Goal: Information Seeking & Learning: Check status

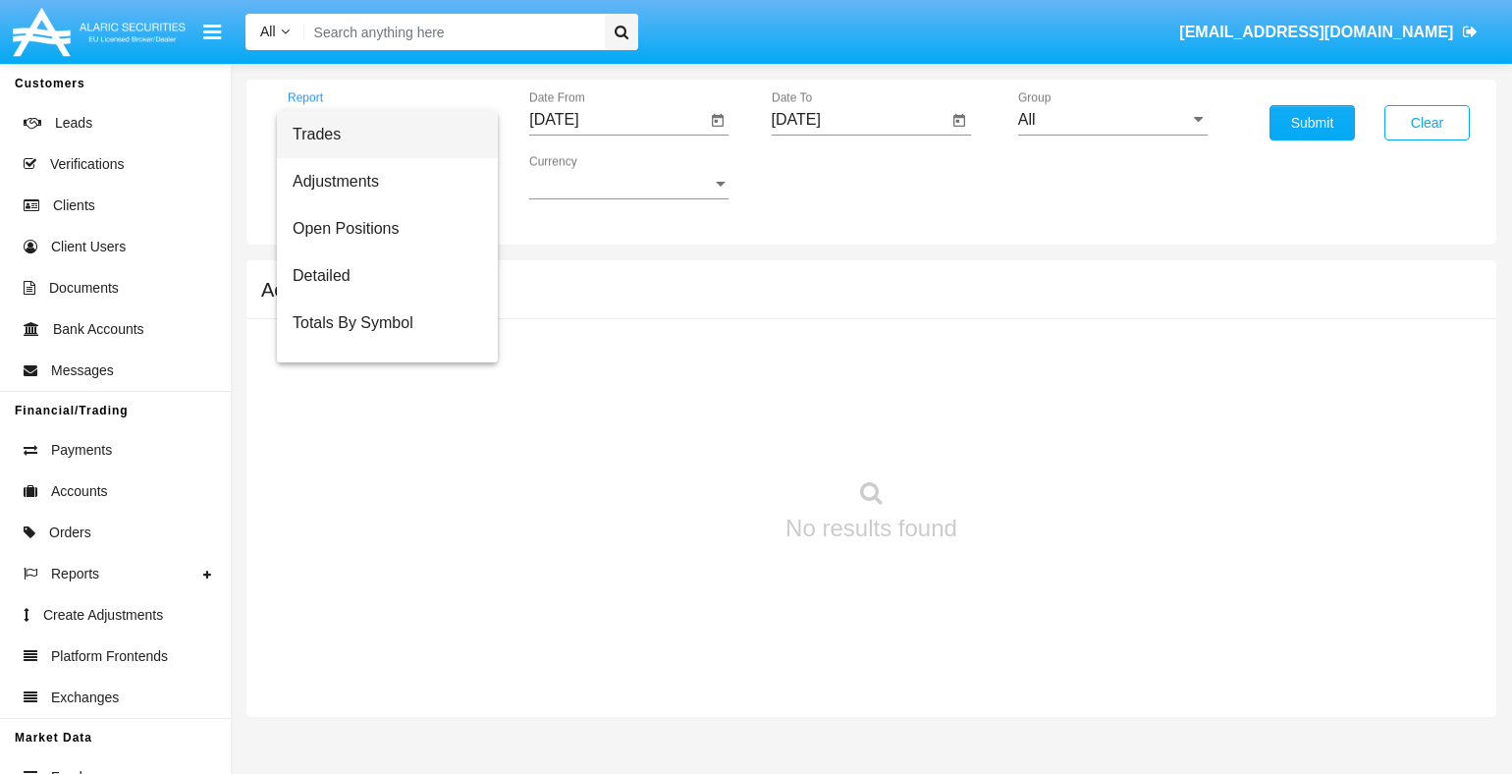
click at [380, 134] on span "Trades" at bounding box center [387, 134] width 189 height 47
click at [617, 119] on input "[DATE]" at bounding box center [617, 120] width 176 height 18
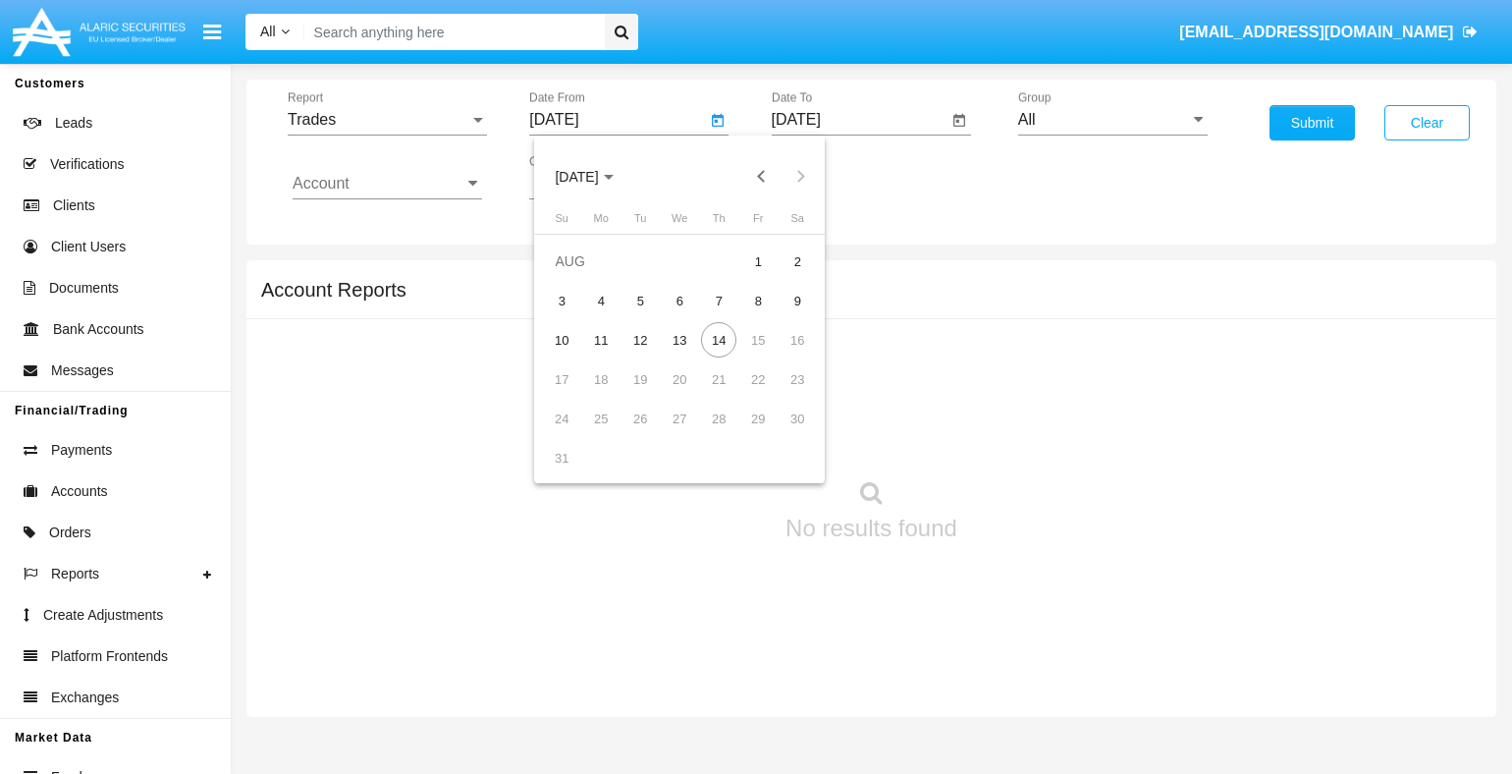
click at [593, 176] on span "[DATE]" at bounding box center [576, 177] width 43 height 16
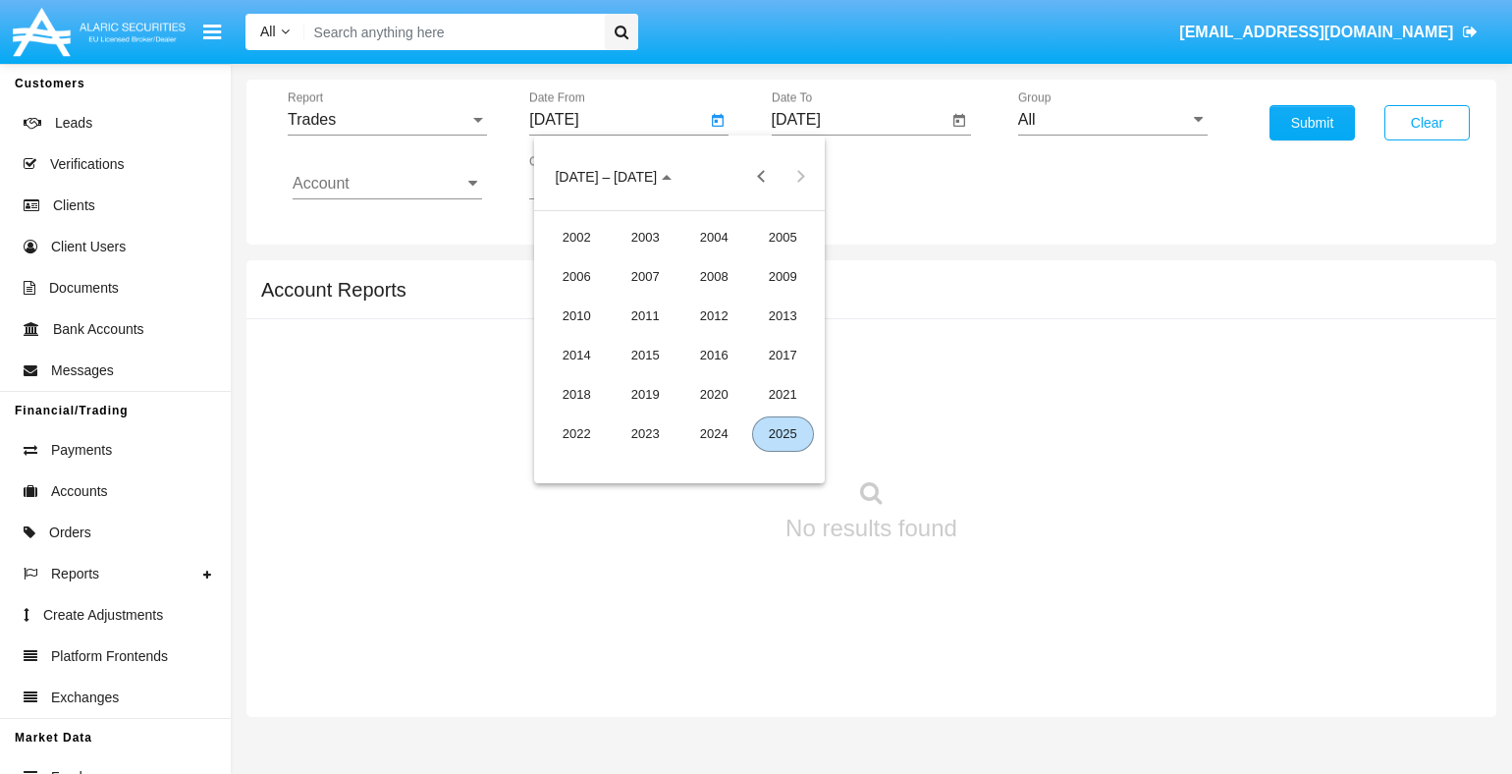
click at [782, 433] on div "2025" at bounding box center [783, 433] width 62 height 35
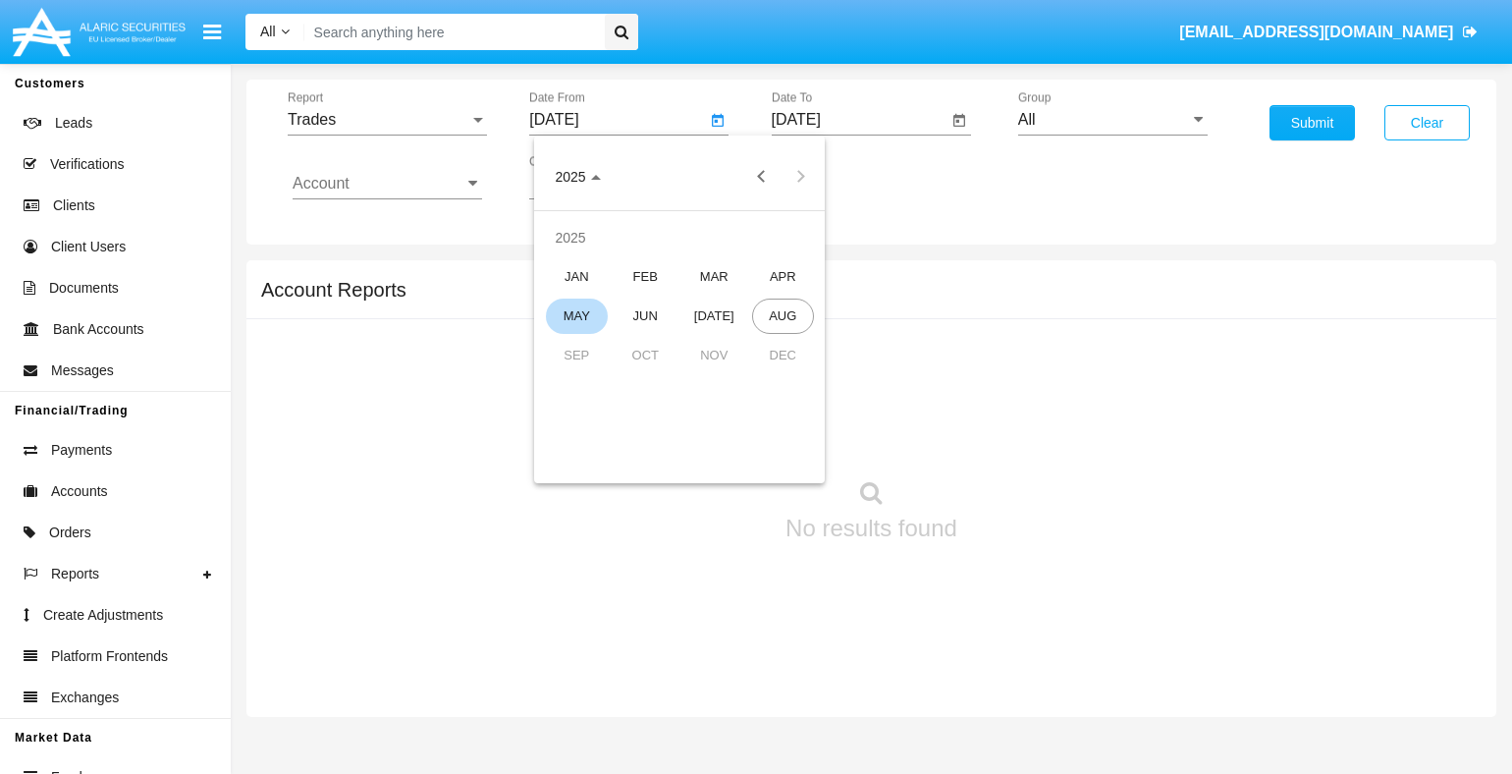
click at [576, 315] on div "MAY" at bounding box center [577, 315] width 62 height 35
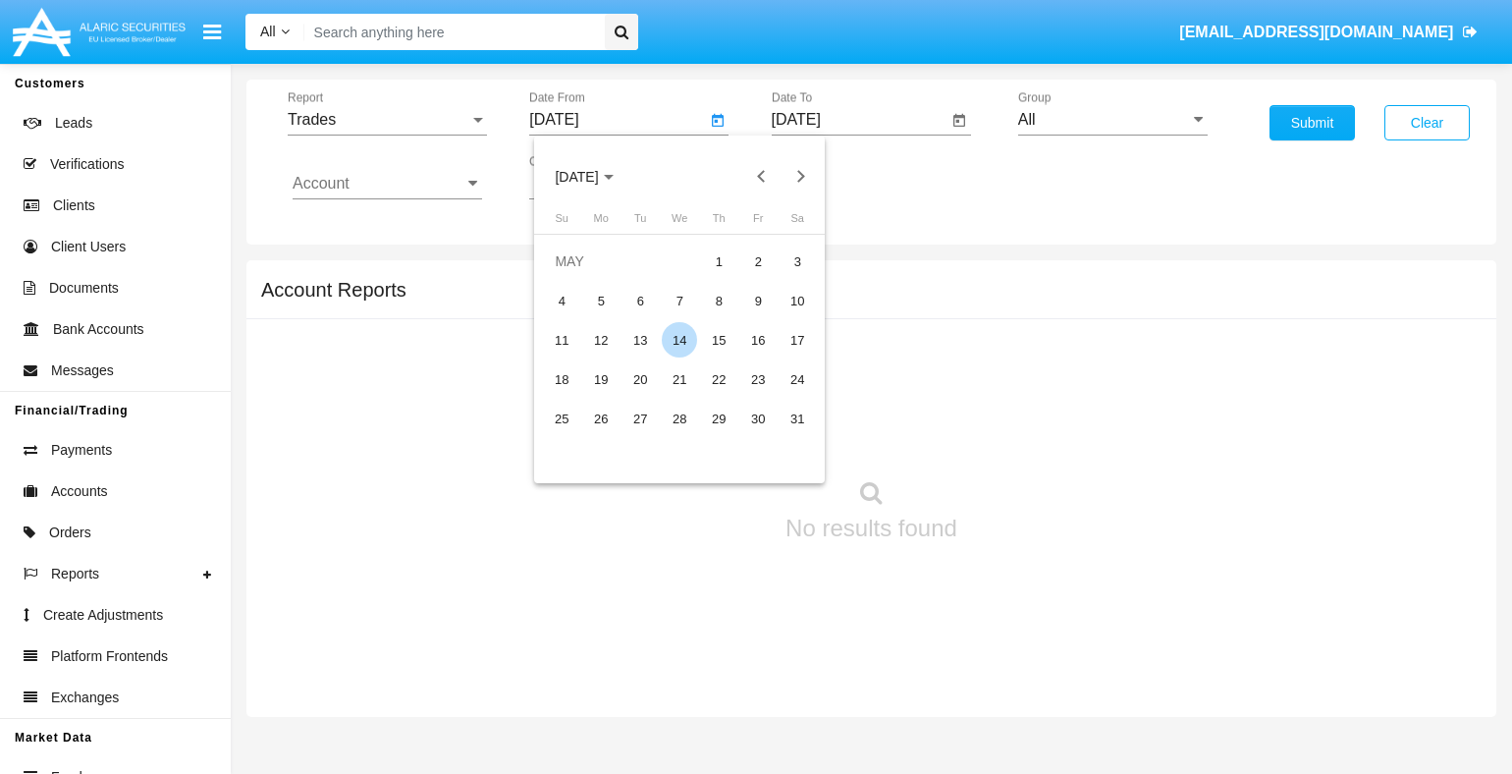
click at [679, 340] on div "14" at bounding box center [679, 339] width 35 height 35
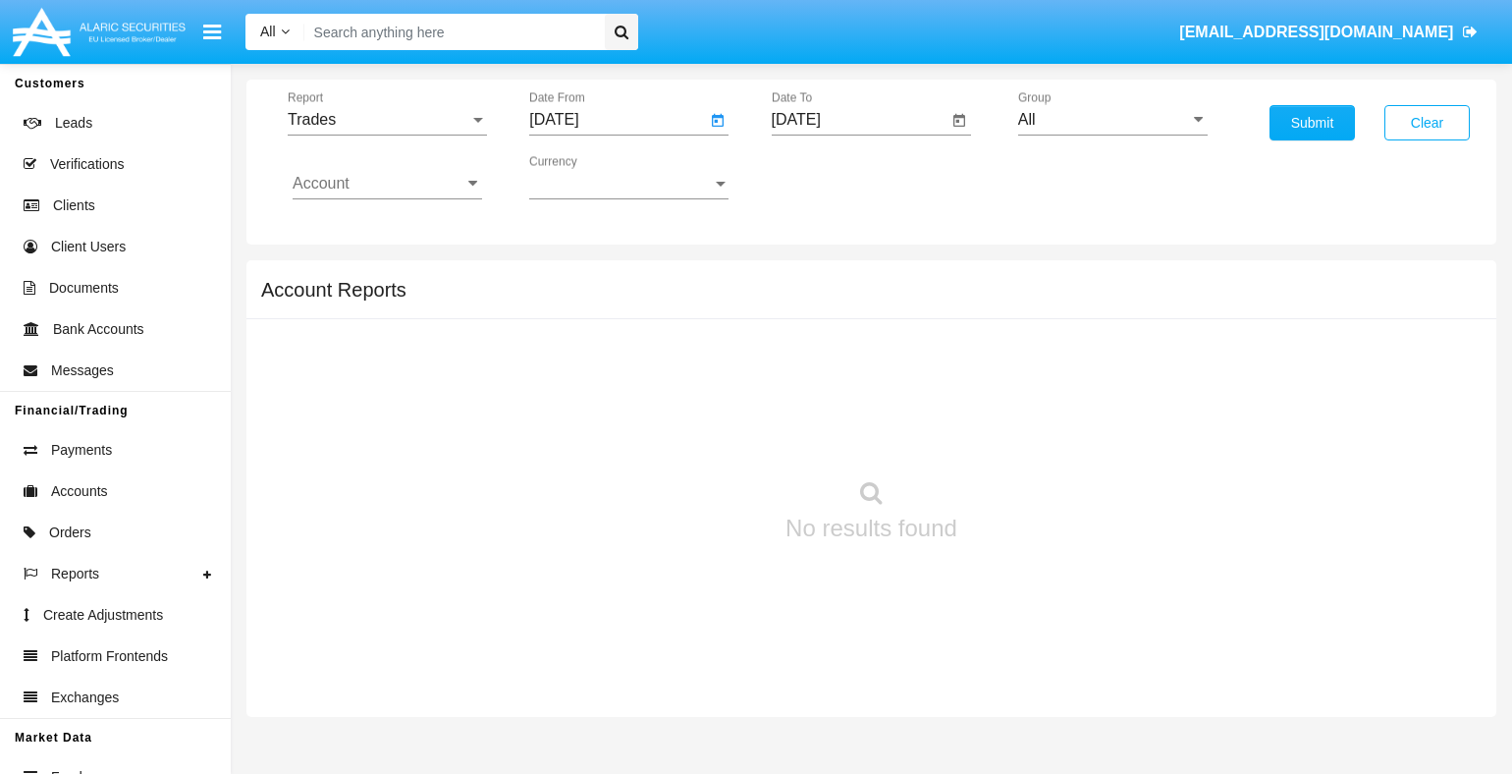
type input "05/14/25"
click at [859, 119] on input "[DATE]" at bounding box center [860, 120] width 176 height 18
click at [834, 176] on span "[DATE]" at bounding box center [818, 177] width 43 height 16
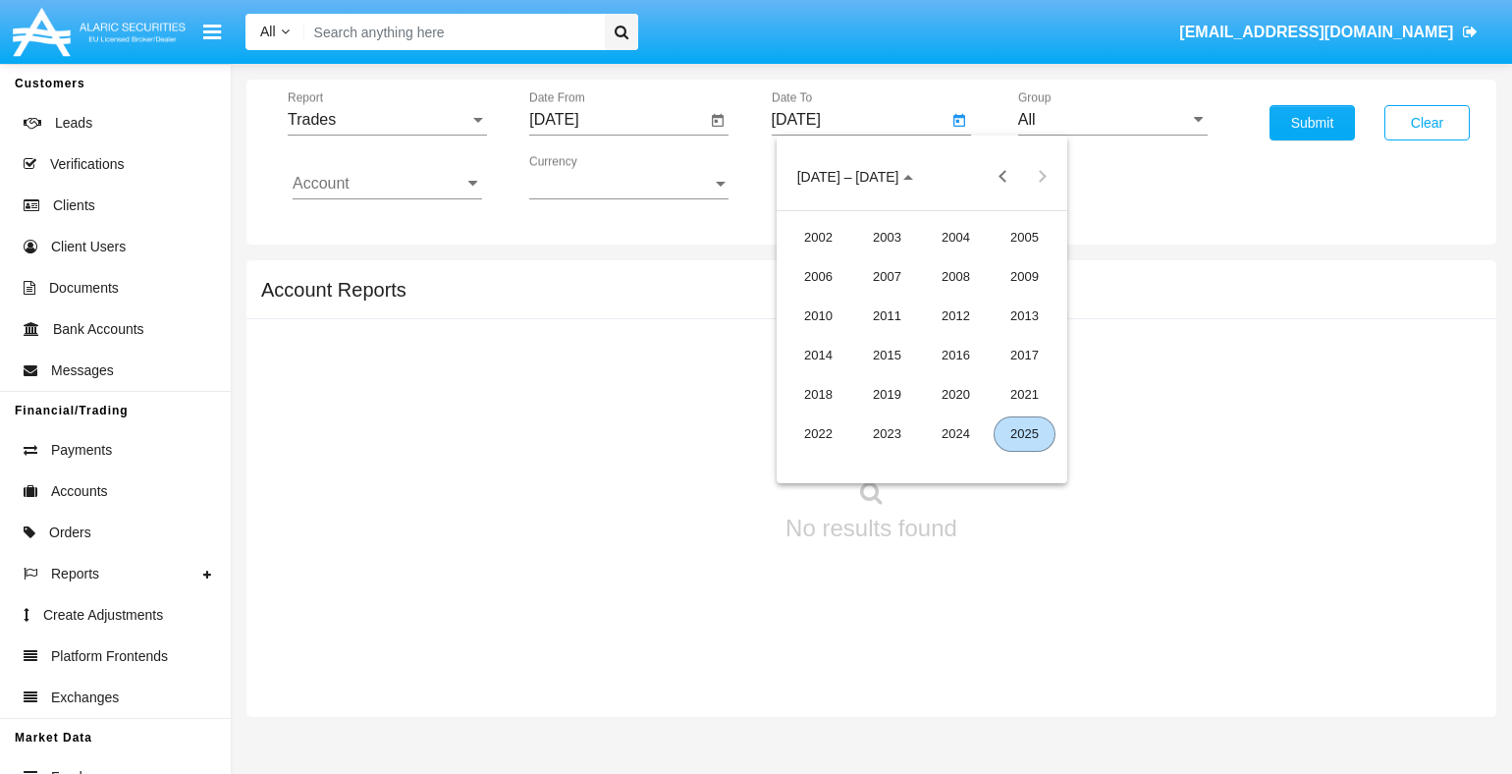
click at [1024, 433] on div "2025" at bounding box center [1024, 433] width 62 height 35
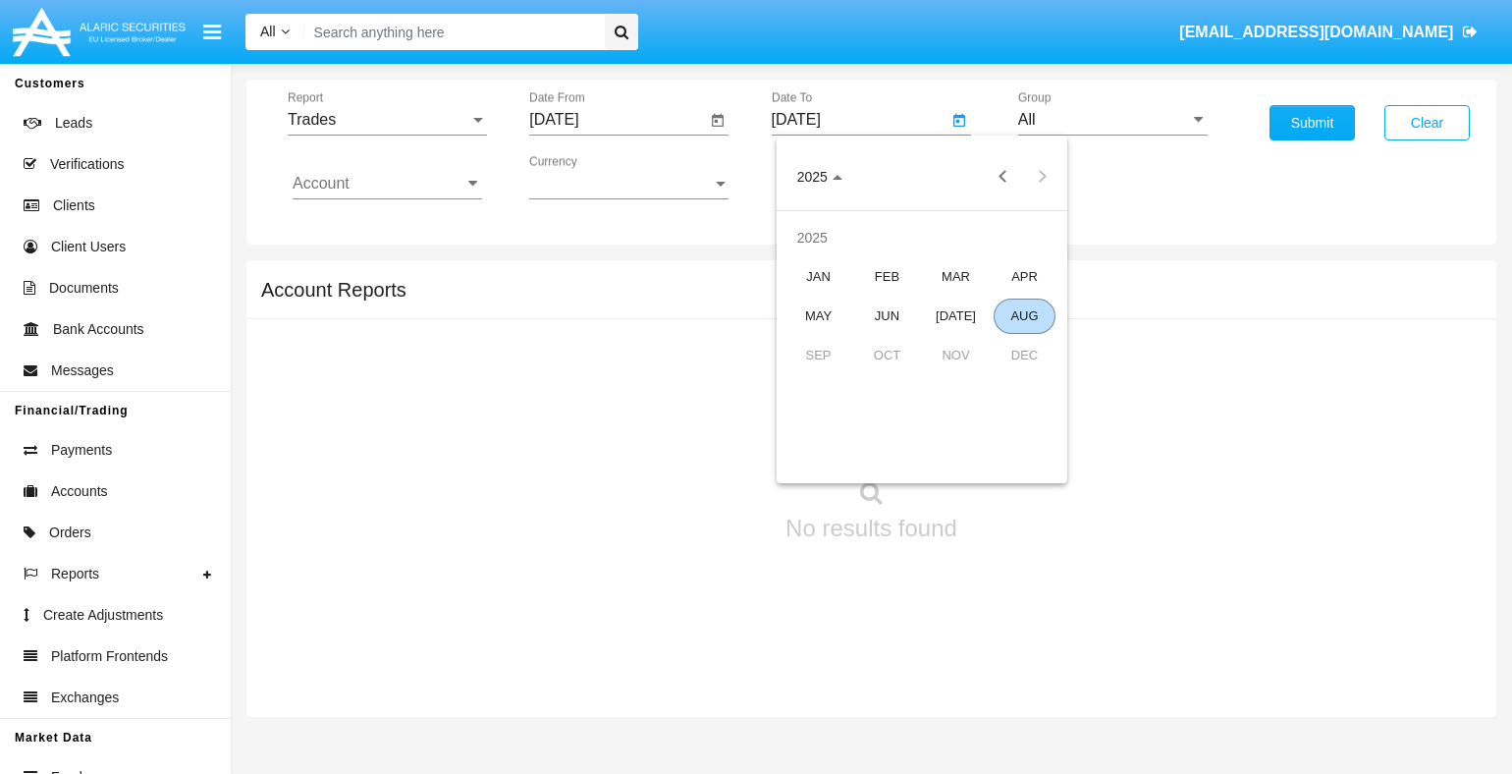
click at [1024, 315] on div "AUG" at bounding box center [1024, 315] width 62 height 35
click at [960, 340] on div "14" at bounding box center [960, 339] width 35 height 35
type input "[DATE]"
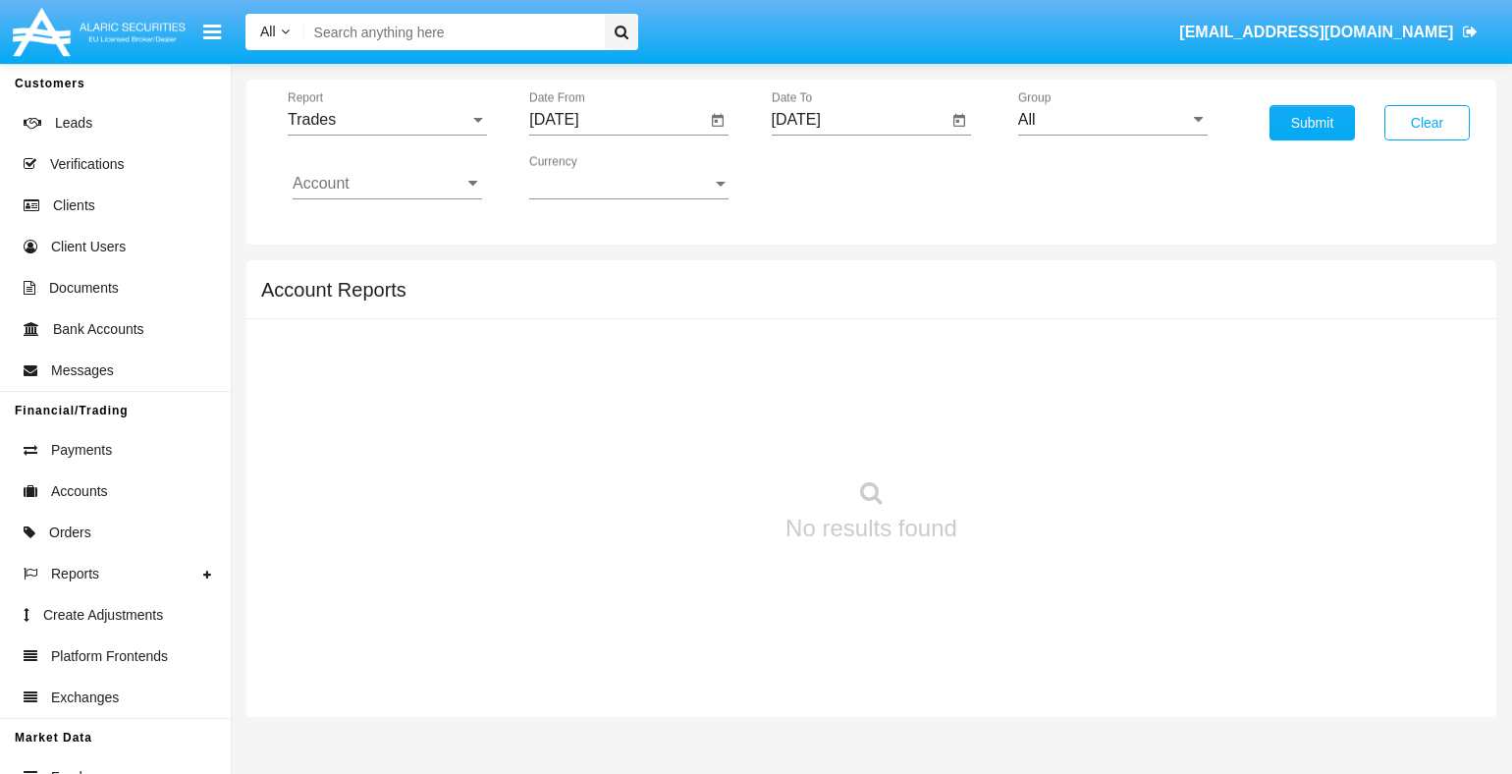
click at [1112, 119] on input "All" at bounding box center [1112, 120] width 189 height 18
type input "Hammer Web Lite"
click at [387, 183] on input "Account" at bounding box center [387, 184] width 189 height 18
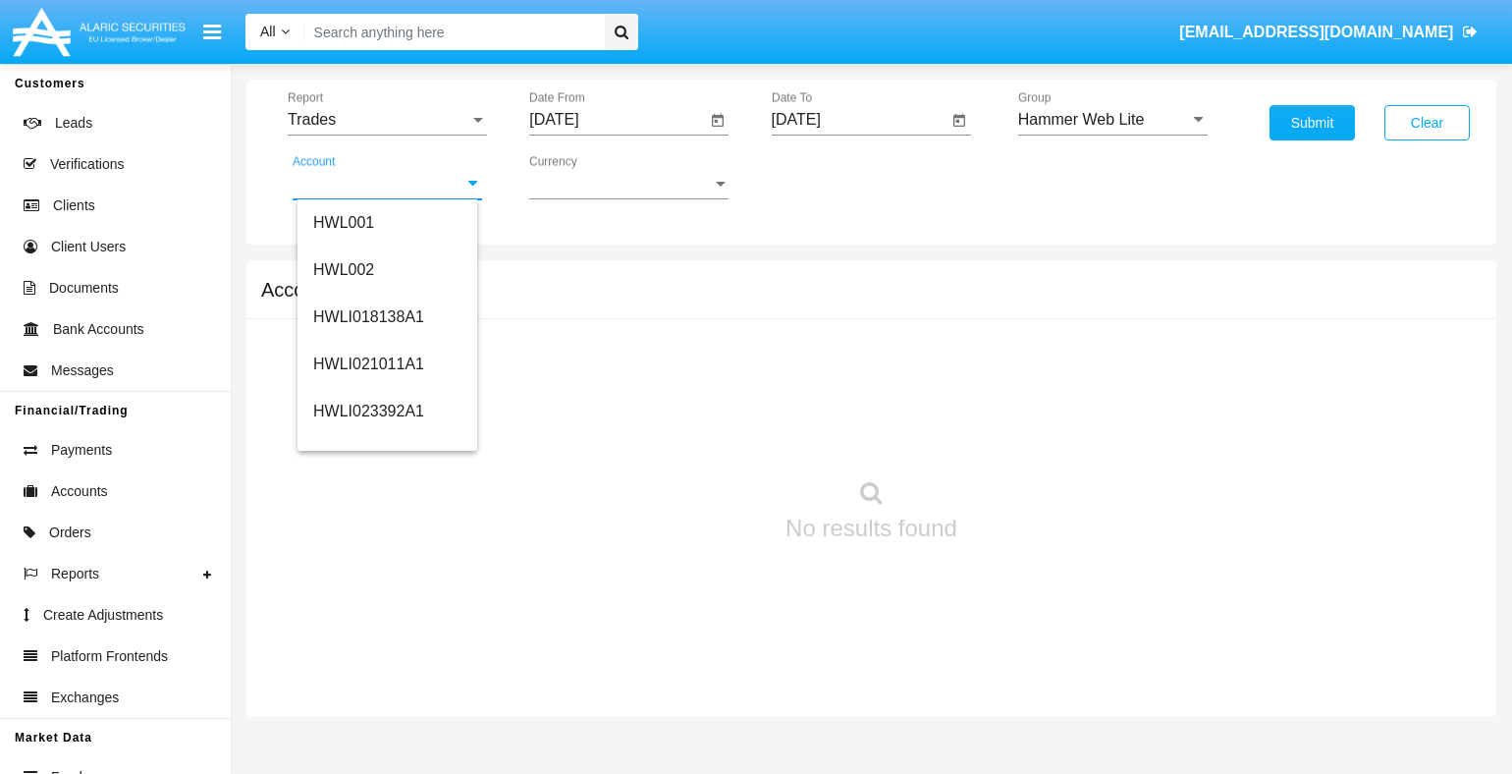
click at [366, 732] on span "HWLI025117A1" at bounding box center [368, 740] width 111 height 17
type input "HWLI025117A1"
click at [1312, 123] on button "Submit" at bounding box center [1311, 122] width 85 height 35
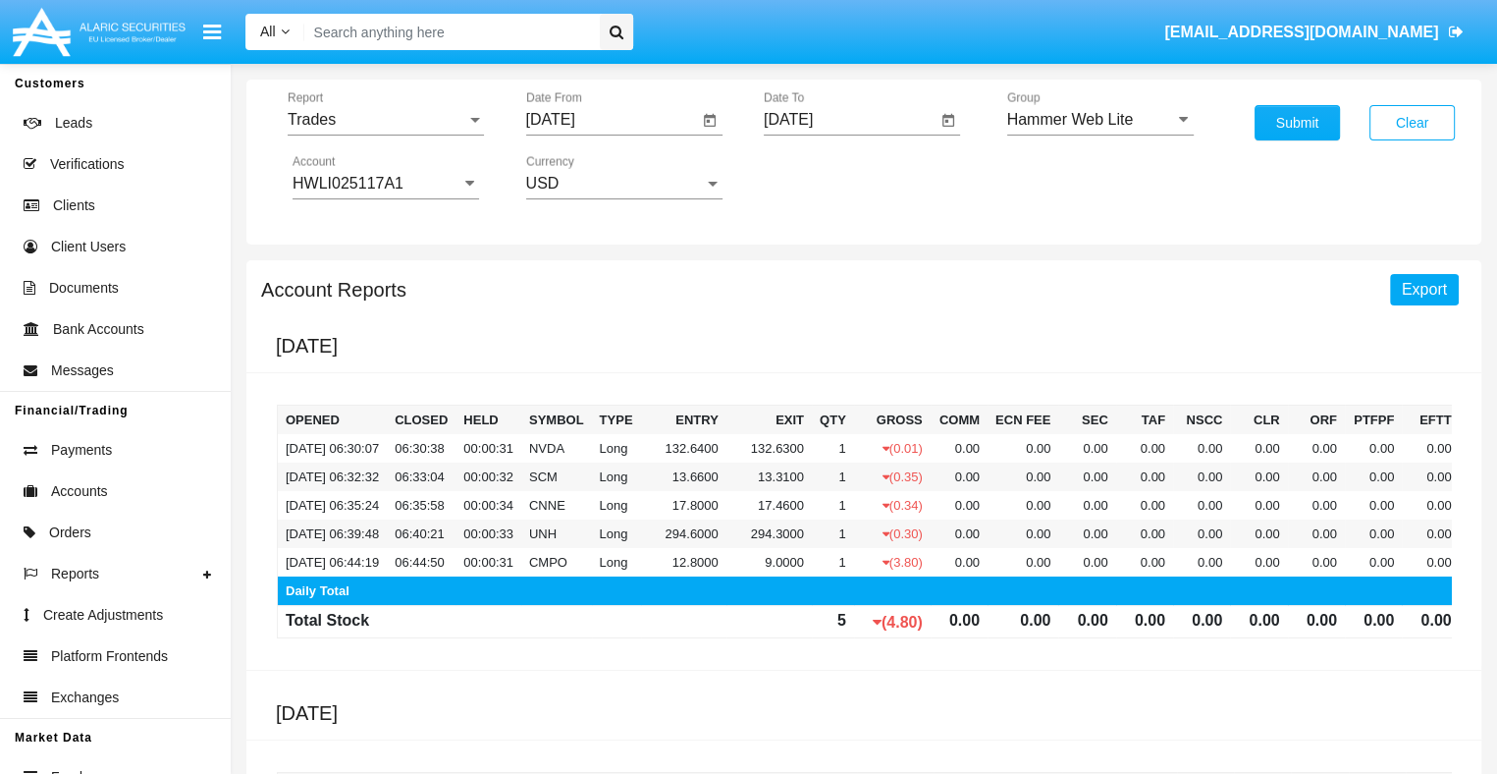
click at [1424, 288] on span "Export" at bounding box center [1424, 289] width 45 height 17
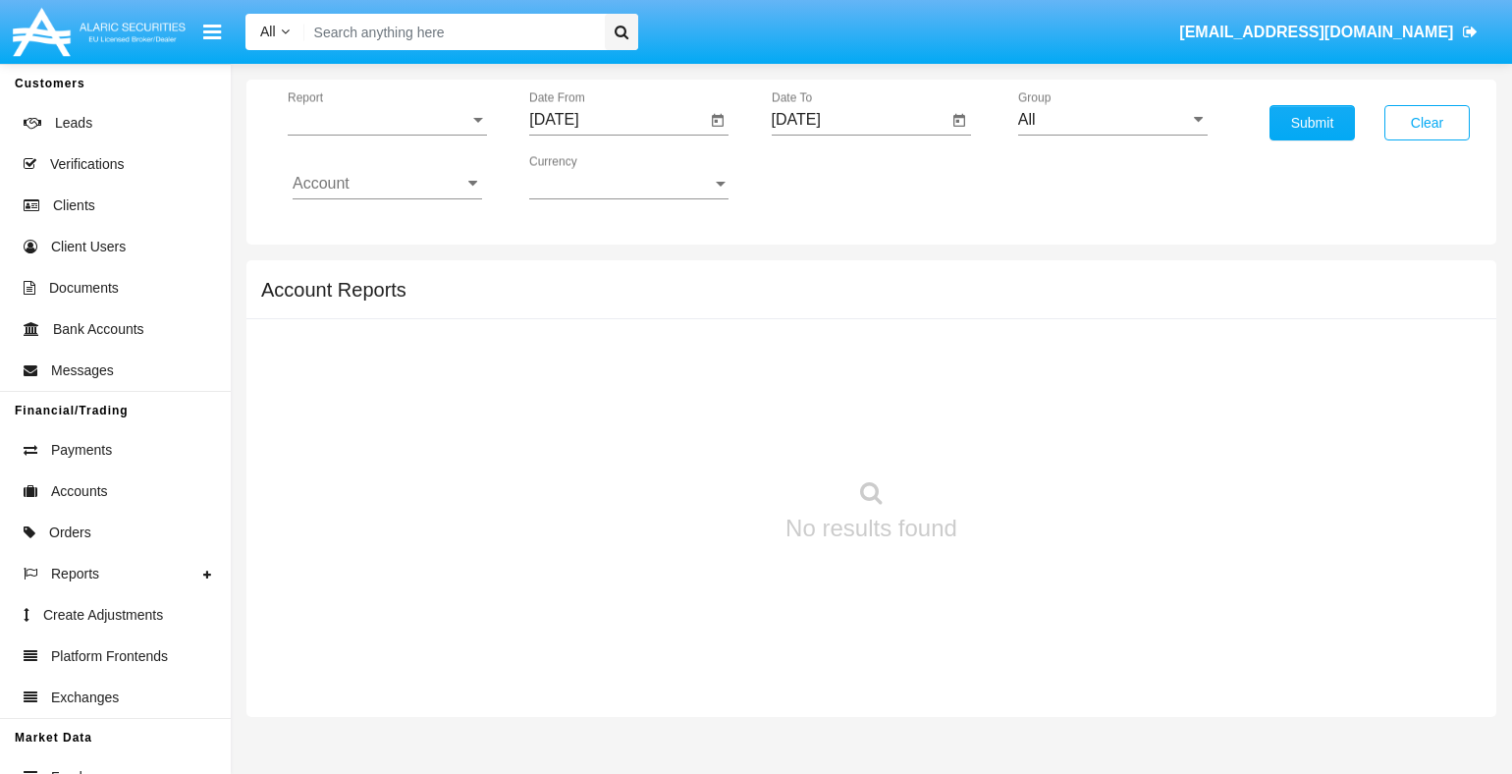
click at [387, 119] on span "Report" at bounding box center [379, 120] width 182 height 18
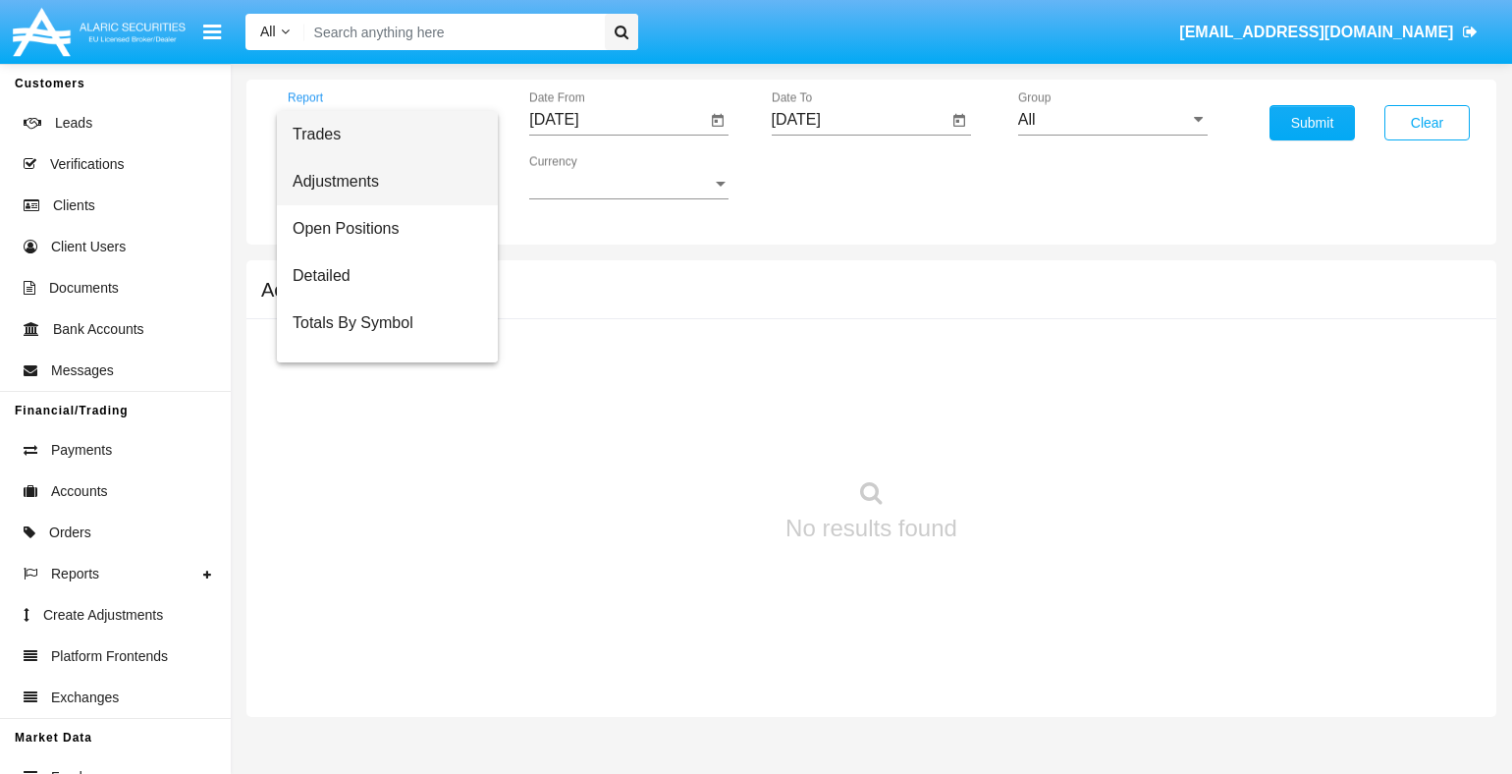
click at [380, 181] on span "Adjustments" at bounding box center [387, 181] width 189 height 47
click at [617, 119] on input "[DATE]" at bounding box center [617, 120] width 176 height 18
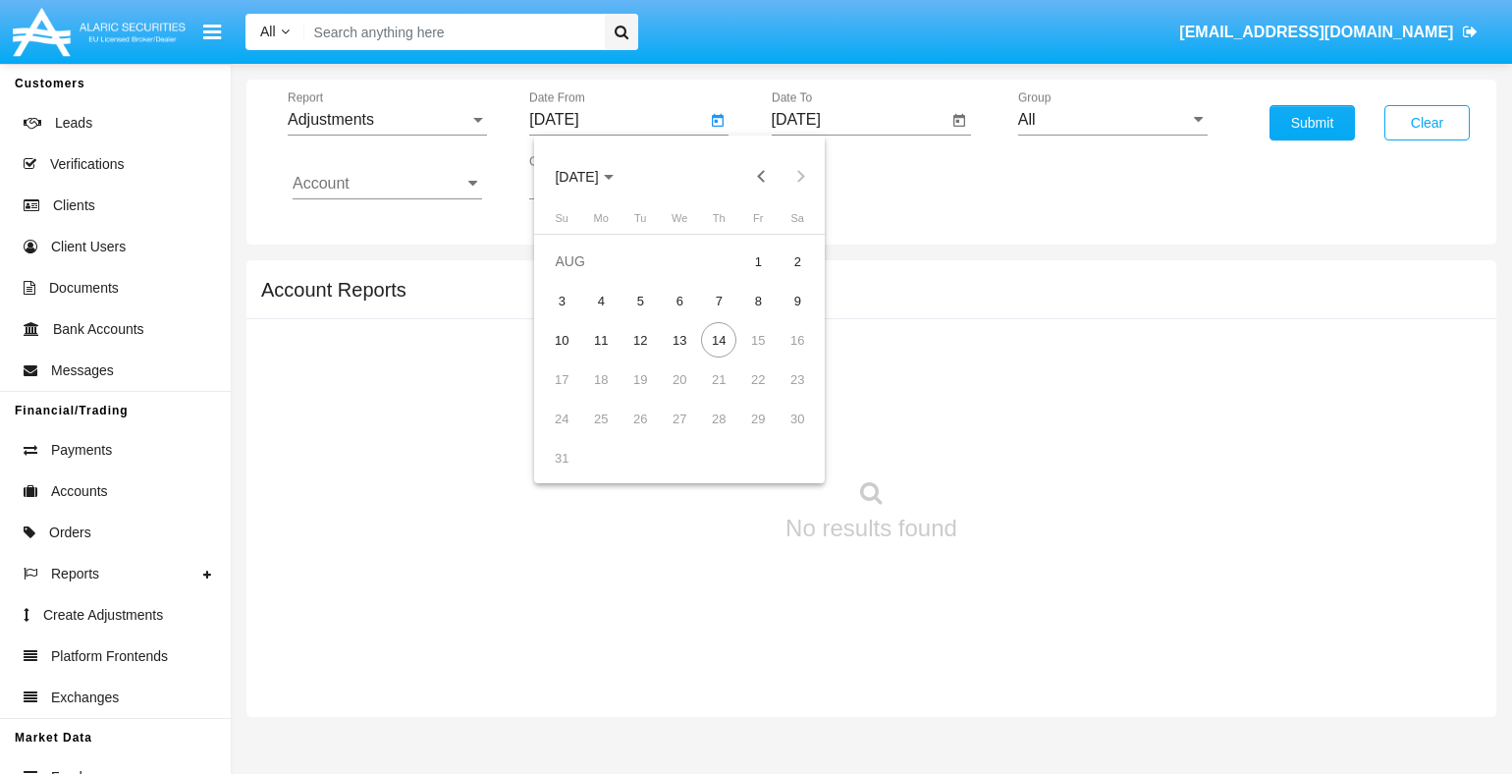
click at [593, 176] on span "[DATE]" at bounding box center [576, 177] width 43 height 16
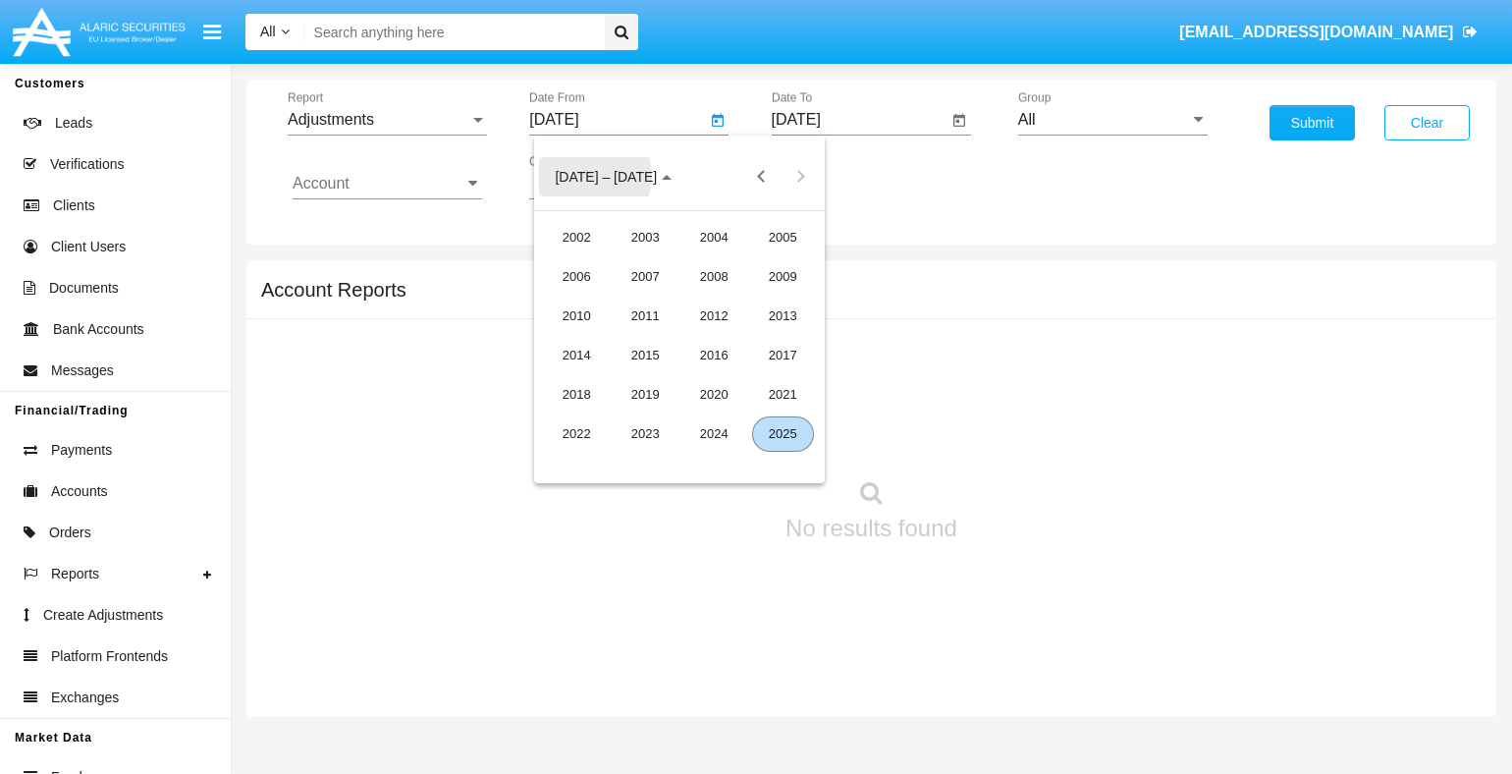
click at [782, 433] on div "2025" at bounding box center [783, 433] width 62 height 35
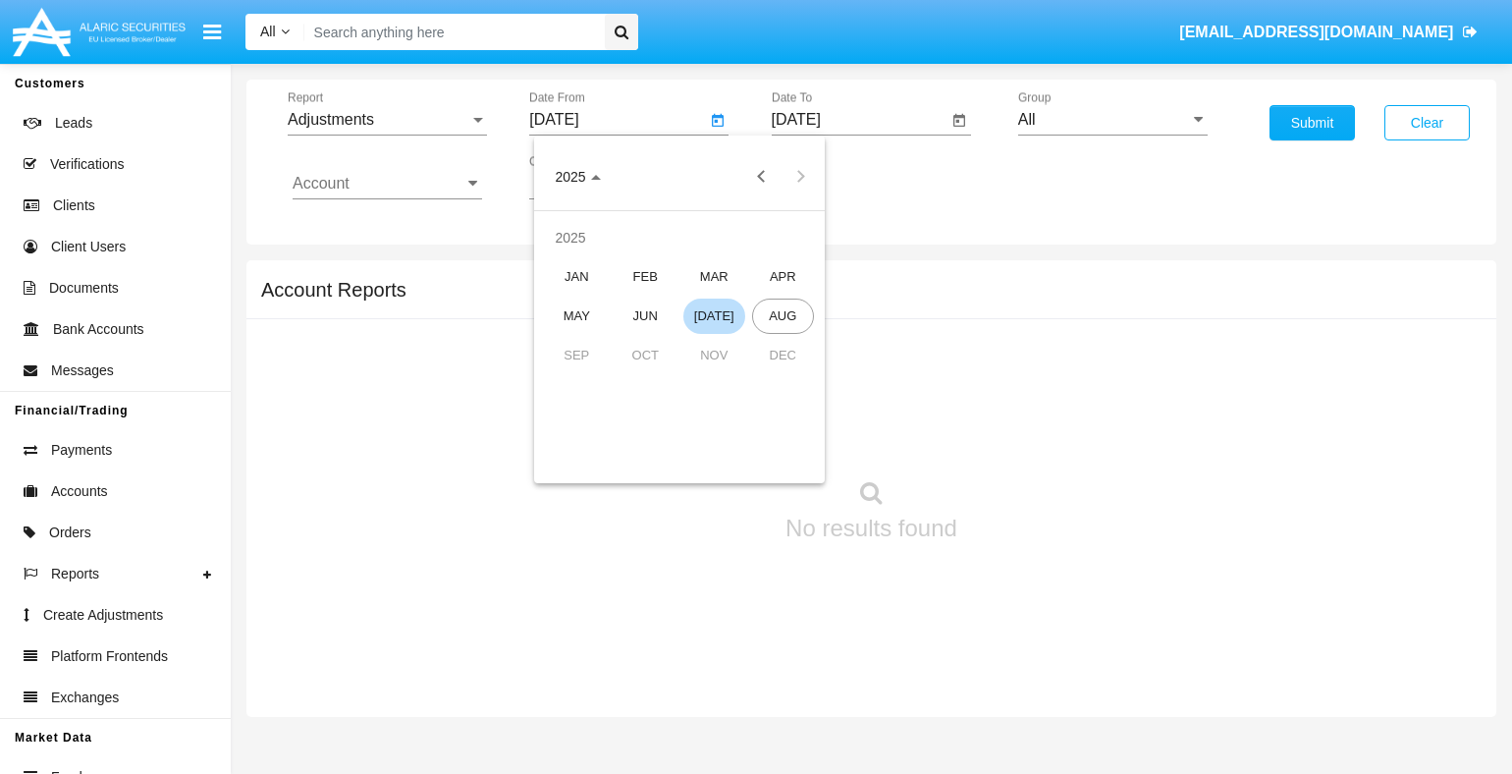
click at [714, 315] on div "[DATE]" at bounding box center [714, 315] width 62 height 35
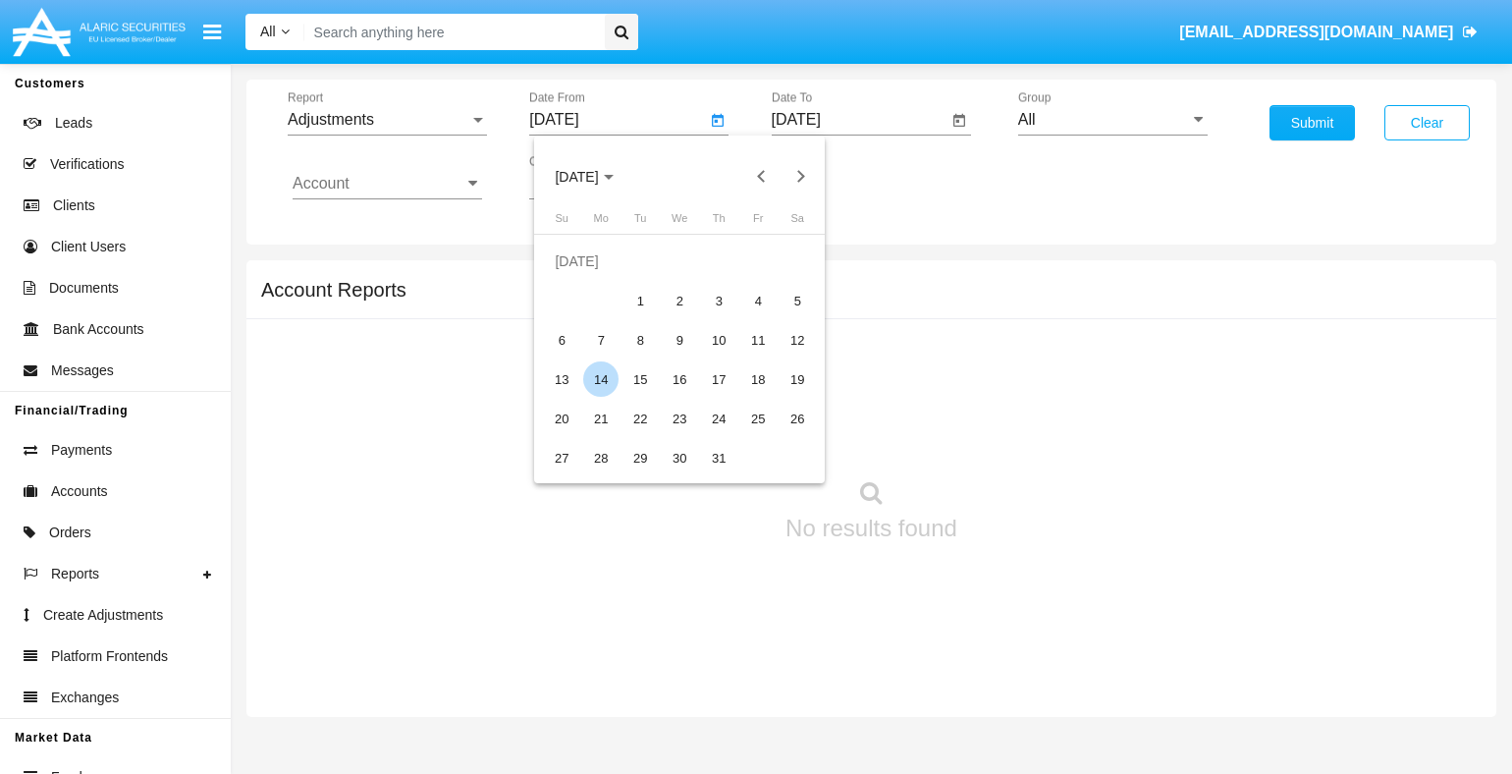
click at [601, 379] on div "14" at bounding box center [600, 378] width 35 height 35
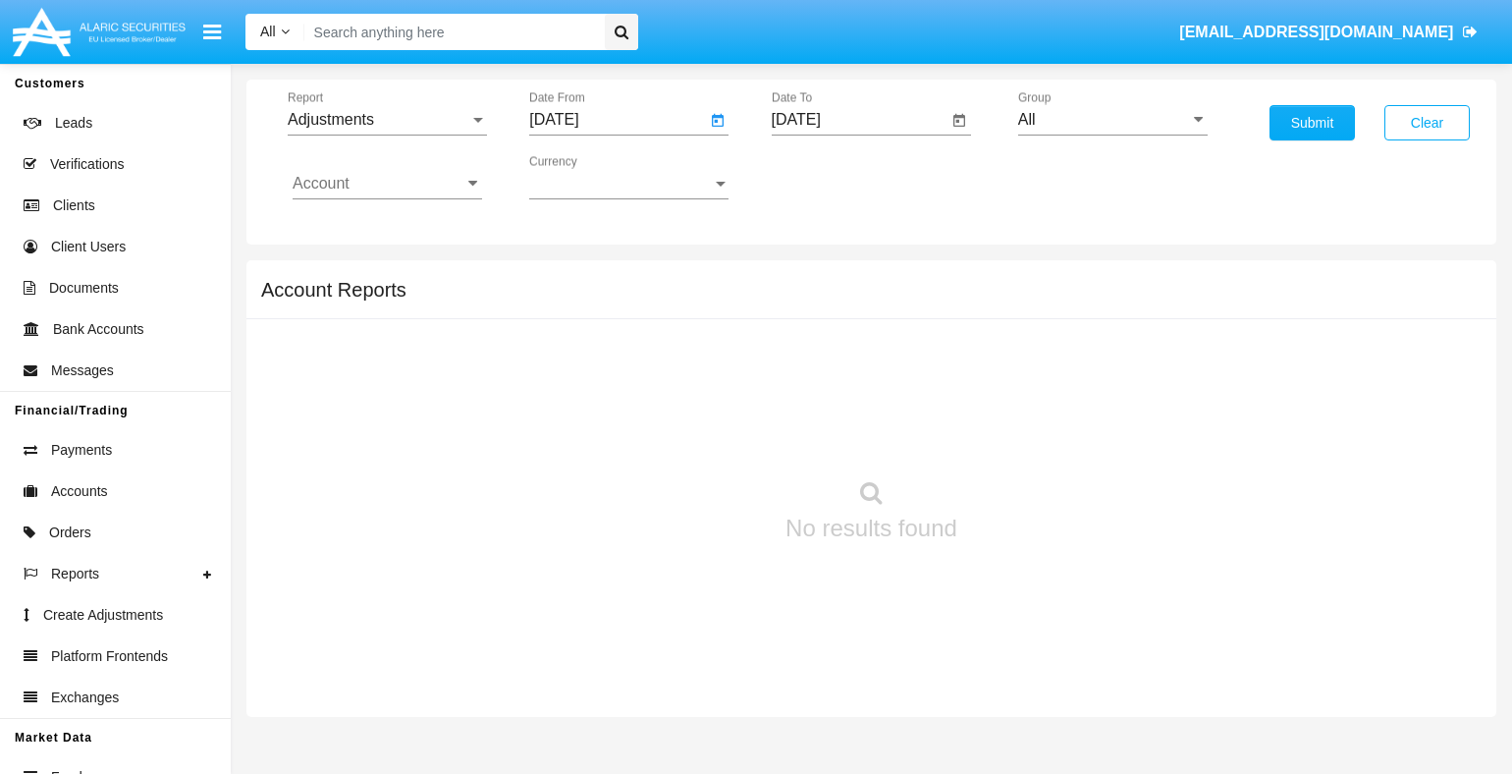
type input "[DATE]"
click at [859, 119] on input "[DATE]" at bounding box center [860, 120] width 176 height 18
click at [834, 176] on span "[DATE]" at bounding box center [818, 177] width 43 height 16
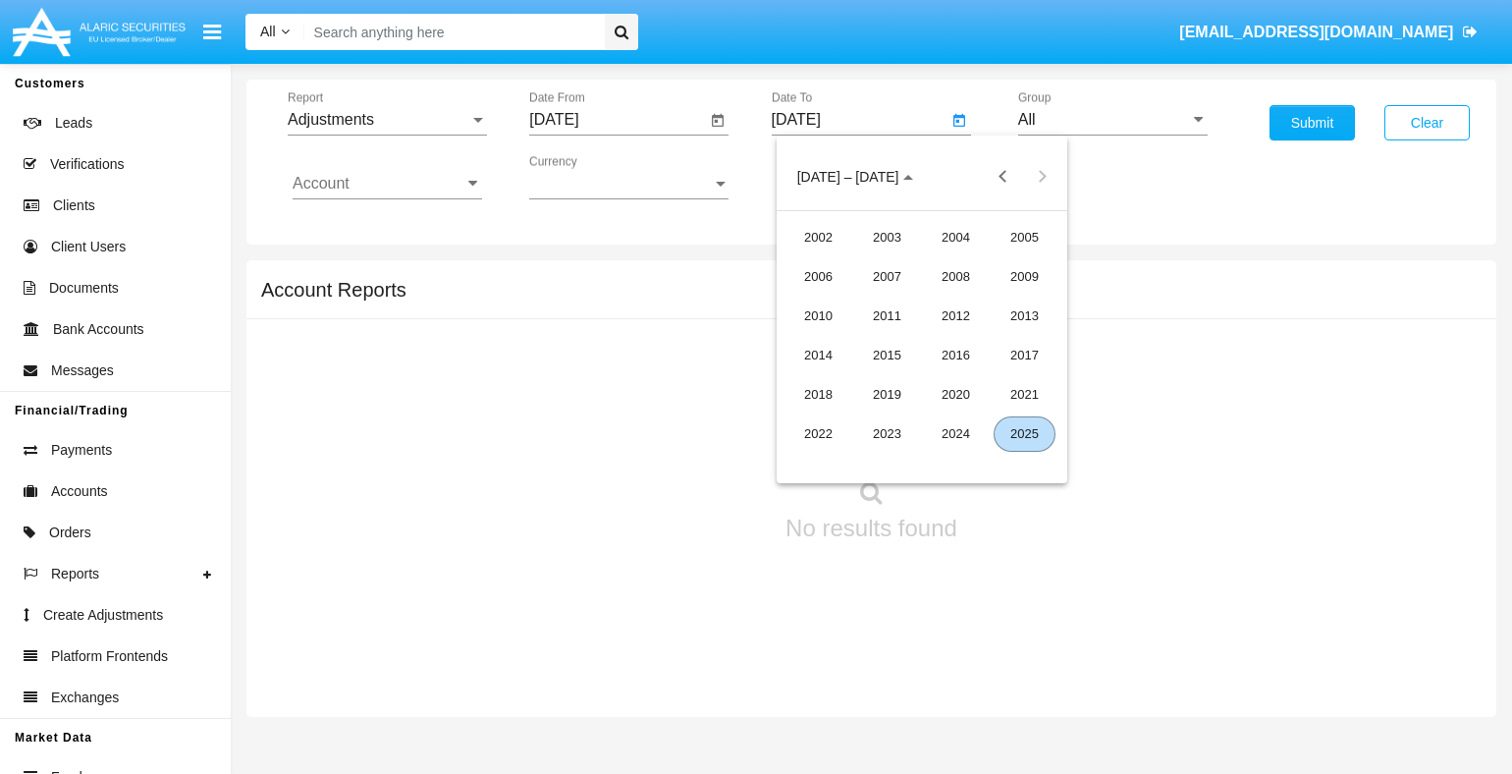
click at [1024, 433] on div "2025" at bounding box center [1024, 433] width 62 height 35
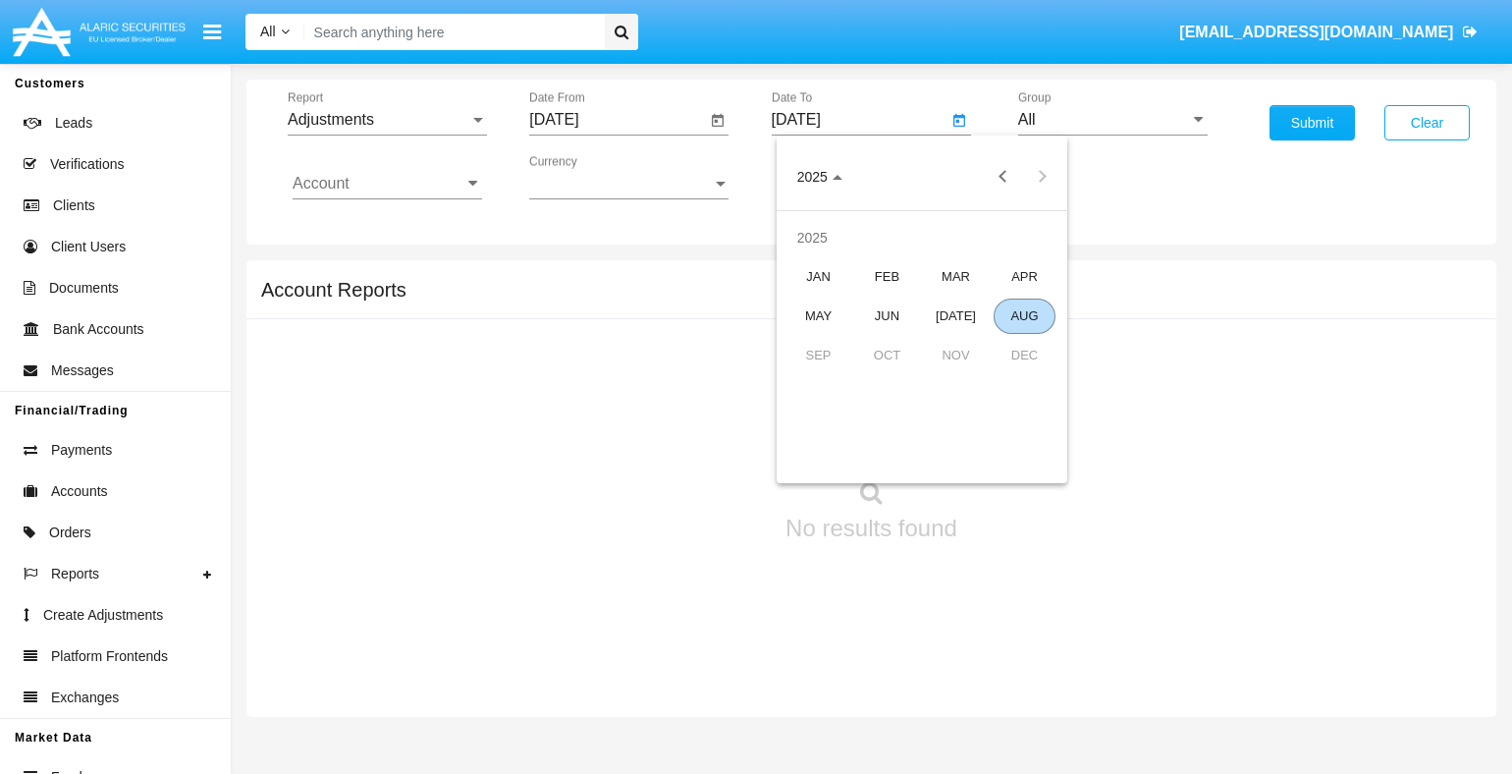
click at [1024, 315] on div "AUG" at bounding box center [1024, 315] width 62 height 35
click at [960, 340] on div "14" at bounding box center [960, 339] width 35 height 35
type input "[DATE]"
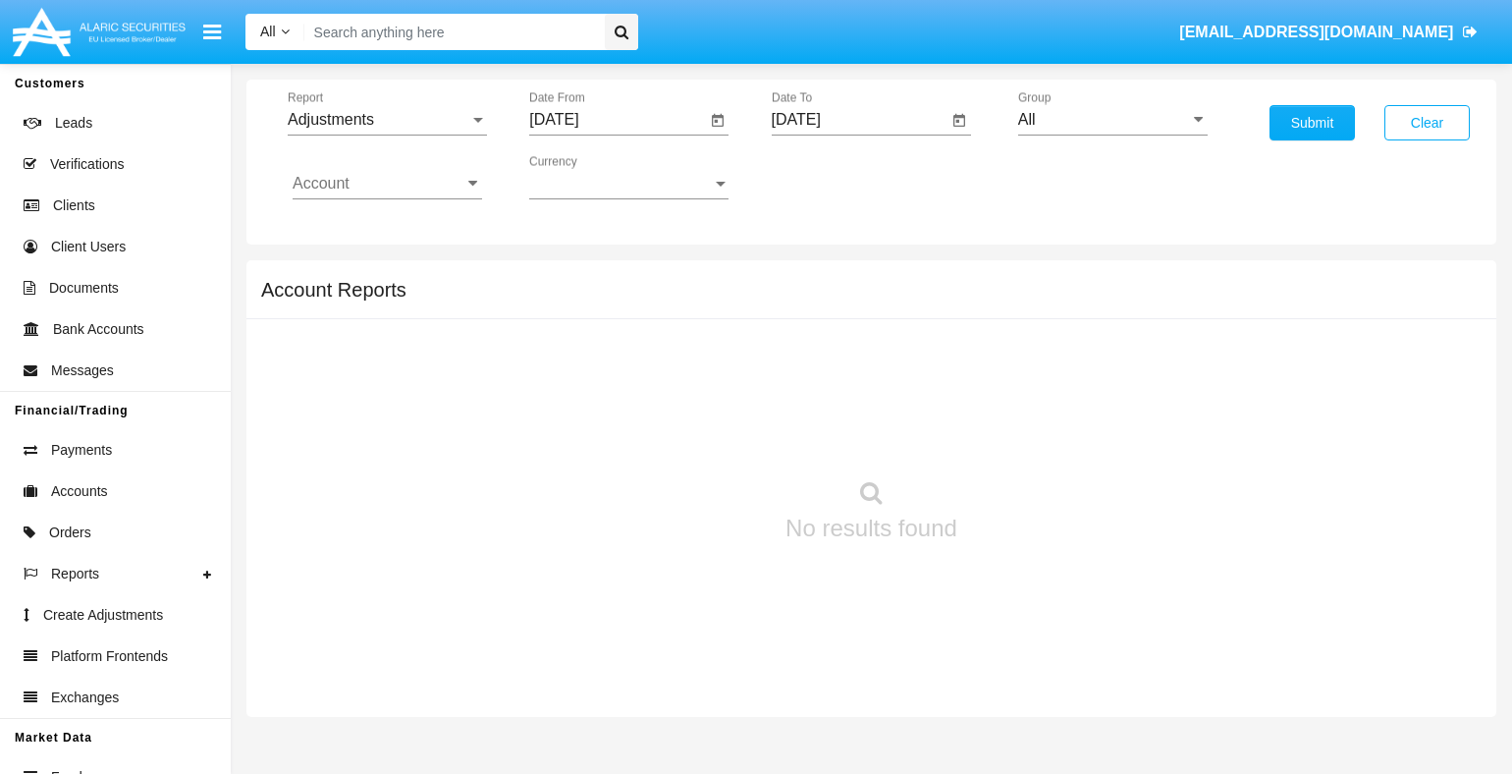
click at [1112, 119] on input "All" at bounding box center [1112, 120] width 189 height 18
type input "Company AQA"
click at [387, 183] on input "Account" at bounding box center [387, 184] width 189 height 18
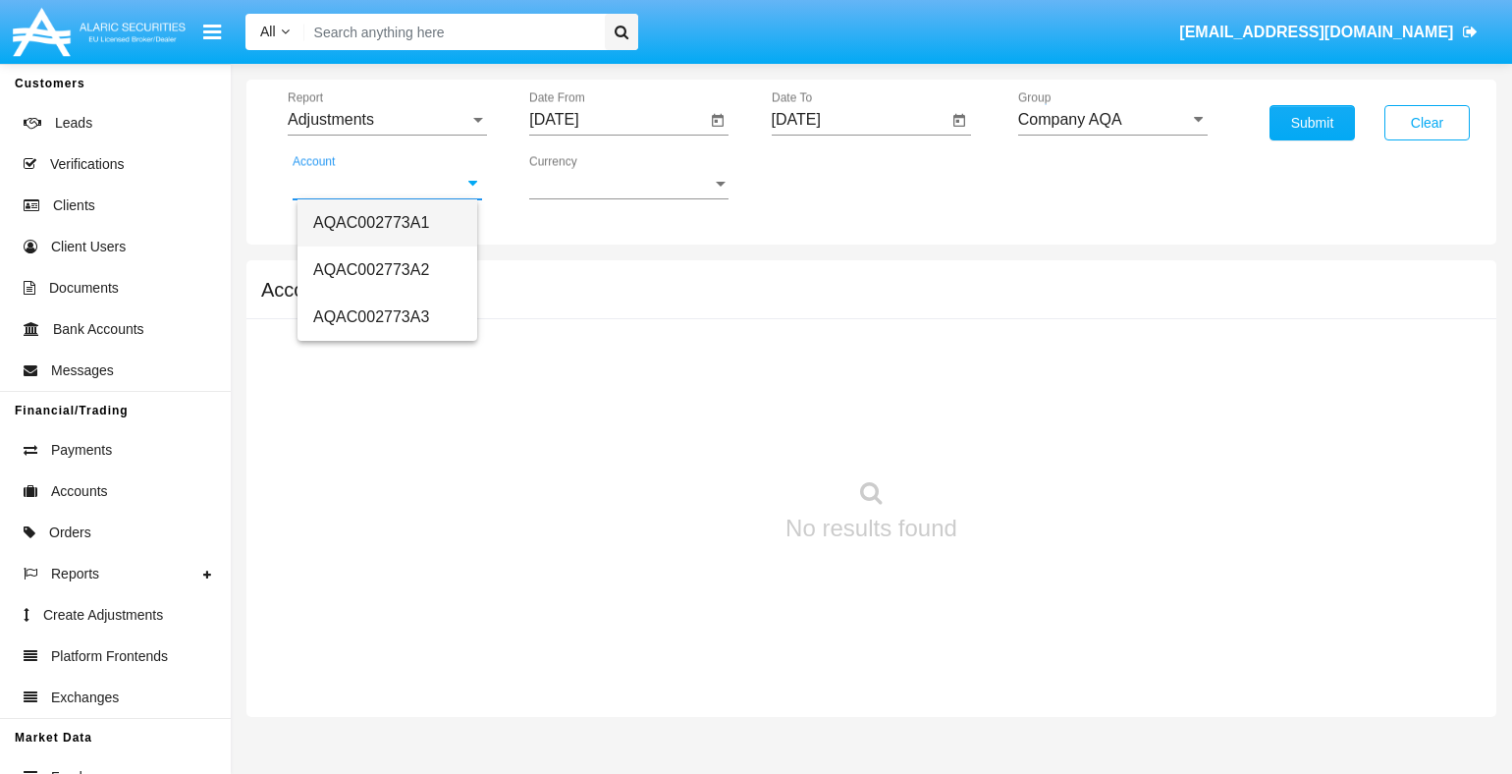
click at [368, 222] on span "AQAC002773A1" at bounding box center [371, 222] width 116 height 17
type input "AQAC002773A1"
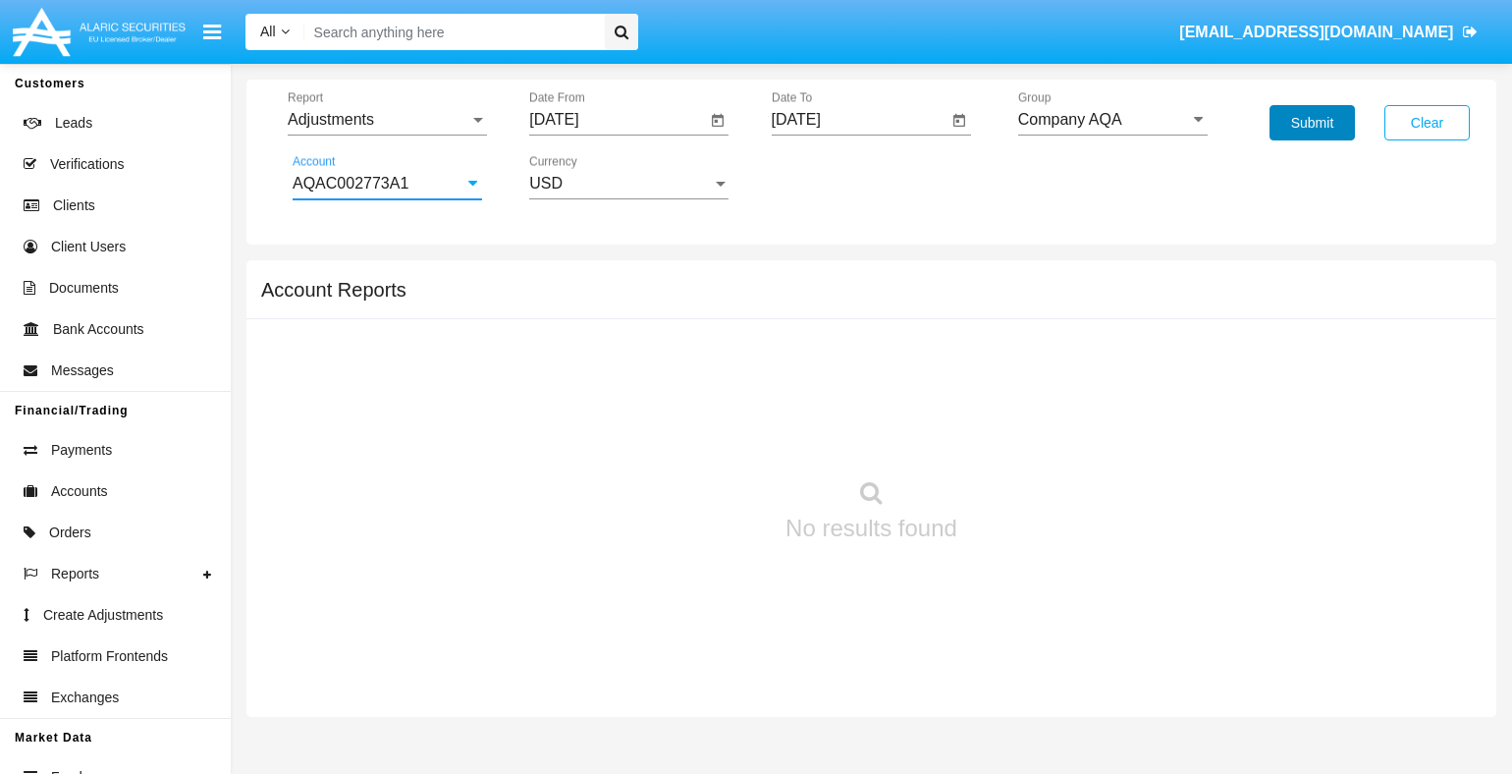
click at [1312, 123] on button "Submit" at bounding box center [1311, 122] width 85 height 35
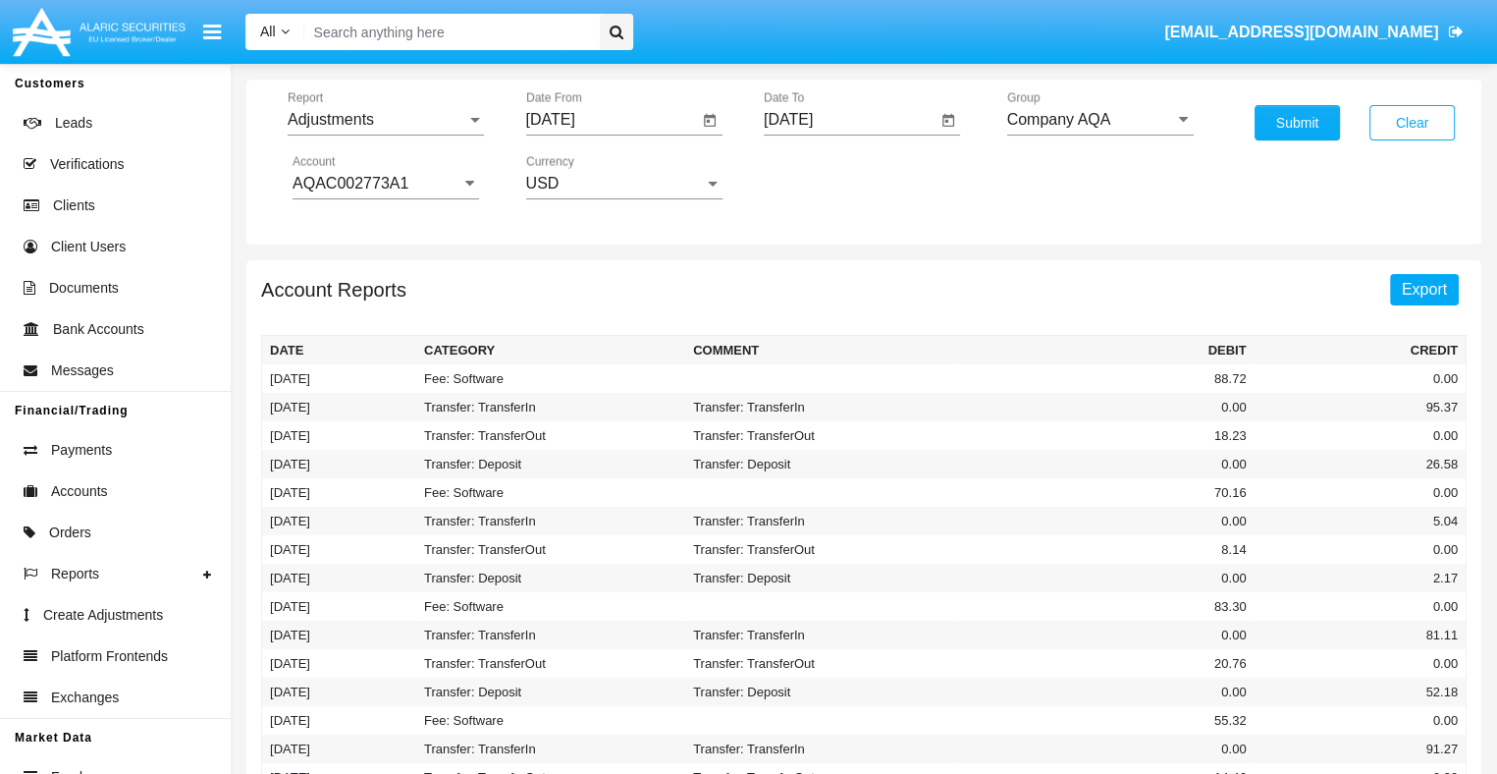
click at [1424, 288] on span "Export" at bounding box center [1424, 289] width 45 height 17
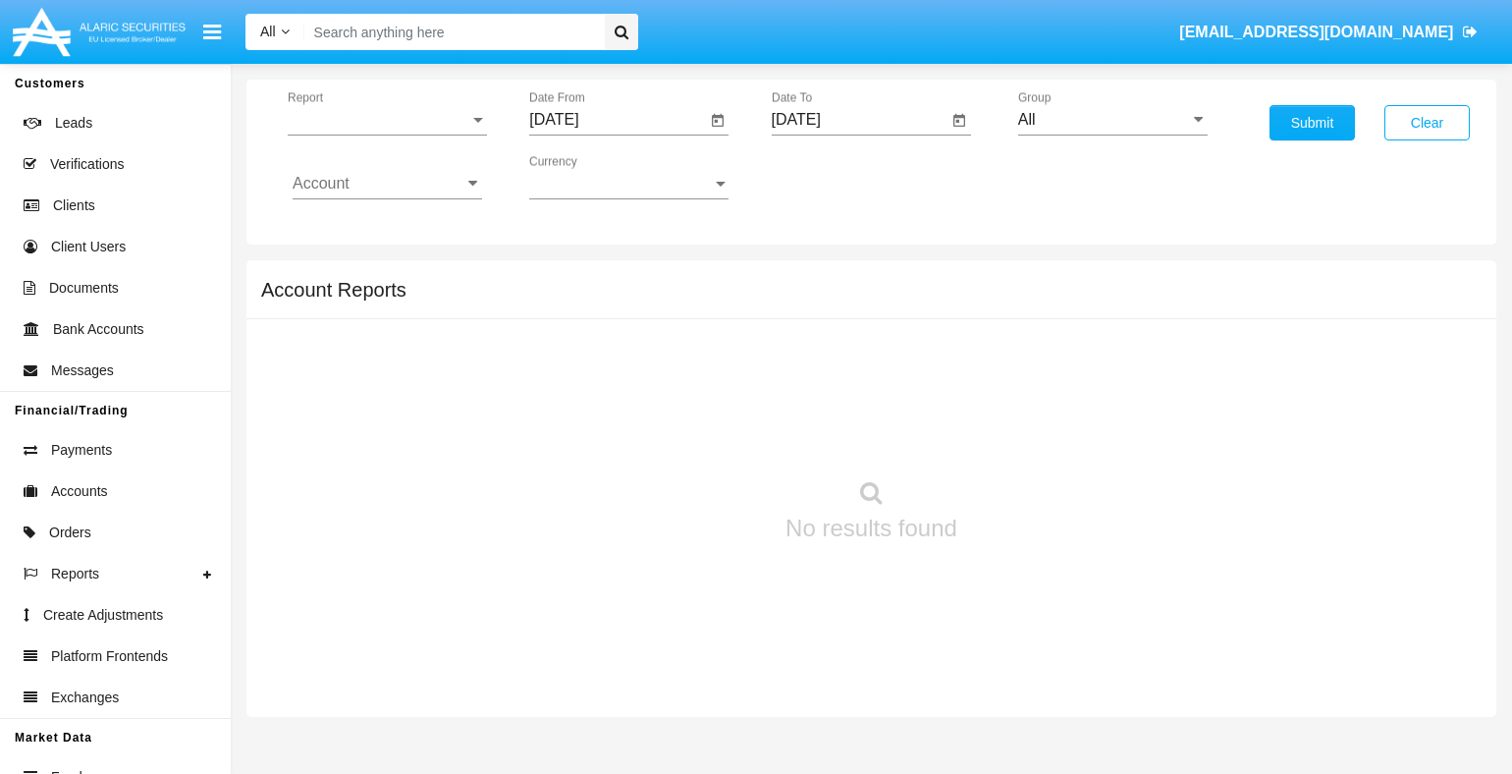
click at [387, 119] on span "Report" at bounding box center [379, 120] width 182 height 18
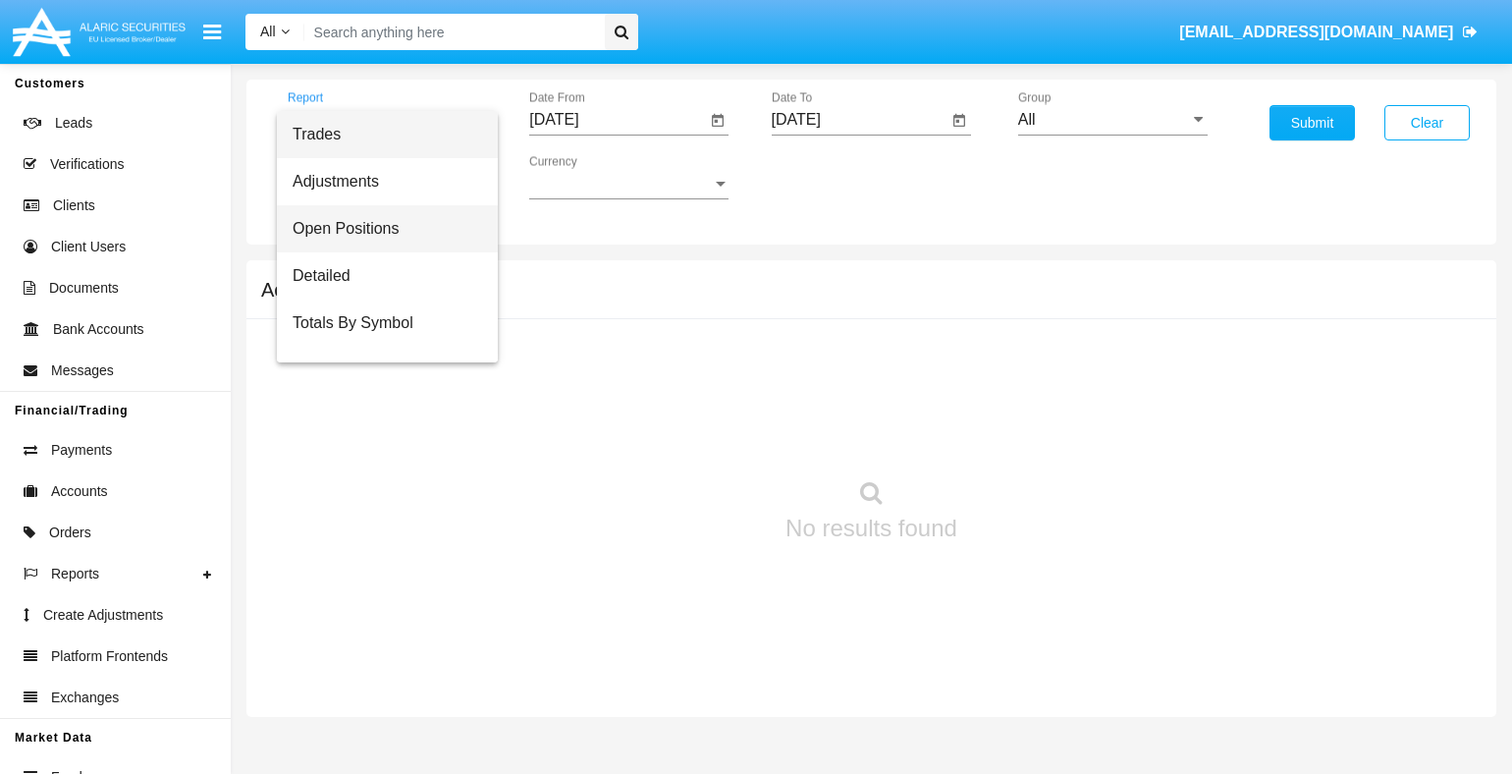
click at [380, 228] on span "Open Positions" at bounding box center [387, 228] width 189 height 47
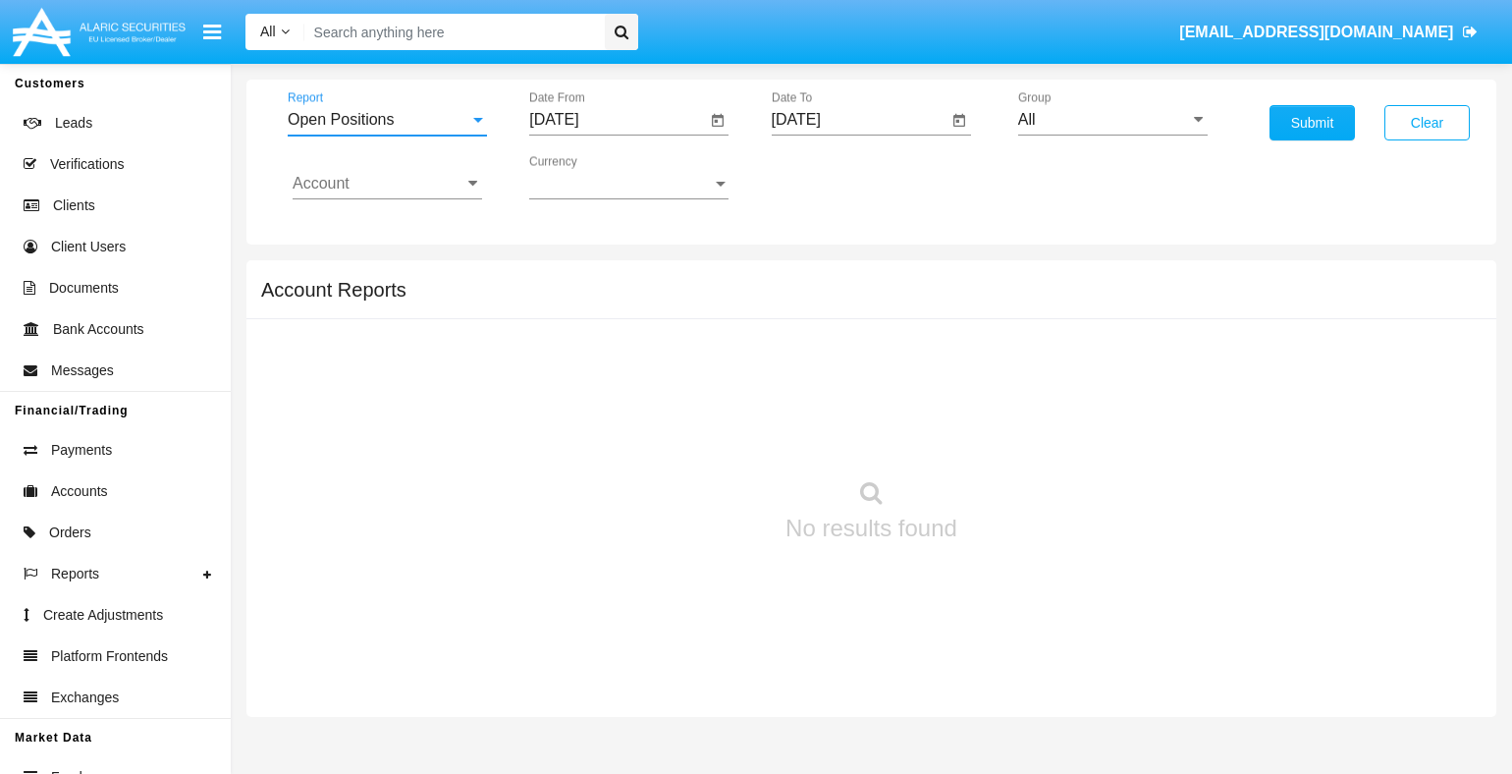
click at [617, 119] on input "[DATE]" at bounding box center [617, 120] width 176 height 18
click at [593, 176] on span "[DATE]" at bounding box center [576, 177] width 43 height 16
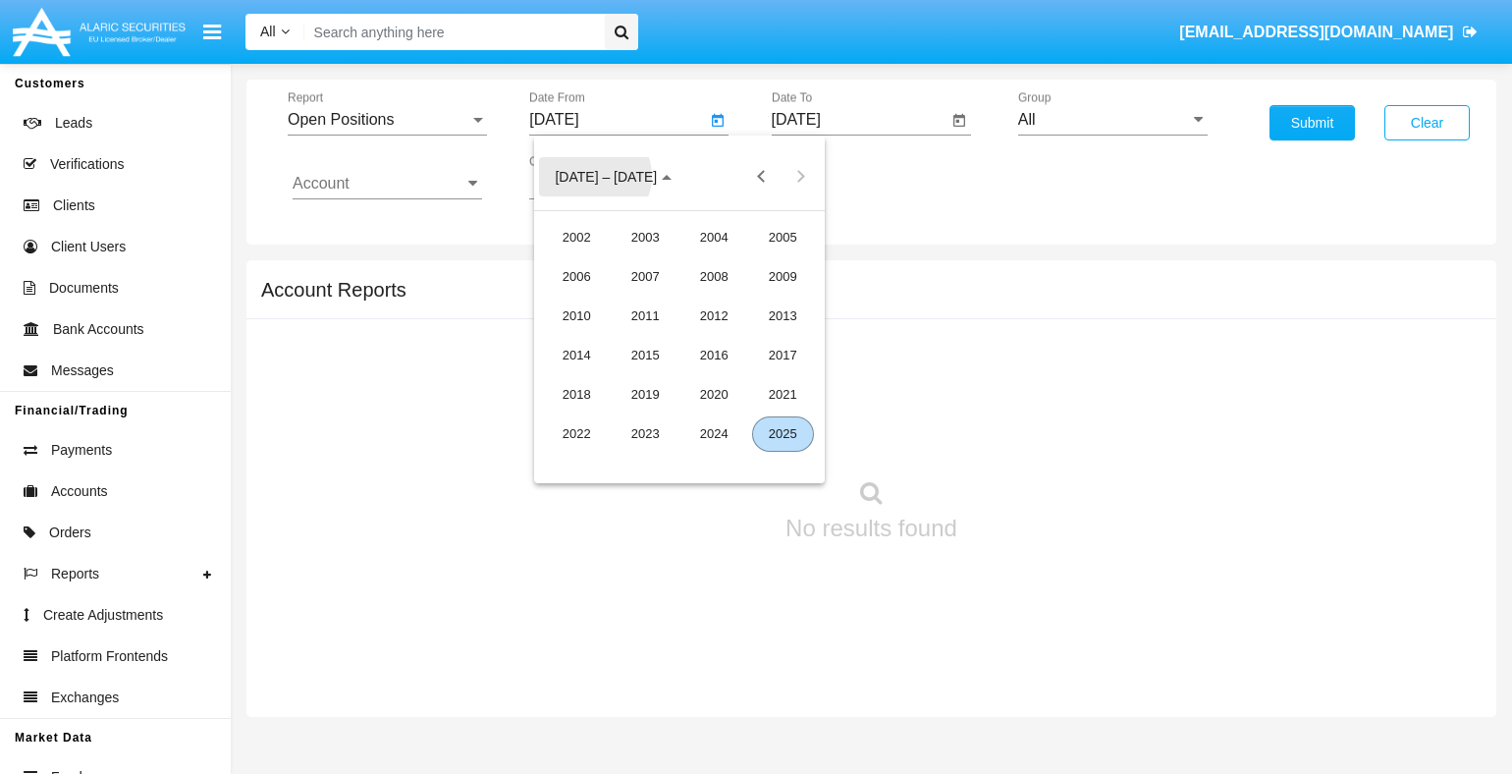
click at [782, 433] on div "2025" at bounding box center [783, 433] width 62 height 35
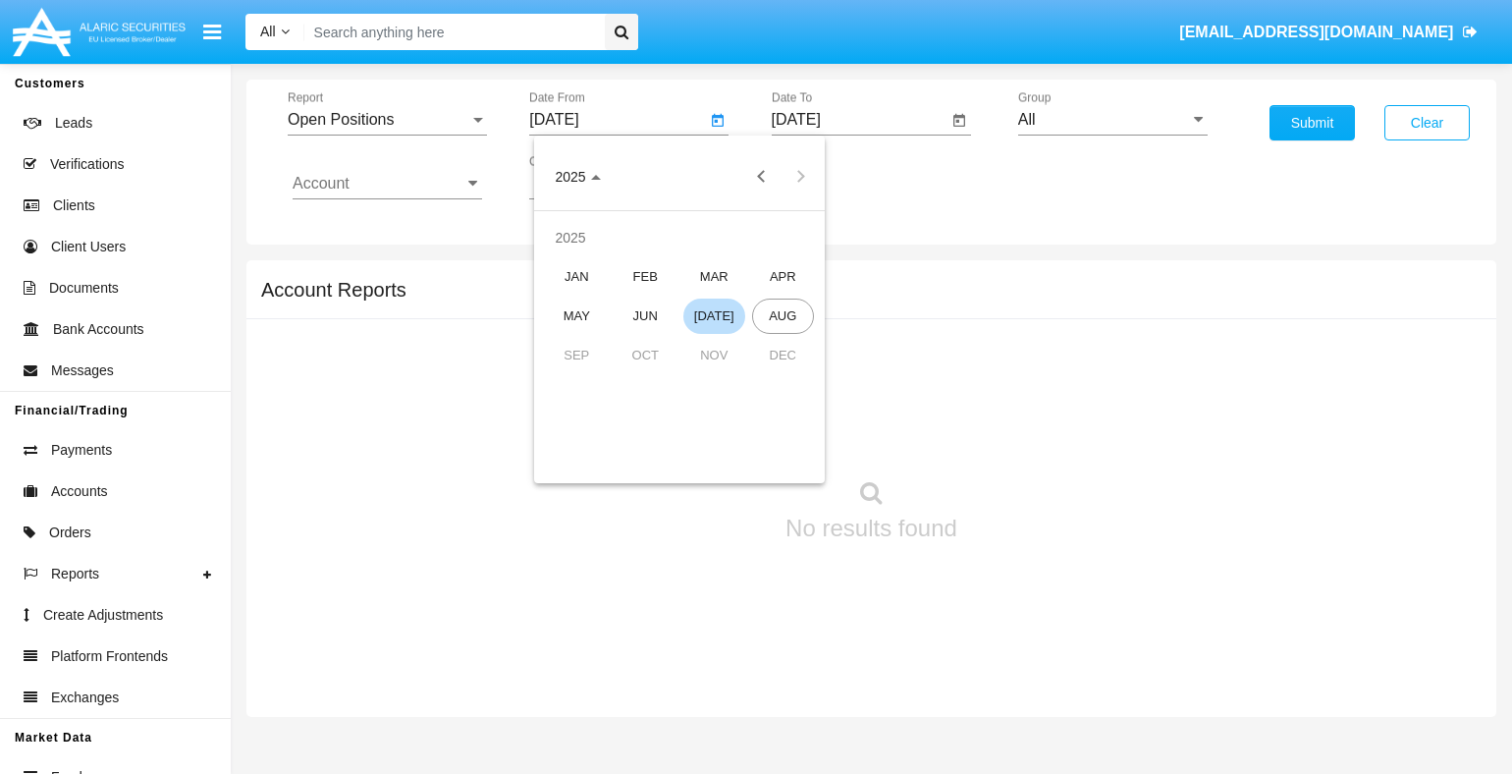
click at [714, 315] on div "[DATE]" at bounding box center [714, 315] width 62 height 35
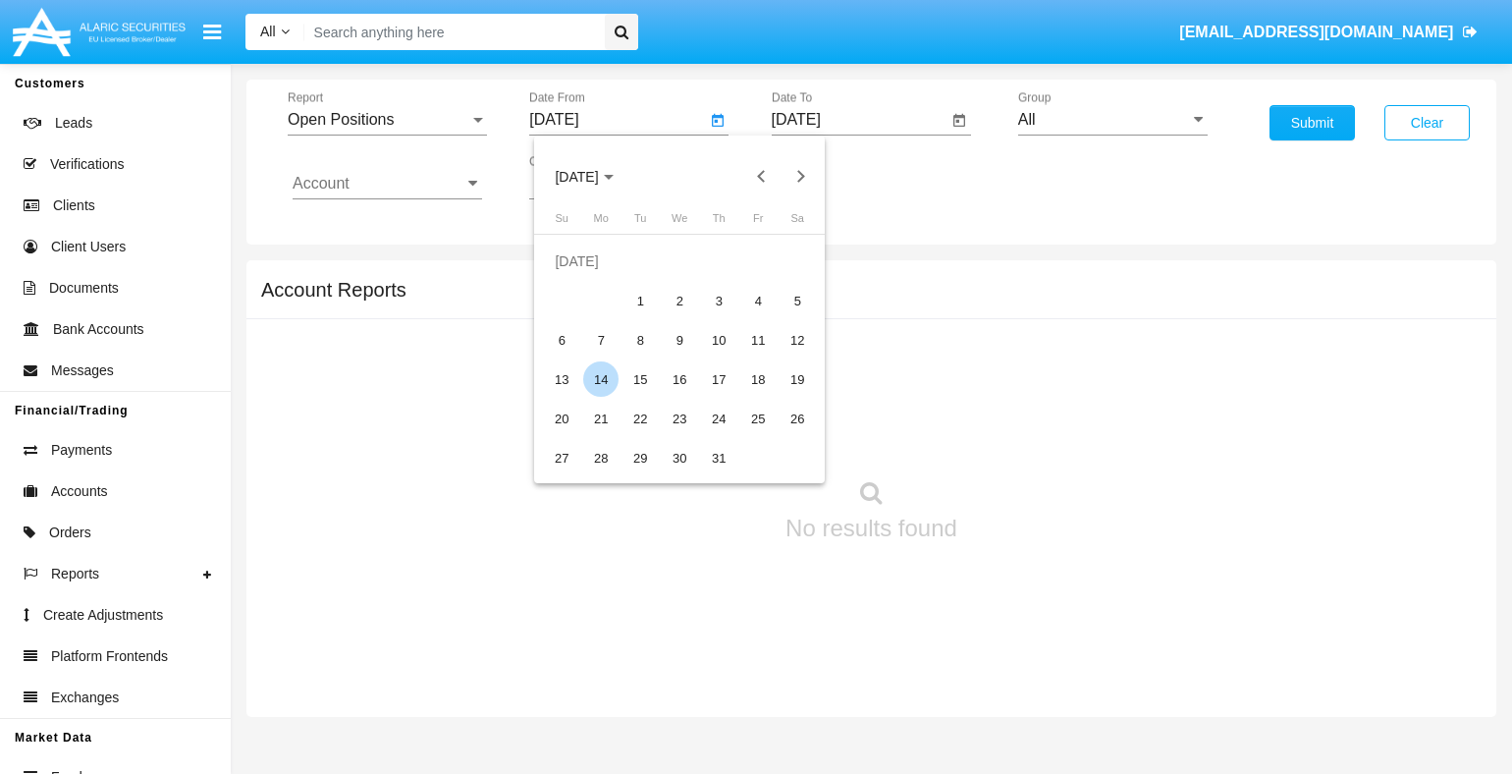
click at [601, 379] on div "14" at bounding box center [600, 378] width 35 height 35
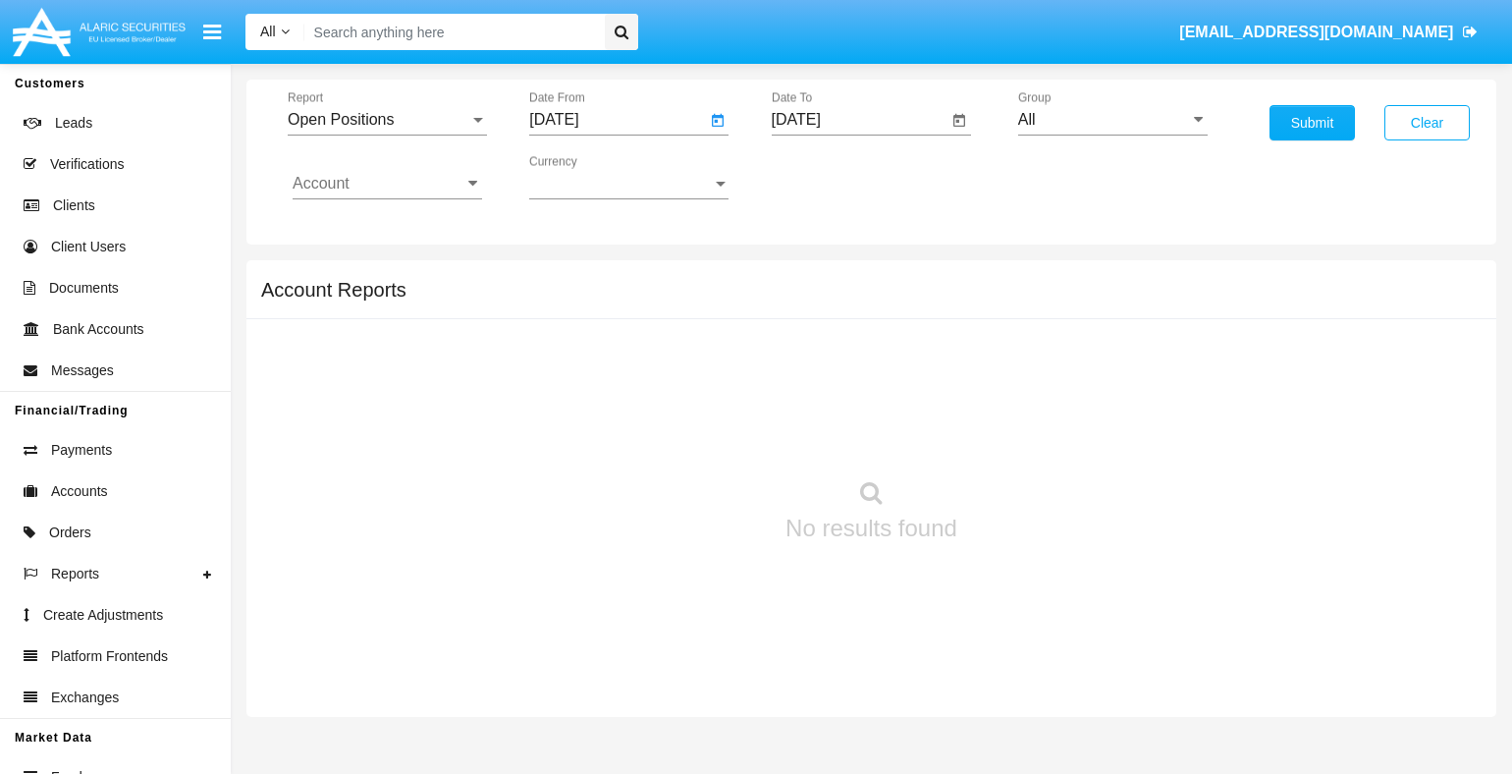
type input "07/14/25"
click at [859, 119] on input "[DATE]" at bounding box center [860, 120] width 176 height 18
click at [834, 176] on span "[DATE]" at bounding box center [818, 177] width 43 height 16
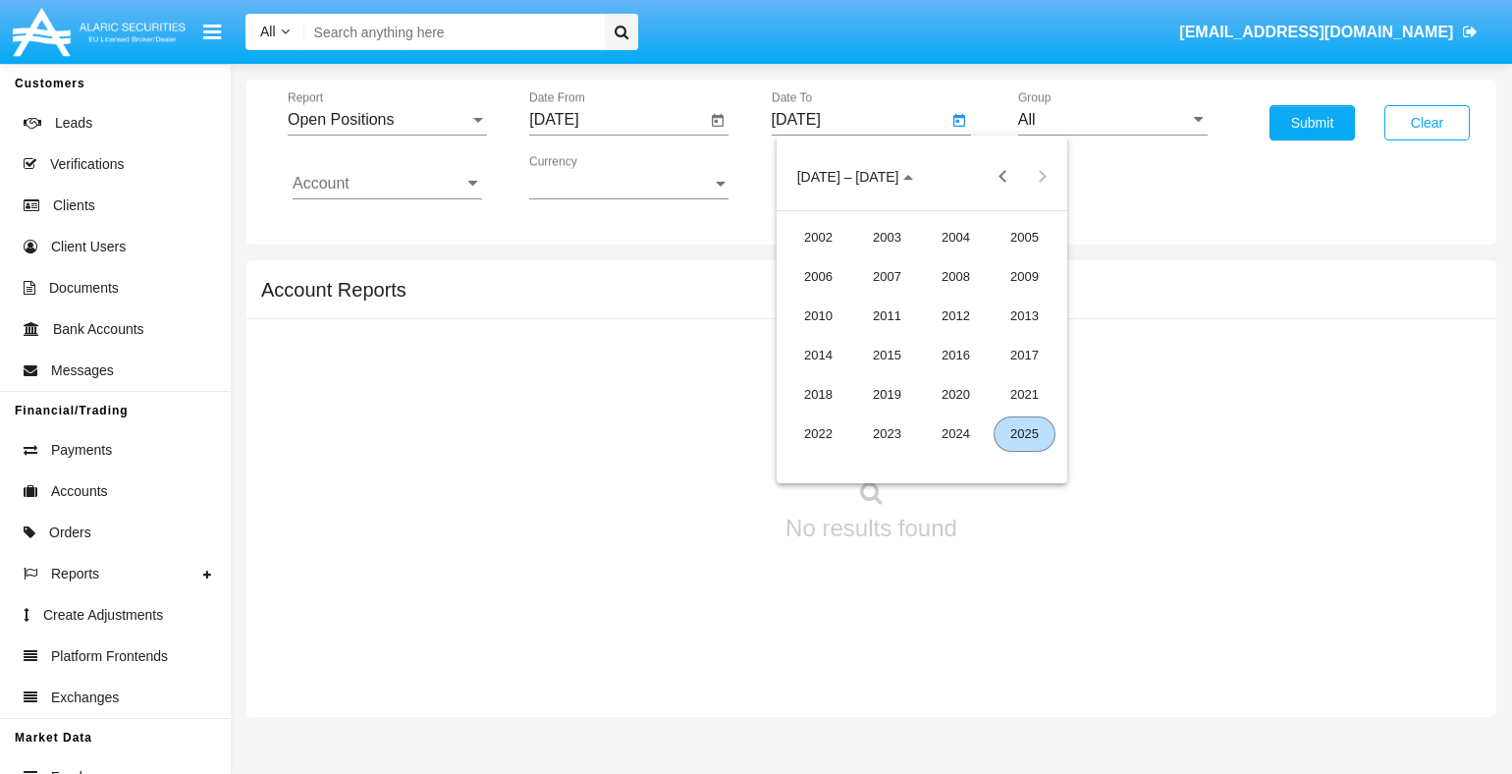
click at [1024, 433] on div "2025" at bounding box center [1024, 433] width 62 height 35
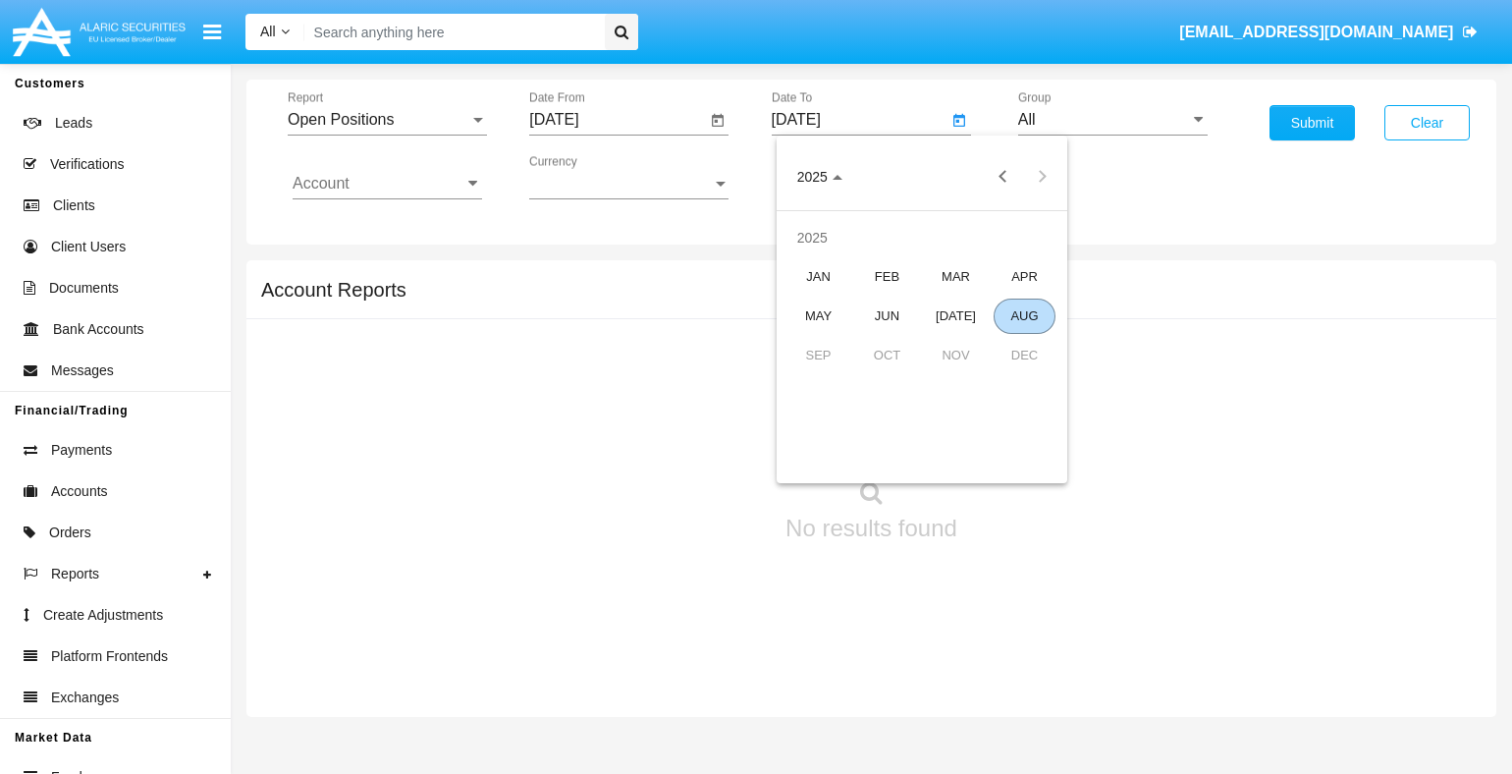
click at [1024, 315] on div "AUG" at bounding box center [1024, 315] width 62 height 35
click at [960, 340] on div "14" at bounding box center [960, 339] width 35 height 35
type input "[DATE]"
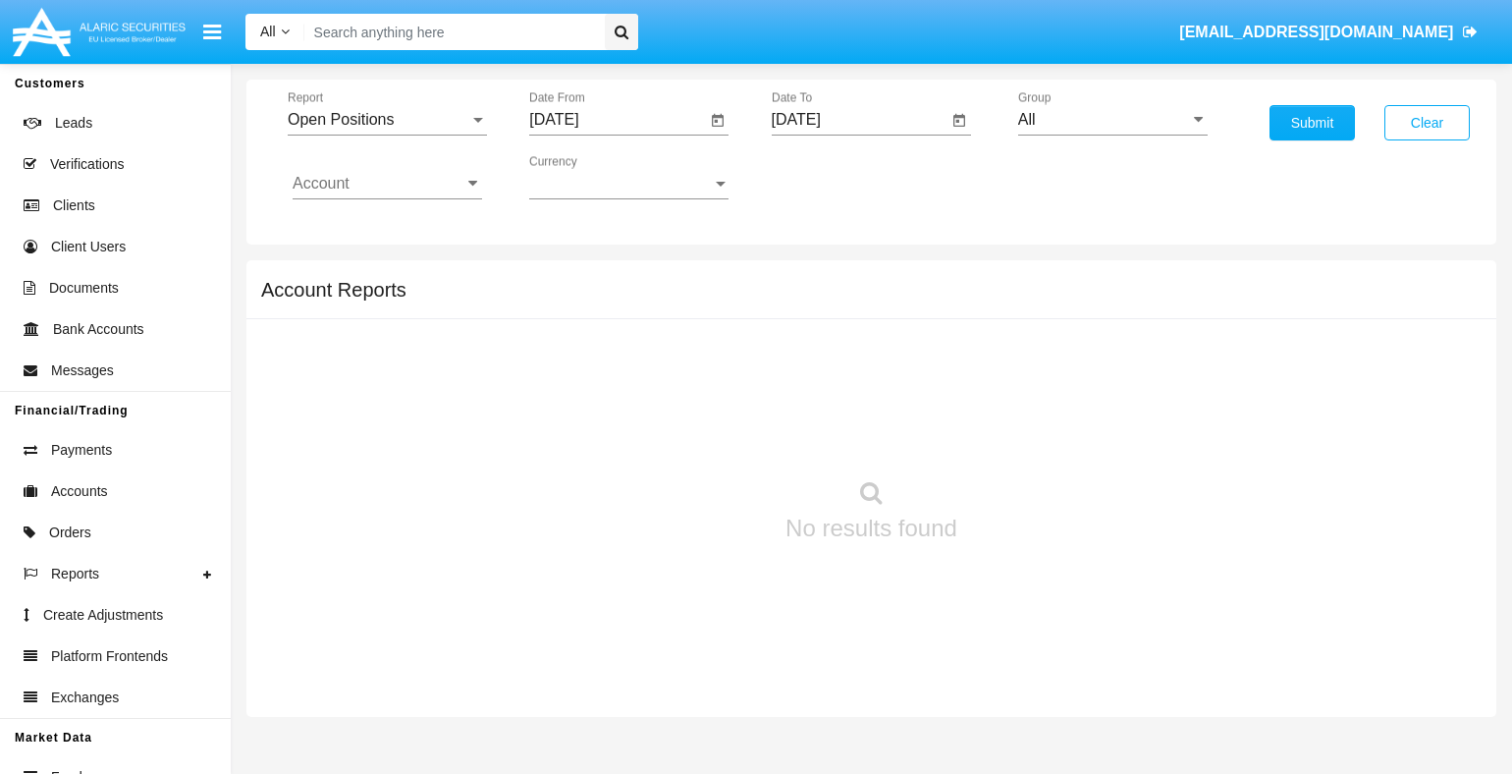
click at [1112, 119] on input "All" at bounding box center [1112, 120] width 189 height 18
type input "Hammer Web Lite"
click at [387, 183] on input "Account" at bounding box center [387, 184] width 189 height 18
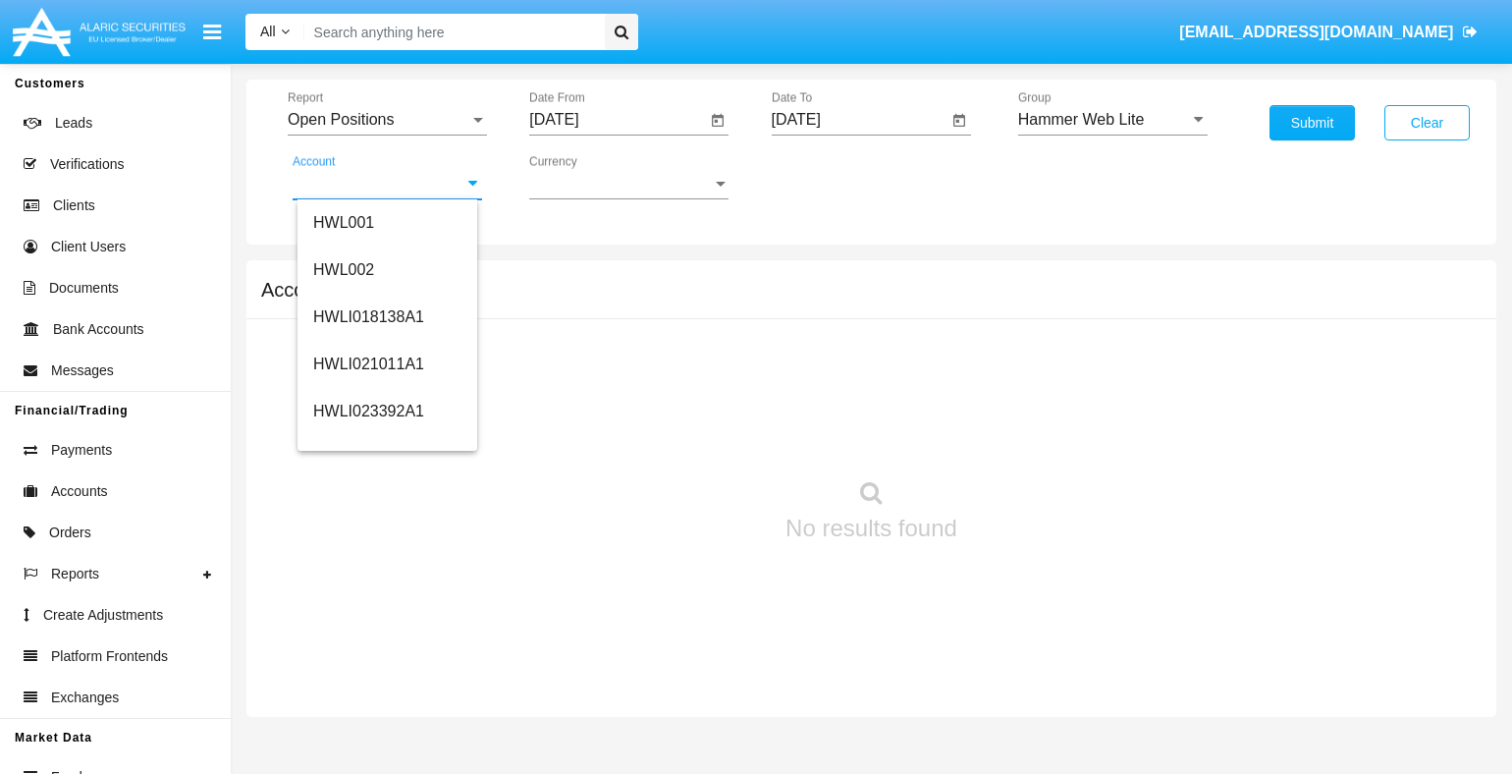
click at [366, 732] on span "HWLI025117A1" at bounding box center [368, 740] width 111 height 17
type input "HWLI025117A1"
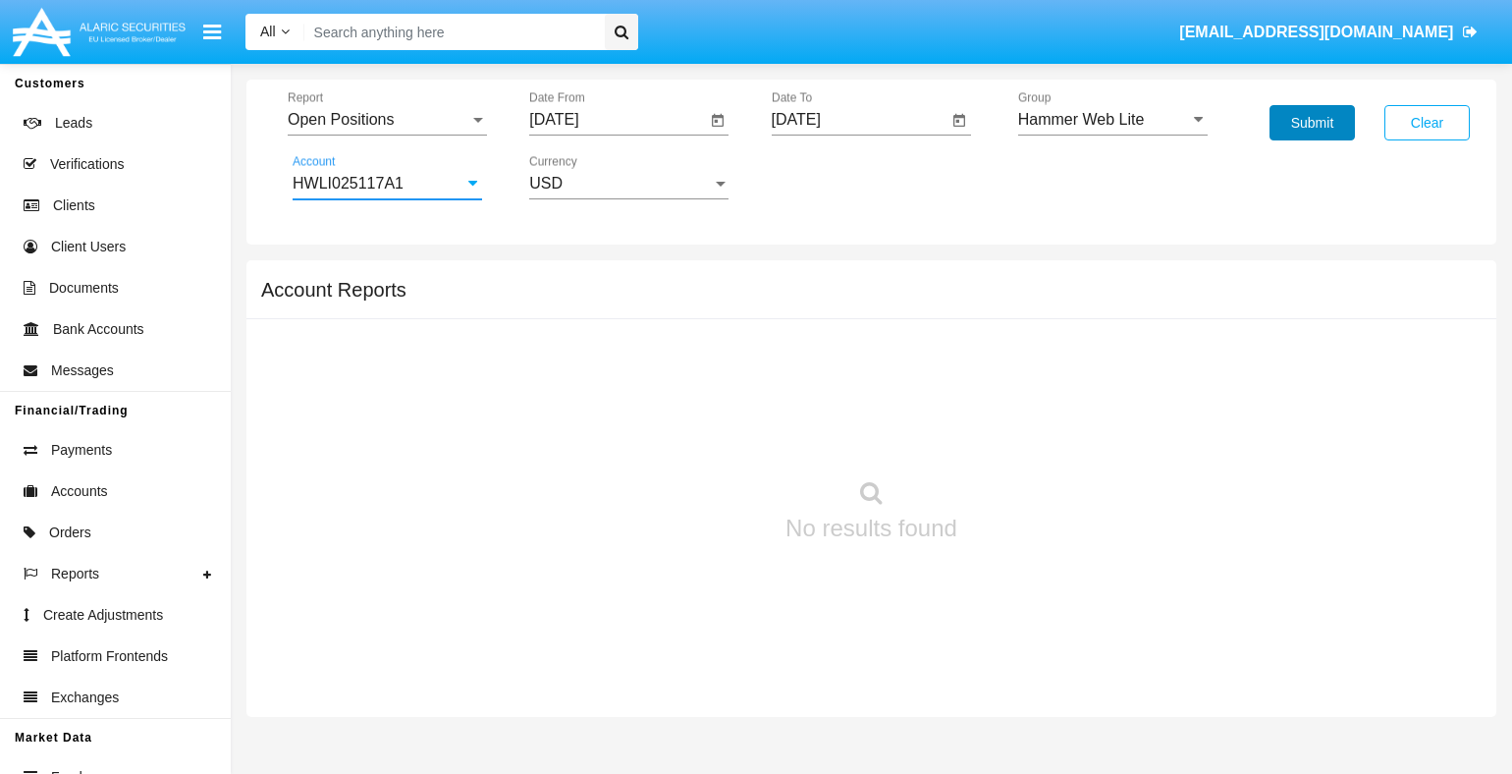
click at [1312, 123] on button "Submit" at bounding box center [1311, 122] width 85 height 35
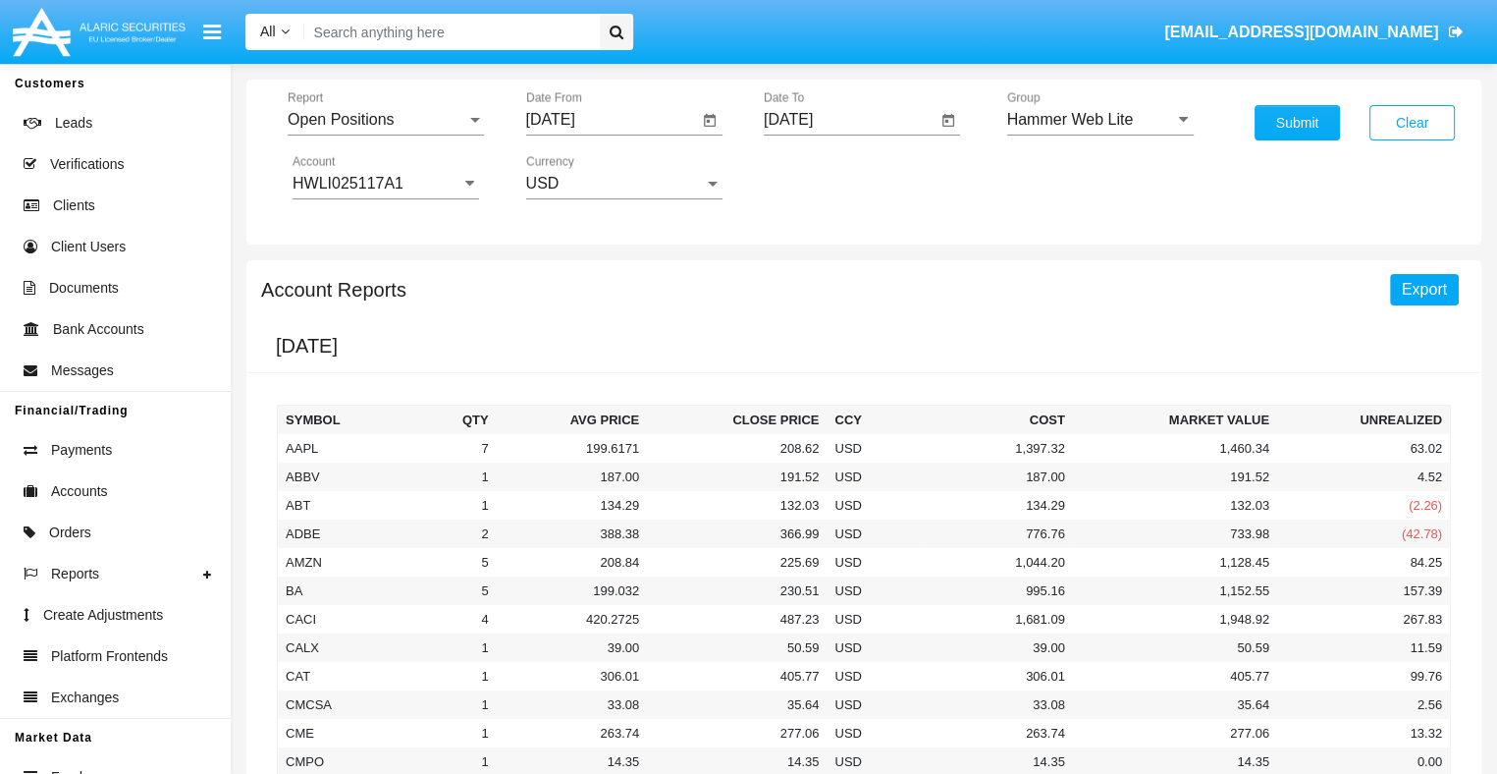
click at [1424, 288] on span "Export" at bounding box center [1424, 289] width 45 height 17
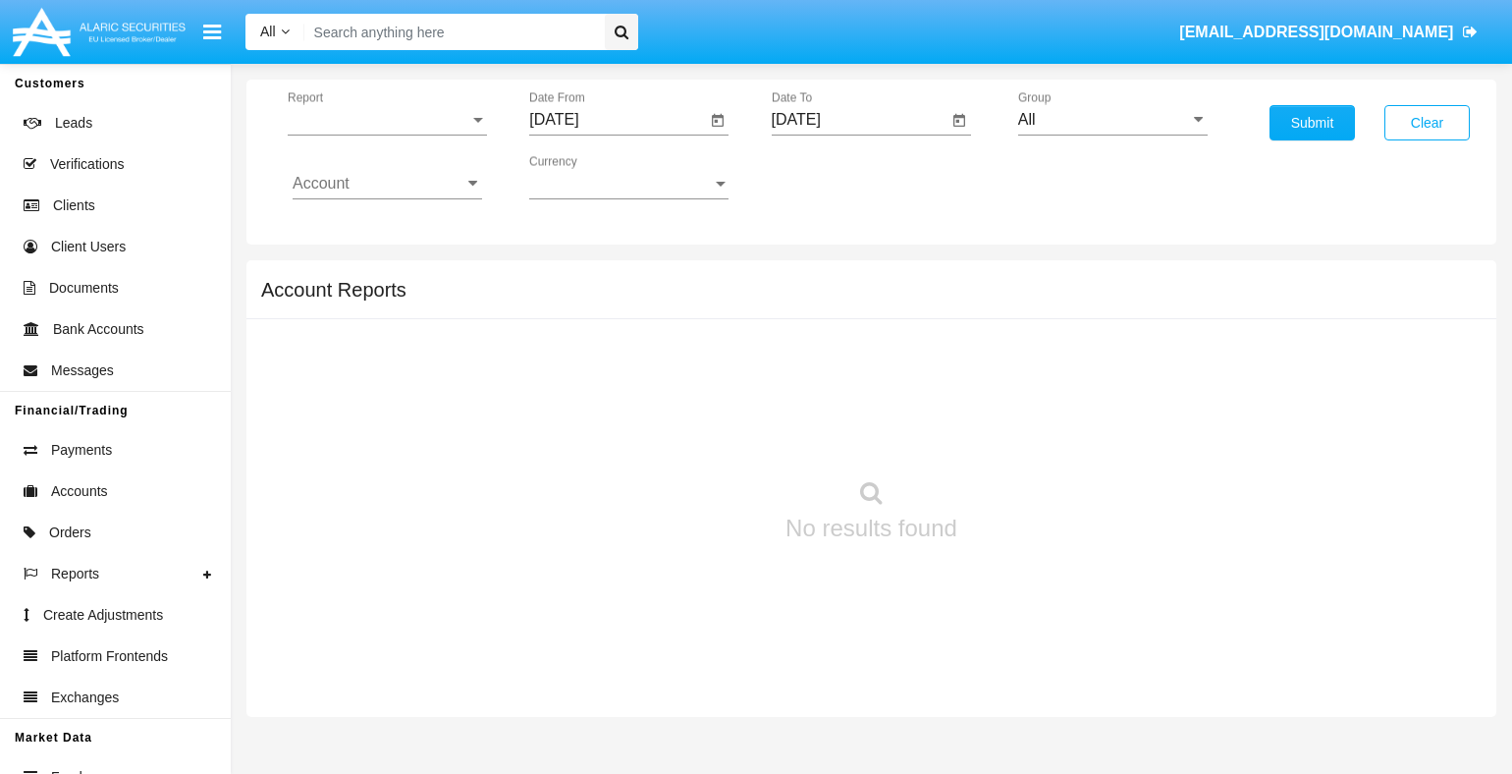
click at [387, 119] on span "Report" at bounding box center [379, 120] width 182 height 18
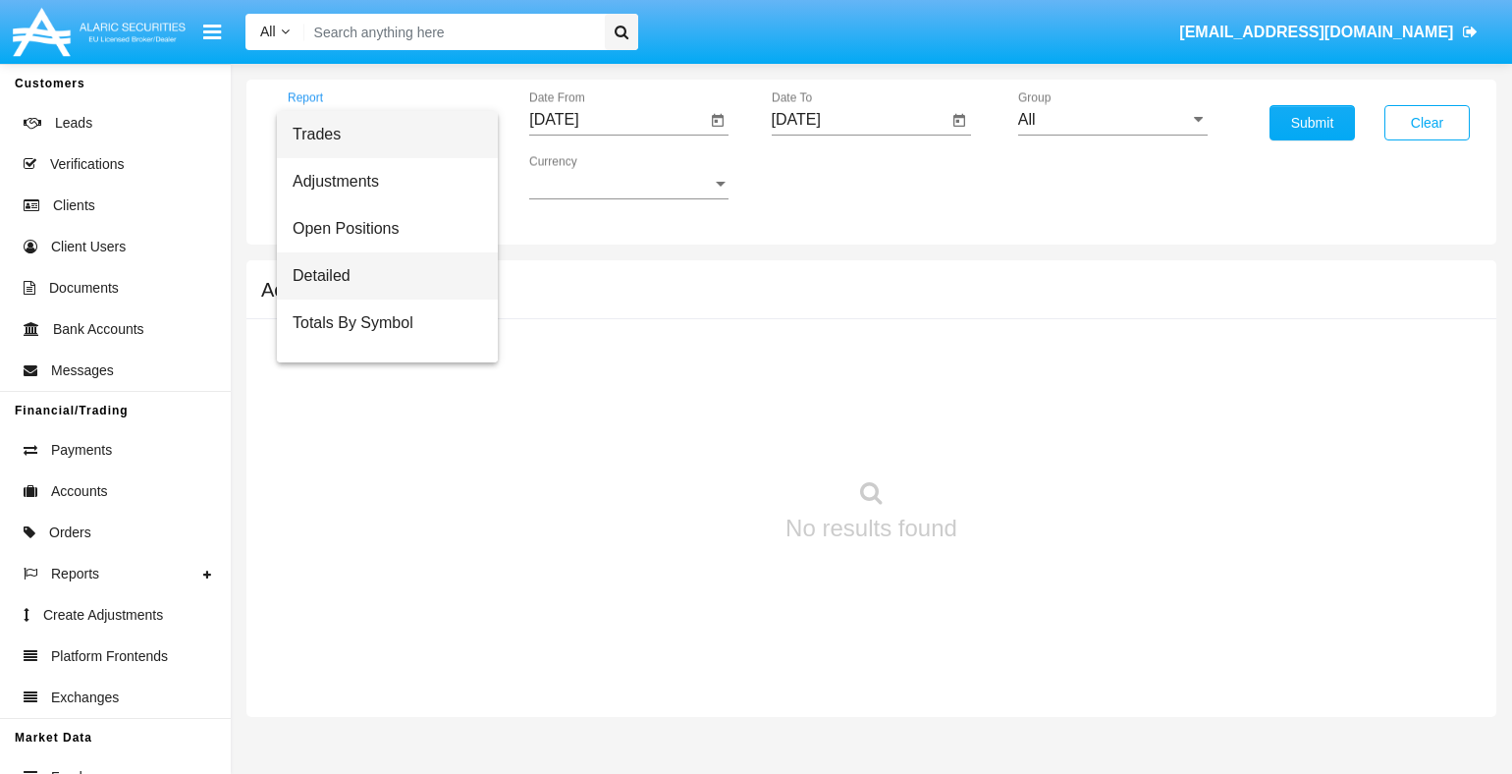
click at [380, 275] on span "Detailed" at bounding box center [387, 275] width 189 height 47
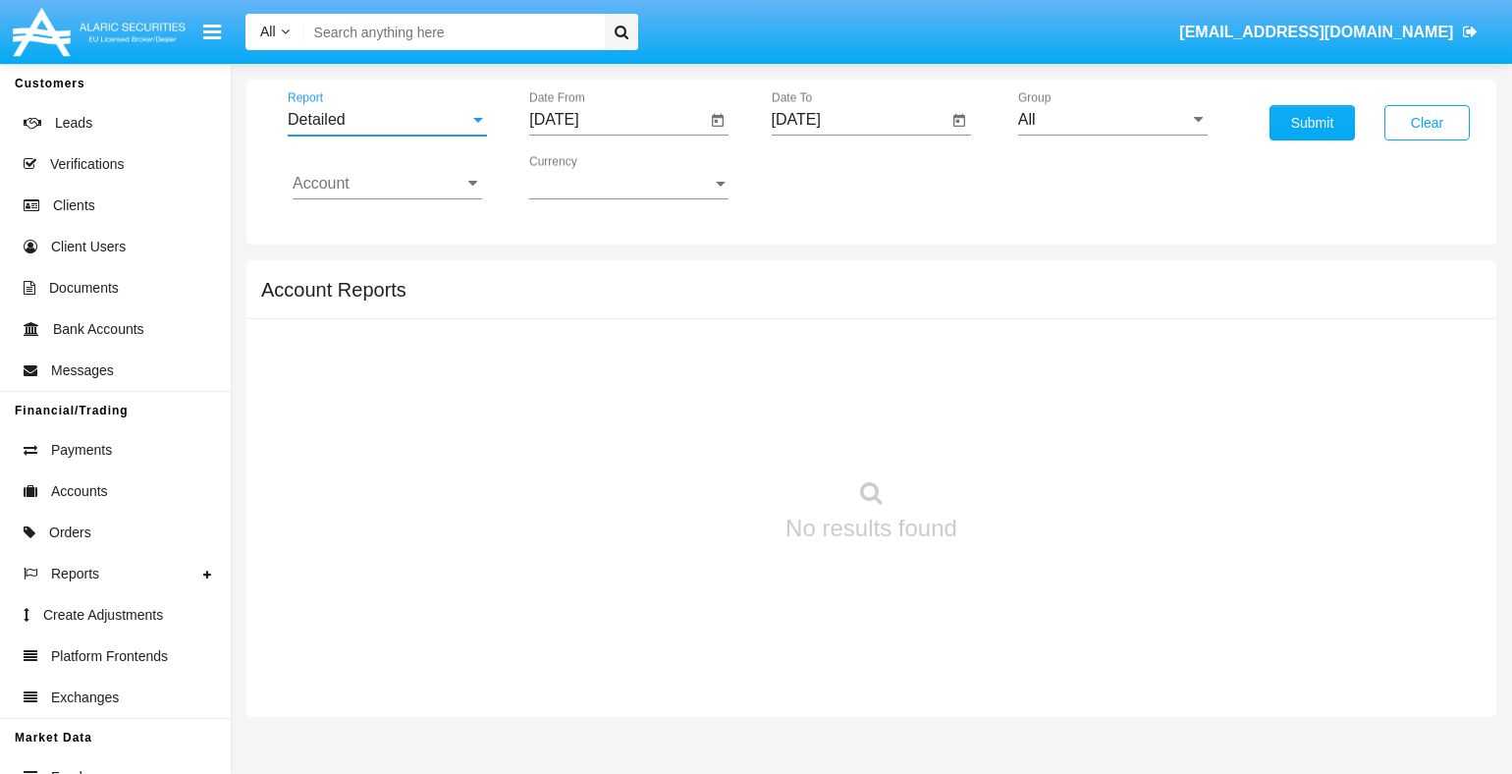
click at [617, 119] on input "[DATE]" at bounding box center [617, 120] width 176 height 18
click at [593, 176] on span "[DATE]" at bounding box center [576, 177] width 43 height 16
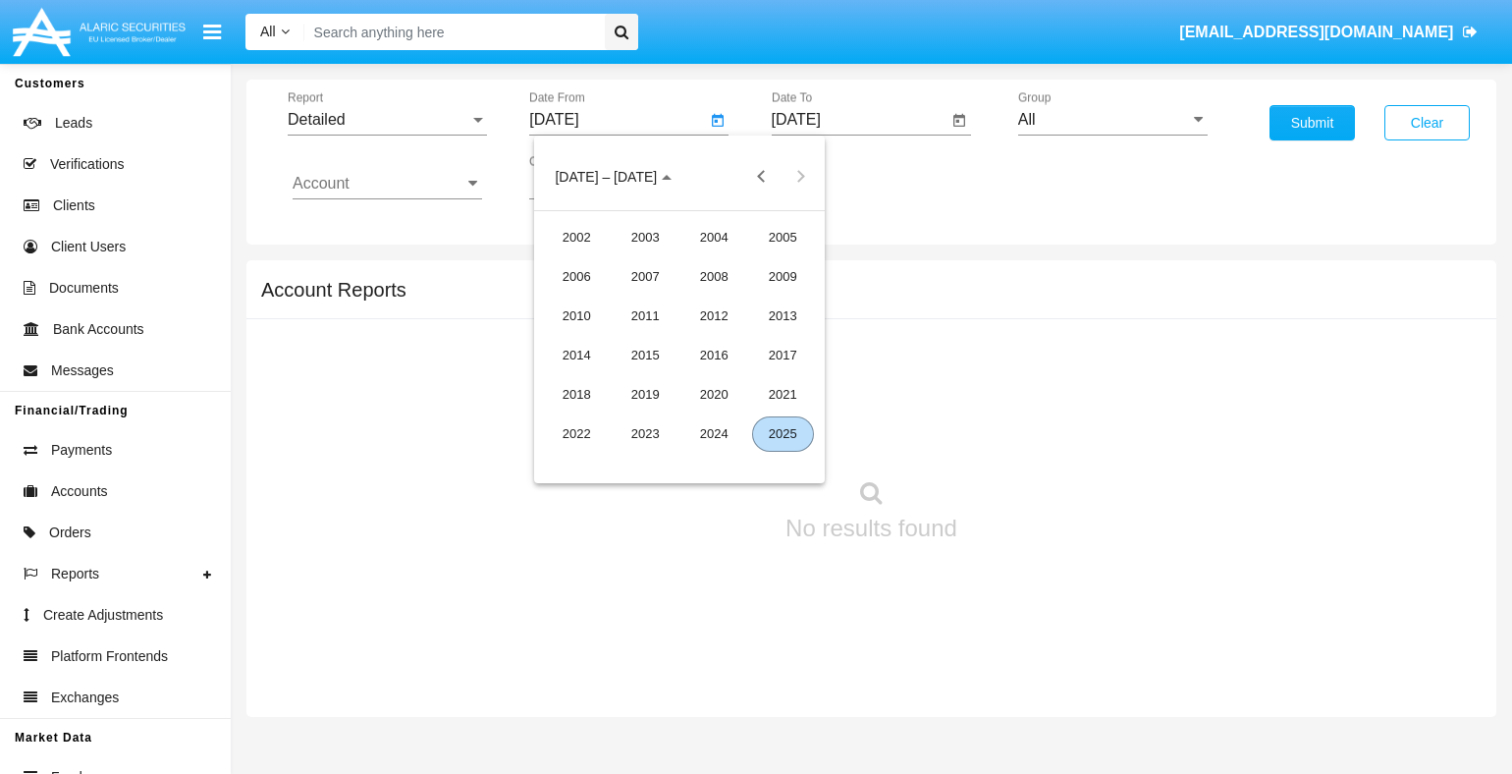
click at [782, 433] on div "2025" at bounding box center [783, 433] width 62 height 35
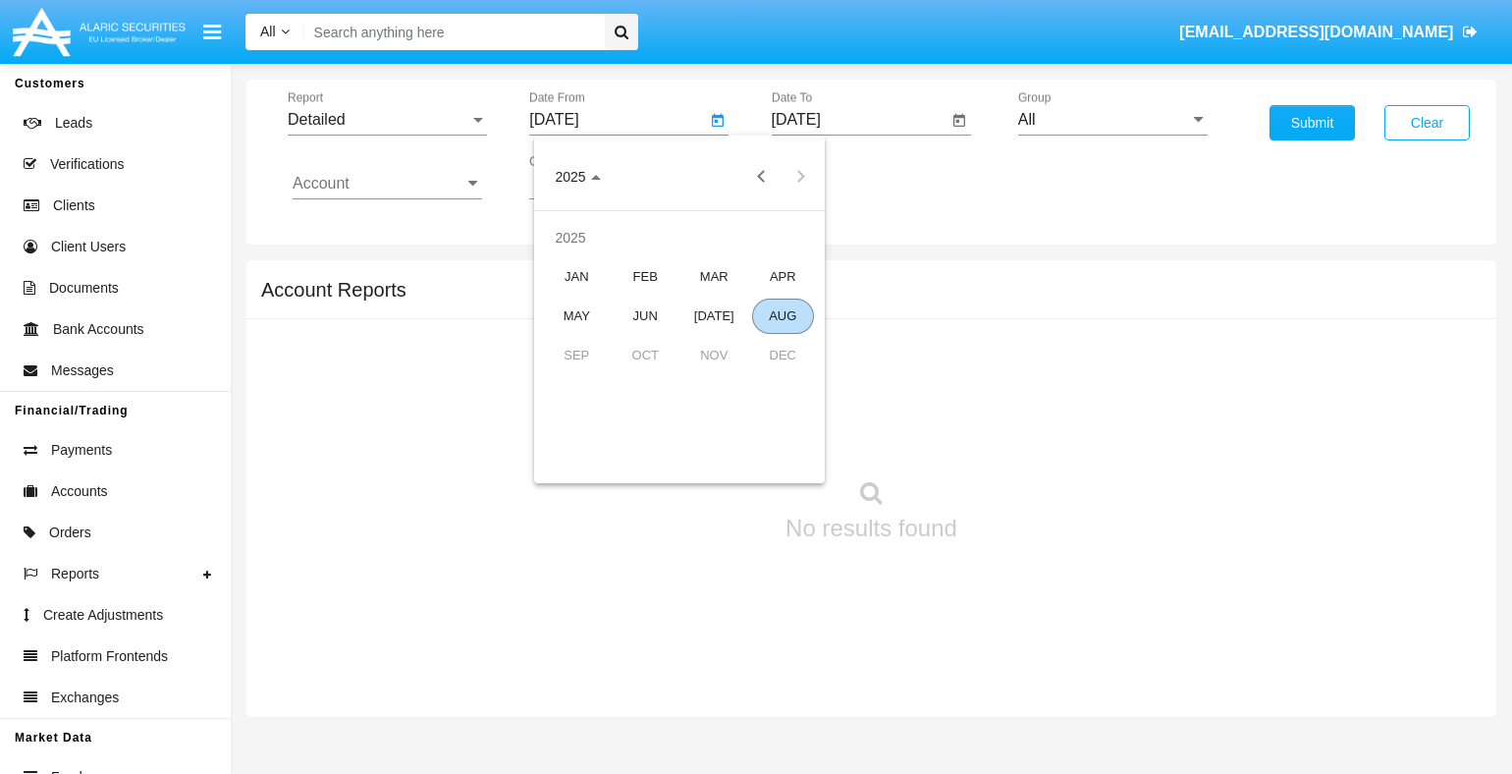
click at [782, 315] on div "AUG" at bounding box center [783, 315] width 62 height 35
click at [601, 300] on div "4" at bounding box center [600, 300] width 35 height 35
type input "[DATE]"
click at [859, 119] on input "[DATE]" at bounding box center [860, 120] width 176 height 18
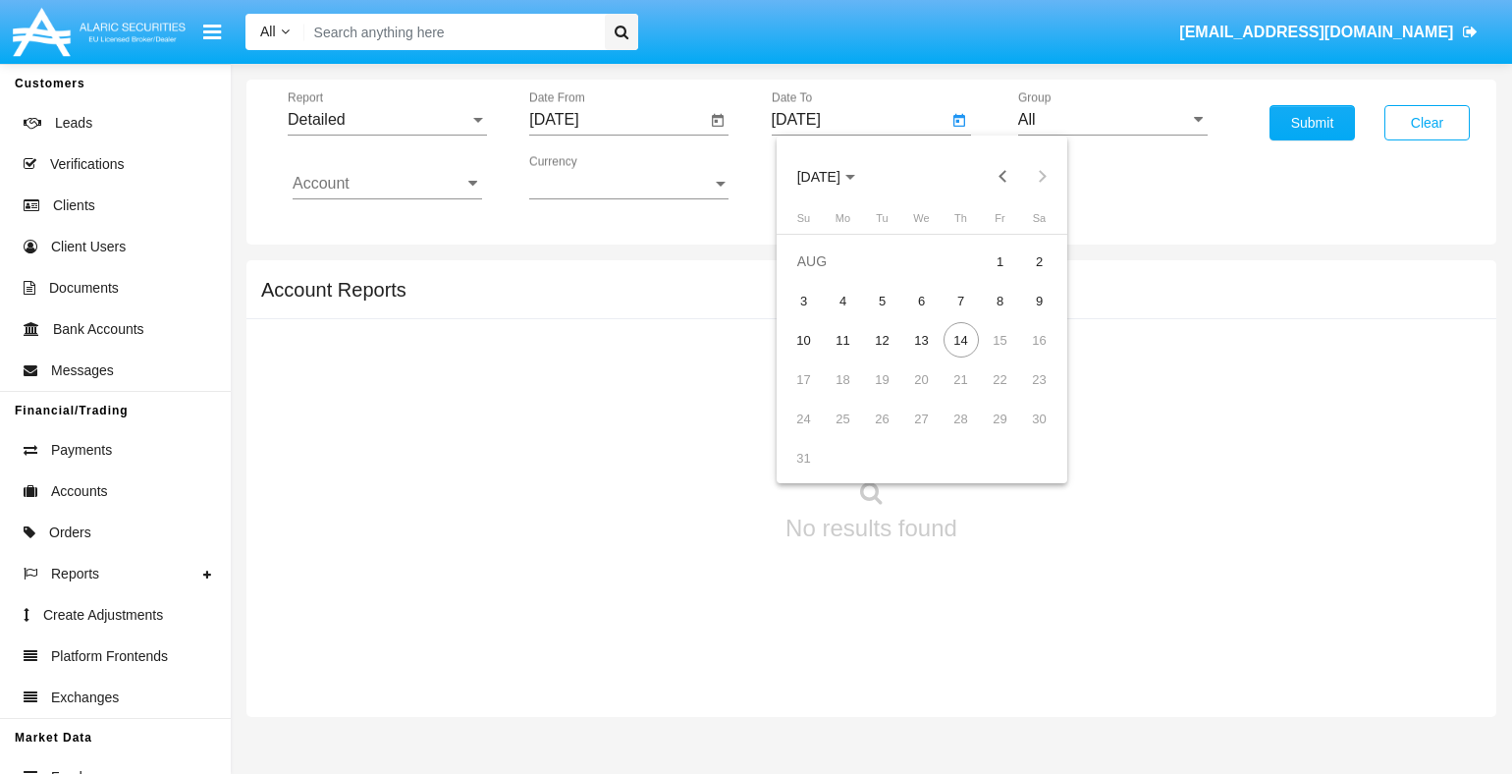
click at [834, 176] on span "[DATE]" at bounding box center [818, 177] width 43 height 16
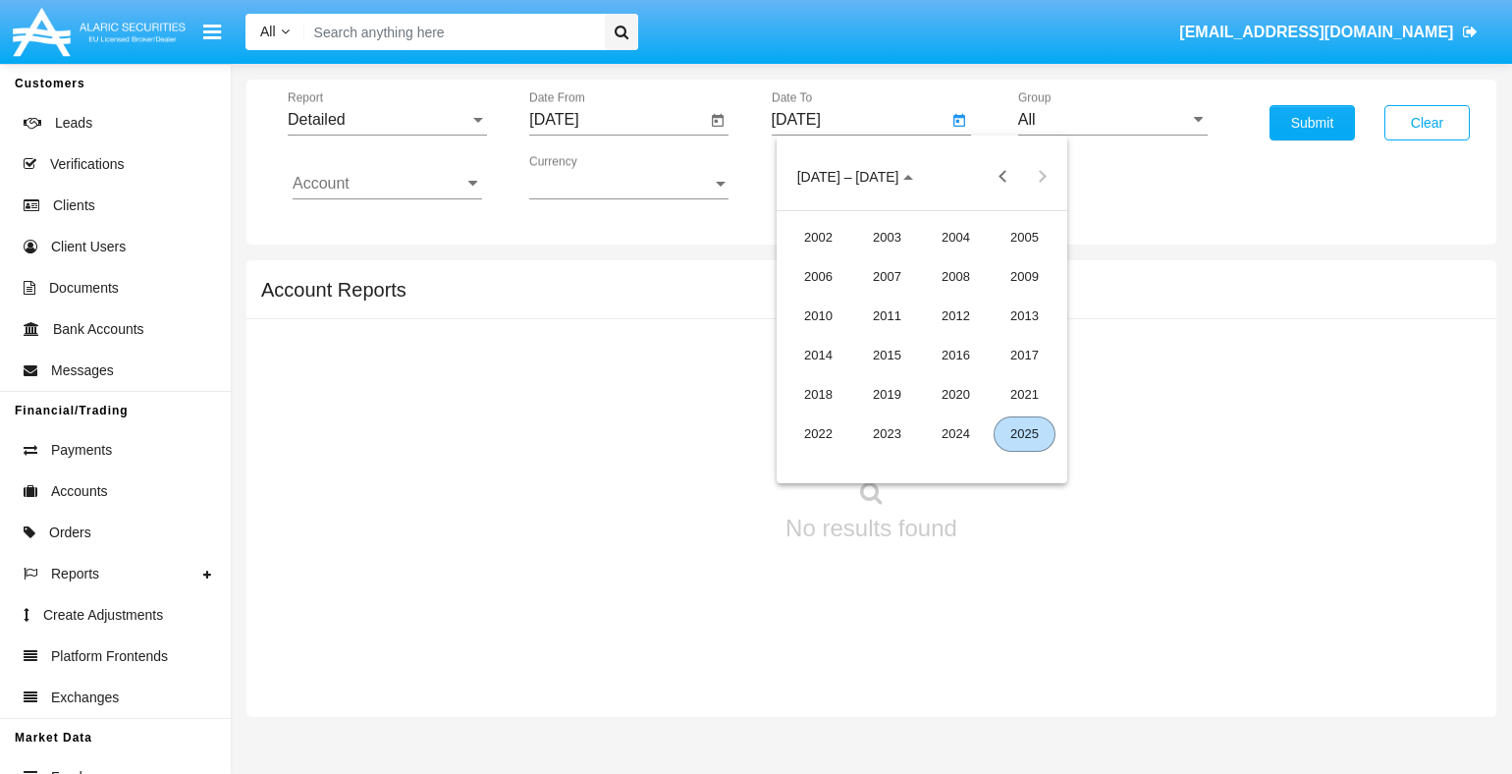
click at [1024, 433] on div "2025" at bounding box center [1024, 433] width 62 height 35
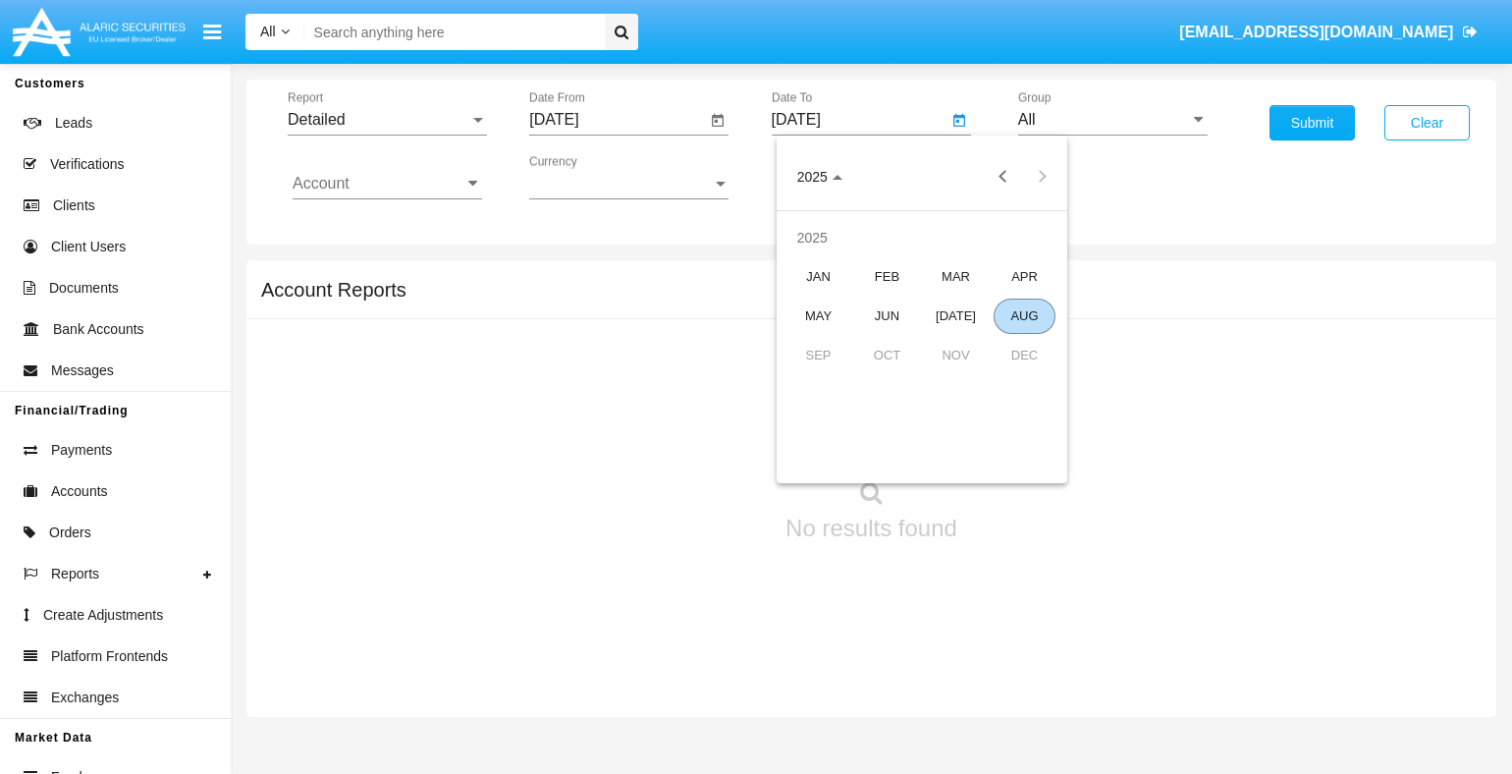
click at [1024, 315] on div "AUG" at bounding box center [1024, 315] width 62 height 35
click at [960, 340] on div "14" at bounding box center [960, 339] width 35 height 35
type input "[DATE]"
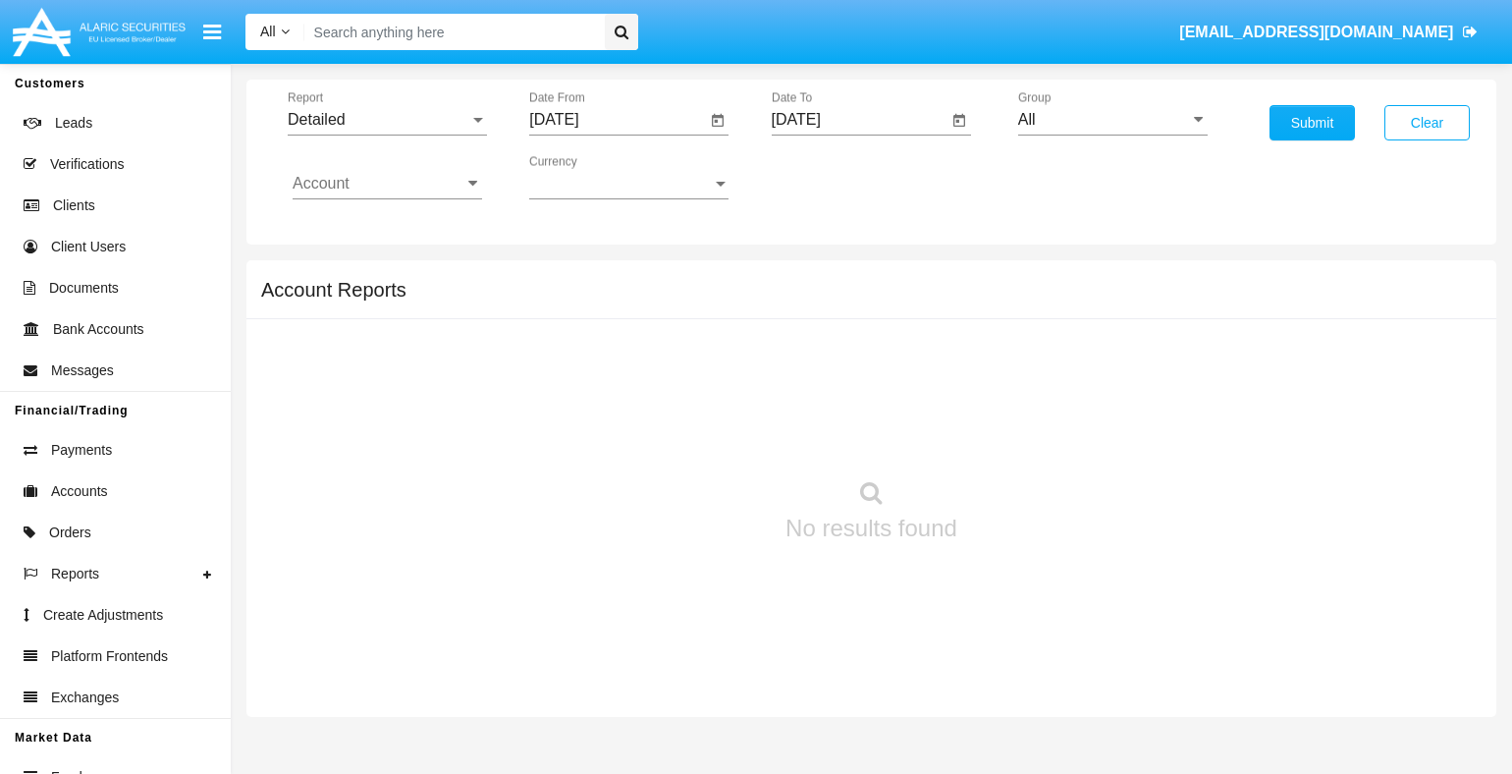
click at [1112, 119] on input "All" at bounding box center [1112, 120] width 189 height 18
type input "Hammer Web Lite"
click at [387, 183] on input "Account" at bounding box center [387, 184] width 189 height 18
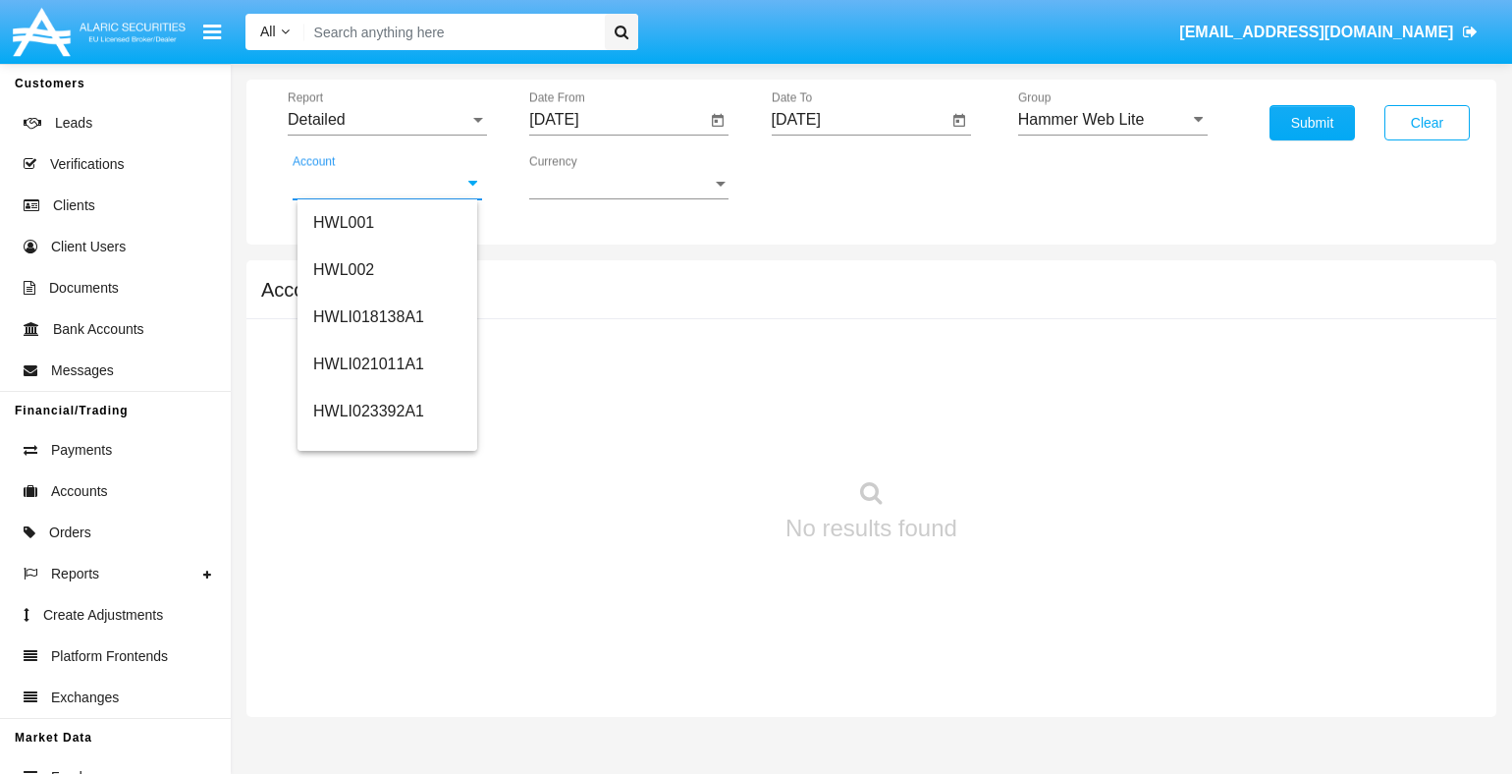
click at [366, 732] on span "HWLI025117A1" at bounding box center [368, 740] width 111 height 17
type input "HWLI025117A1"
click at [1312, 123] on button "Submit" at bounding box center [1311, 122] width 85 height 35
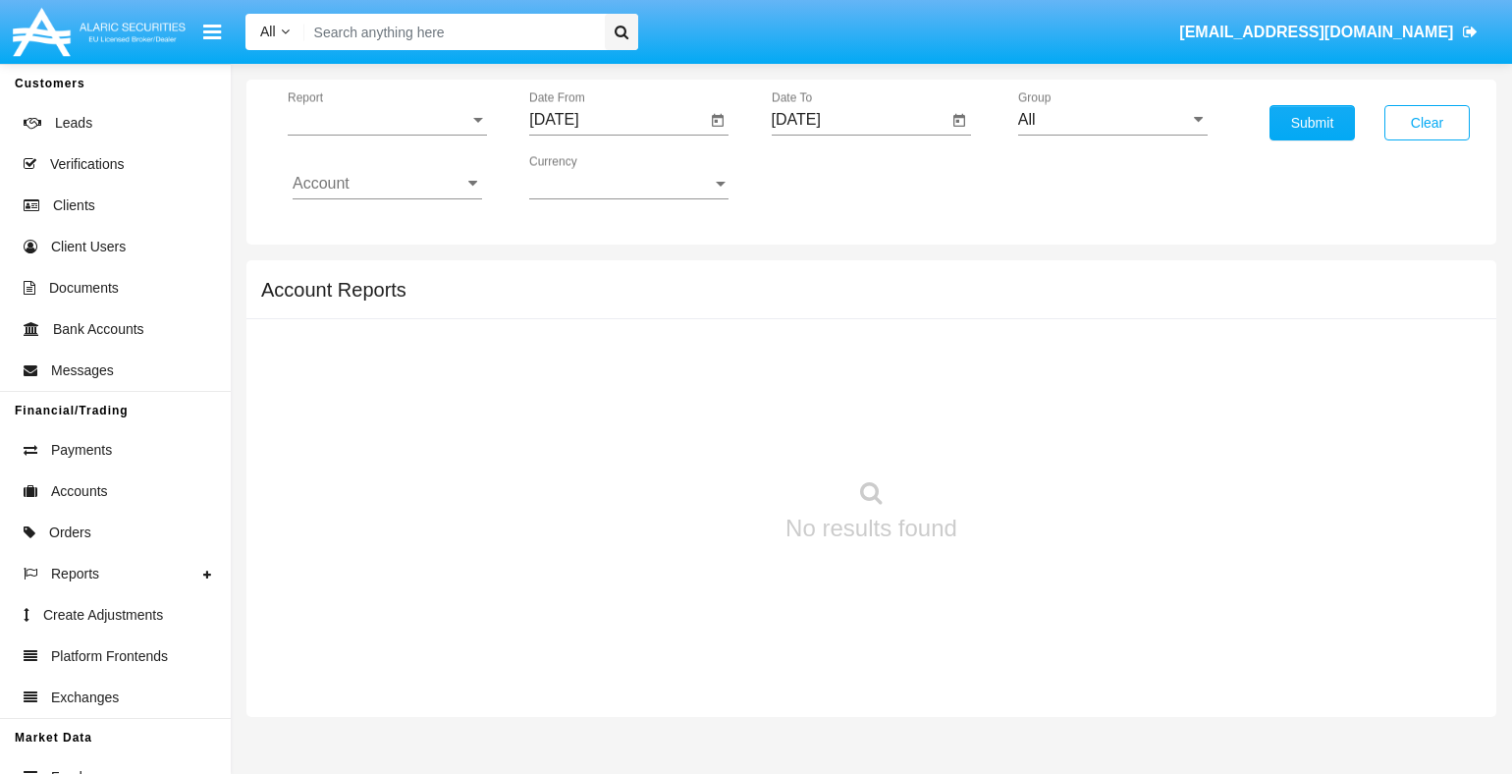
click at [387, 119] on span "Report" at bounding box center [379, 120] width 182 height 18
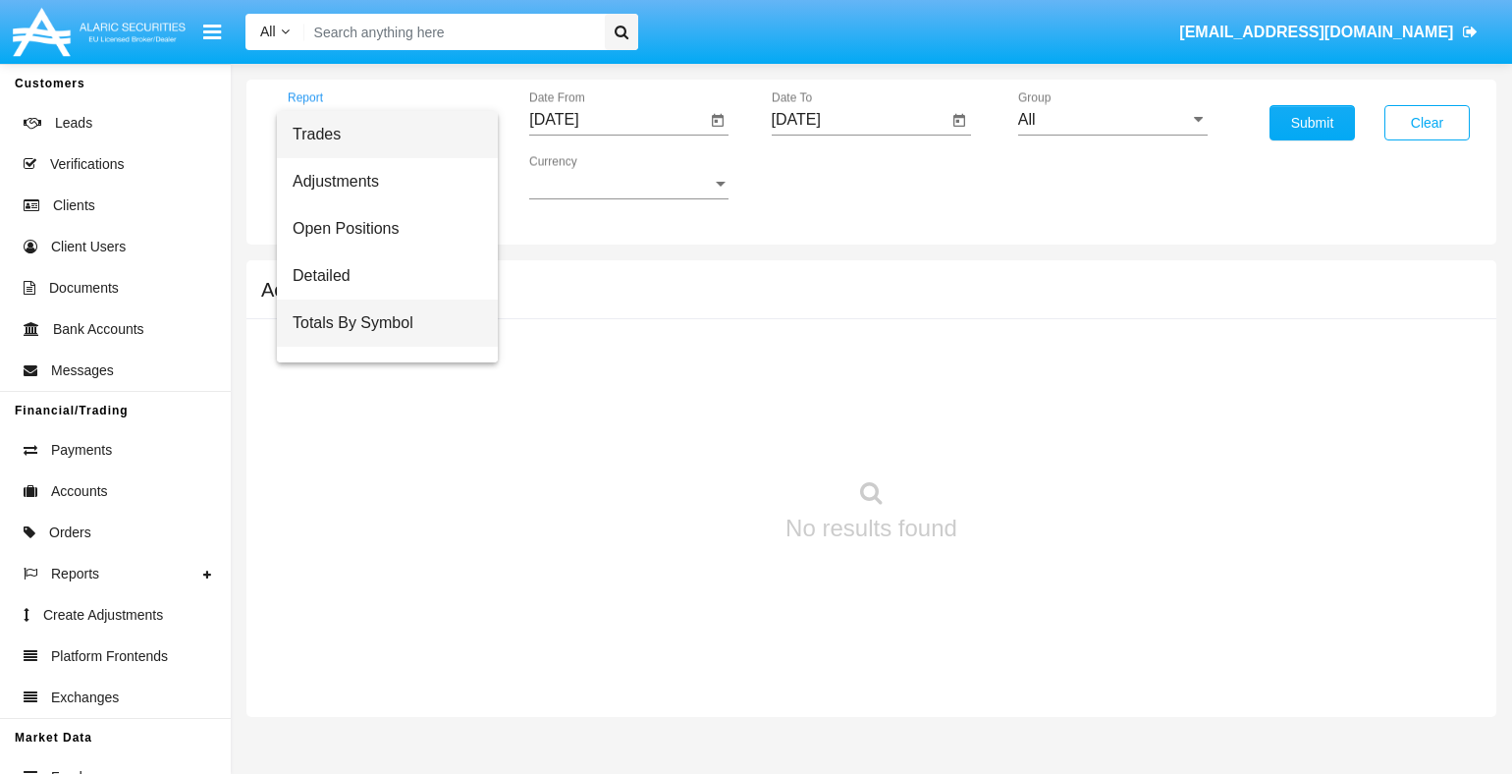
click at [380, 322] on span "Totals By Symbol" at bounding box center [387, 322] width 189 height 47
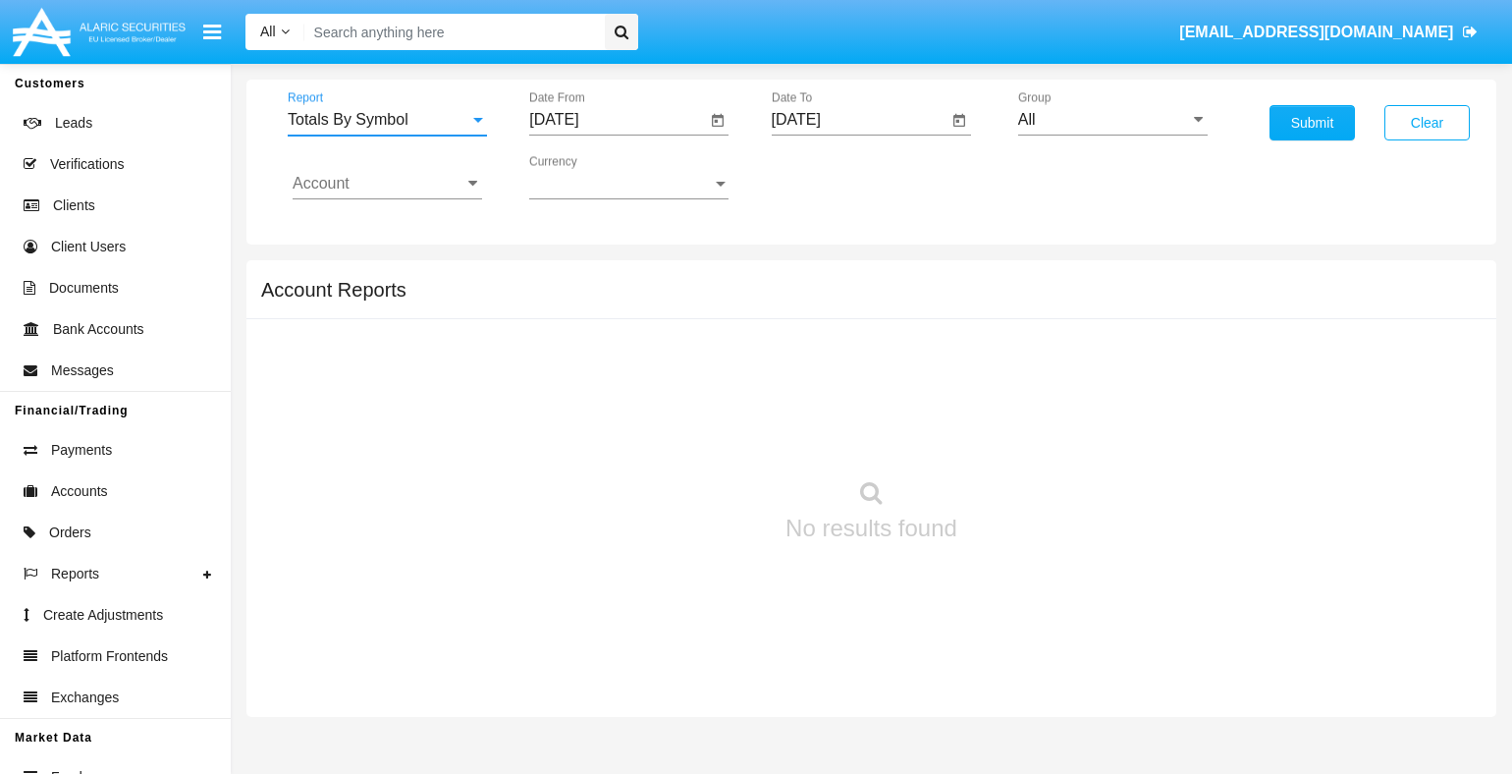
click at [617, 119] on input "[DATE]" at bounding box center [617, 120] width 176 height 18
click at [593, 176] on span "[DATE]" at bounding box center [576, 177] width 43 height 16
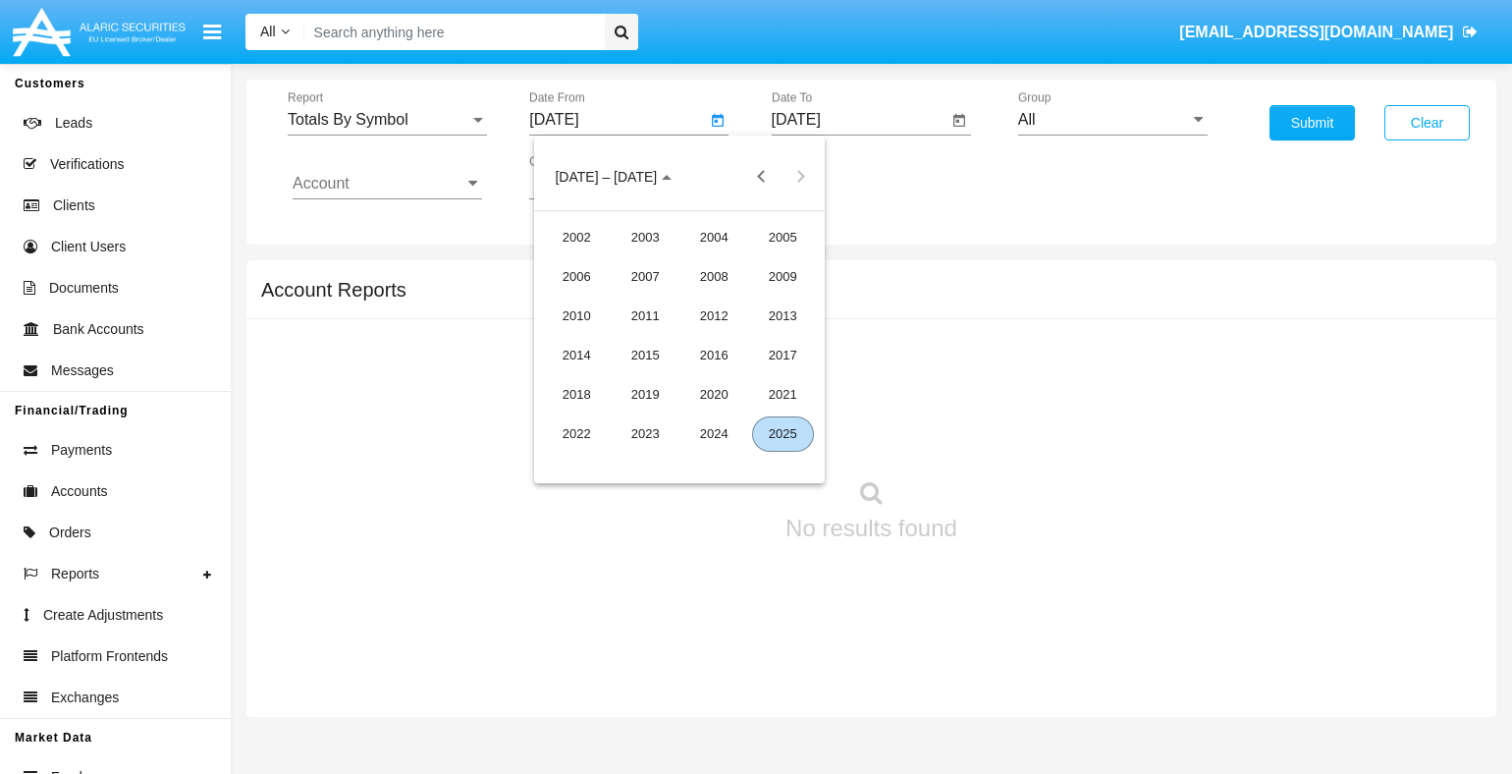
click at [782, 433] on div "2025" at bounding box center [783, 433] width 62 height 35
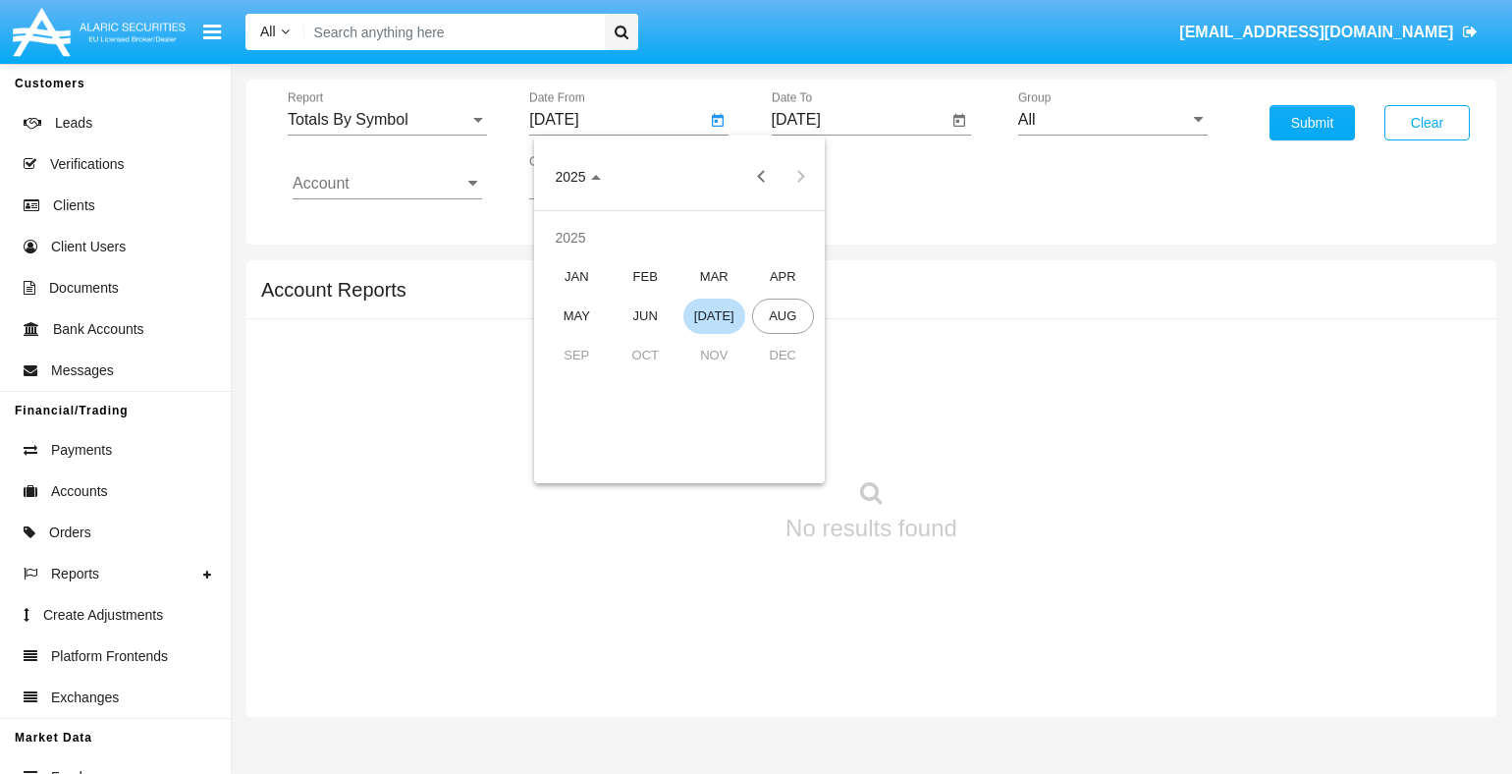
click at [714, 315] on div "[DATE]" at bounding box center [714, 315] width 62 height 35
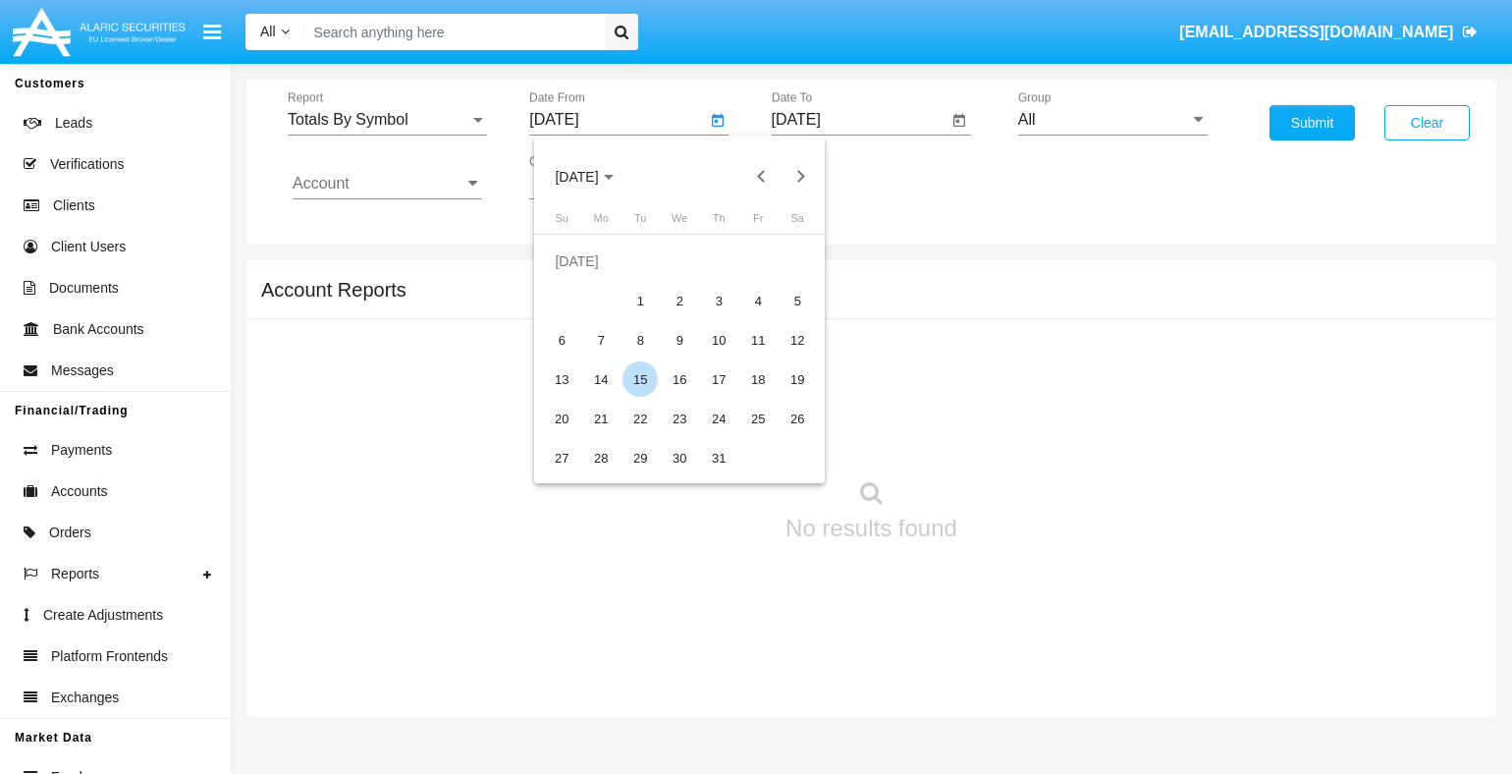
click at [640, 379] on div "15" at bounding box center [639, 378] width 35 height 35
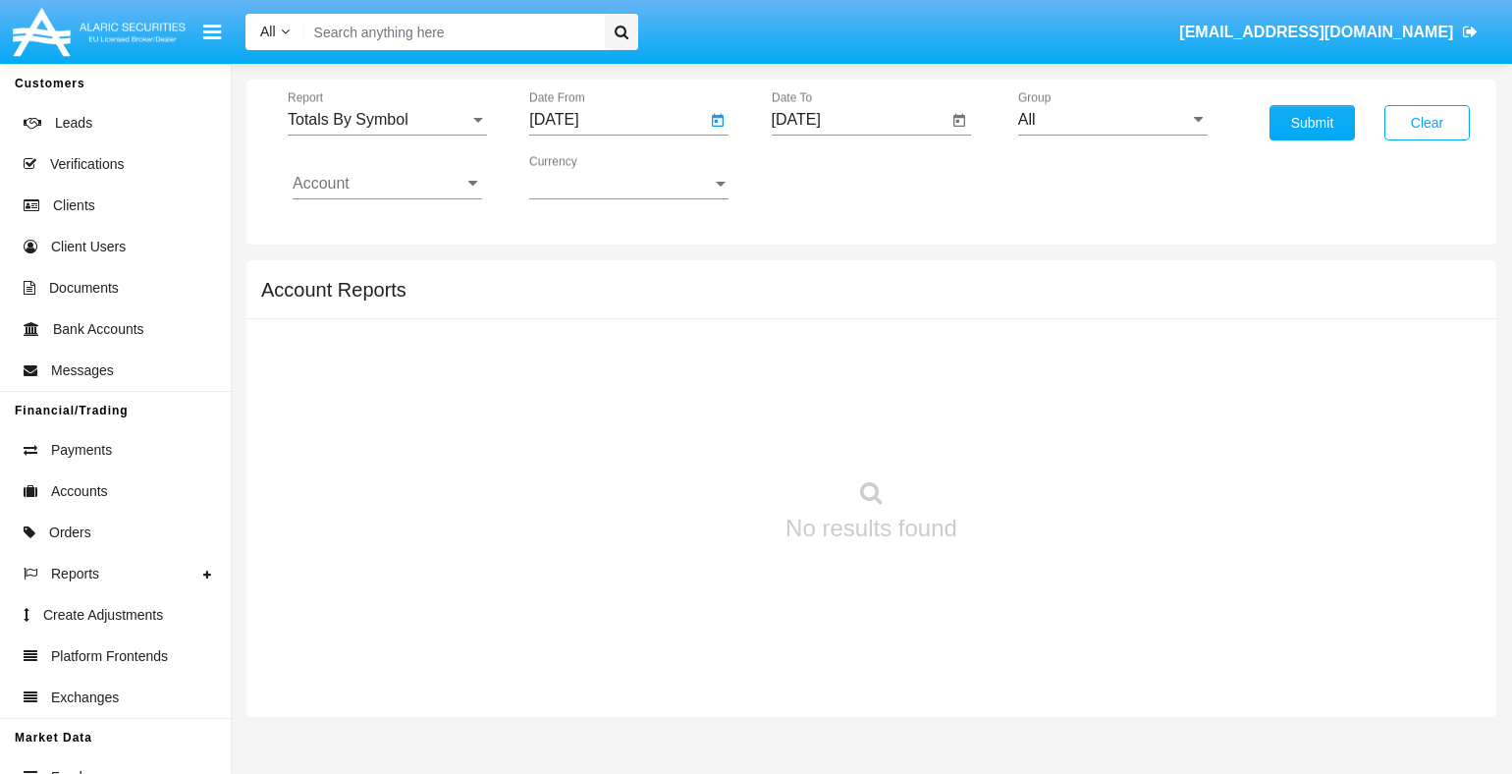
type input "07/15/25"
click at [859, 119] on input "[DATE]" at bounding box center [860, 120] width 176 height 18
click at [834, 176] on span "[DATE]" at bounding box center [818, 177] width 43 height 16
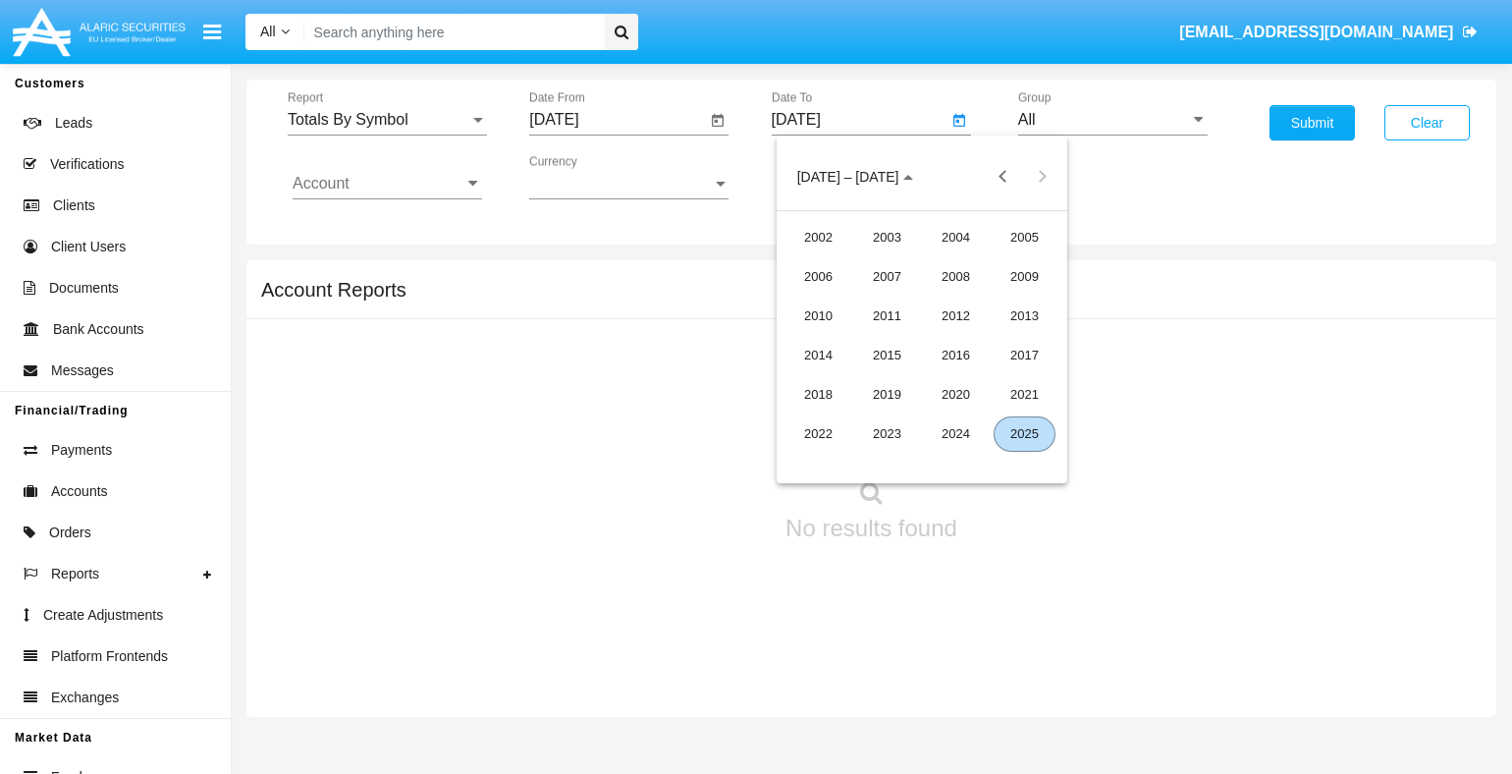
click at [1024, 433] on div "2025" at bounding box center [1024, 433] width 62 height 35
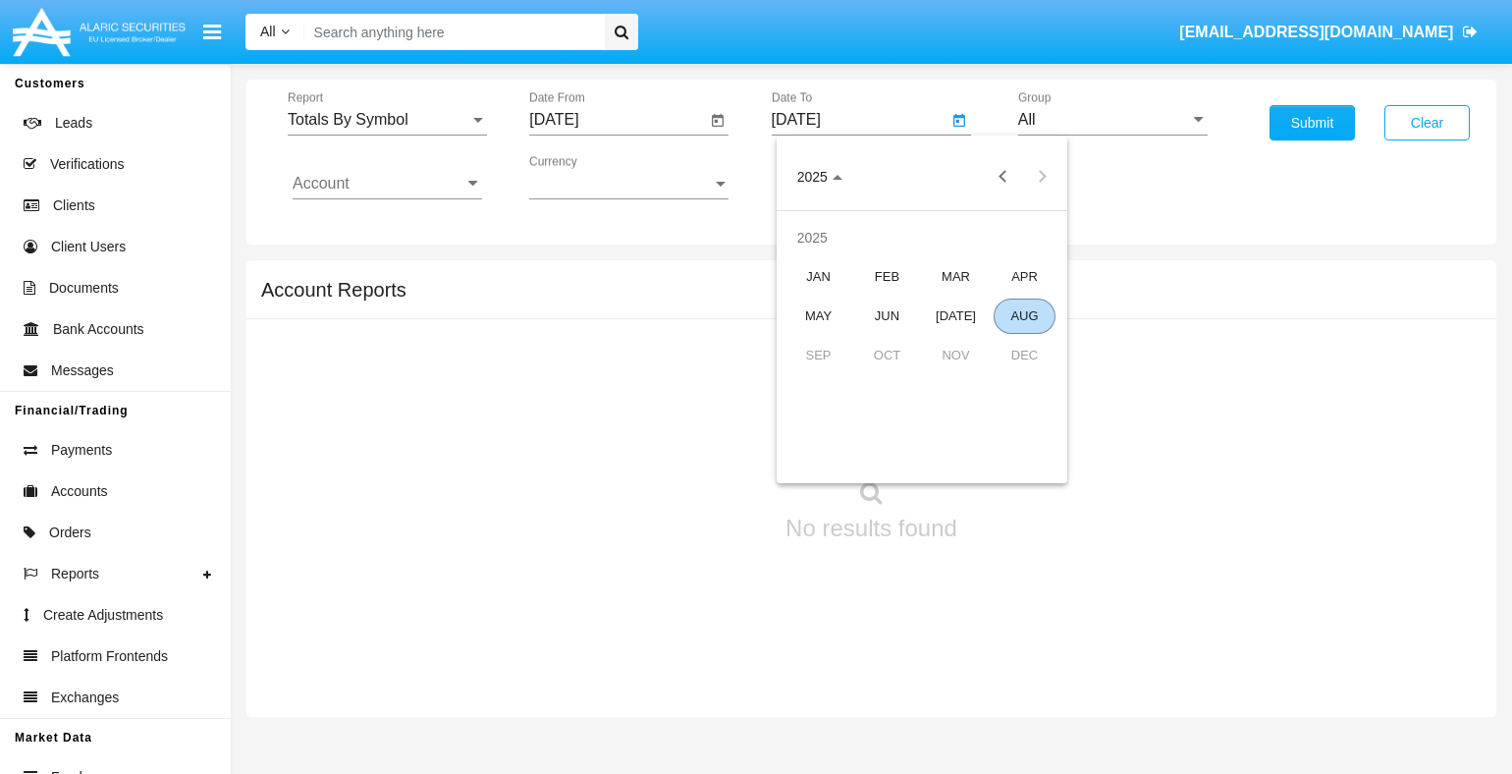
click at [1024, 315] on div "AUG" at bounding box center [1024, 315] width 62 height 35
click at [960, 340] on div "14" at bounding box center [960, 339] width 35 height 35
type input "[DATE]"
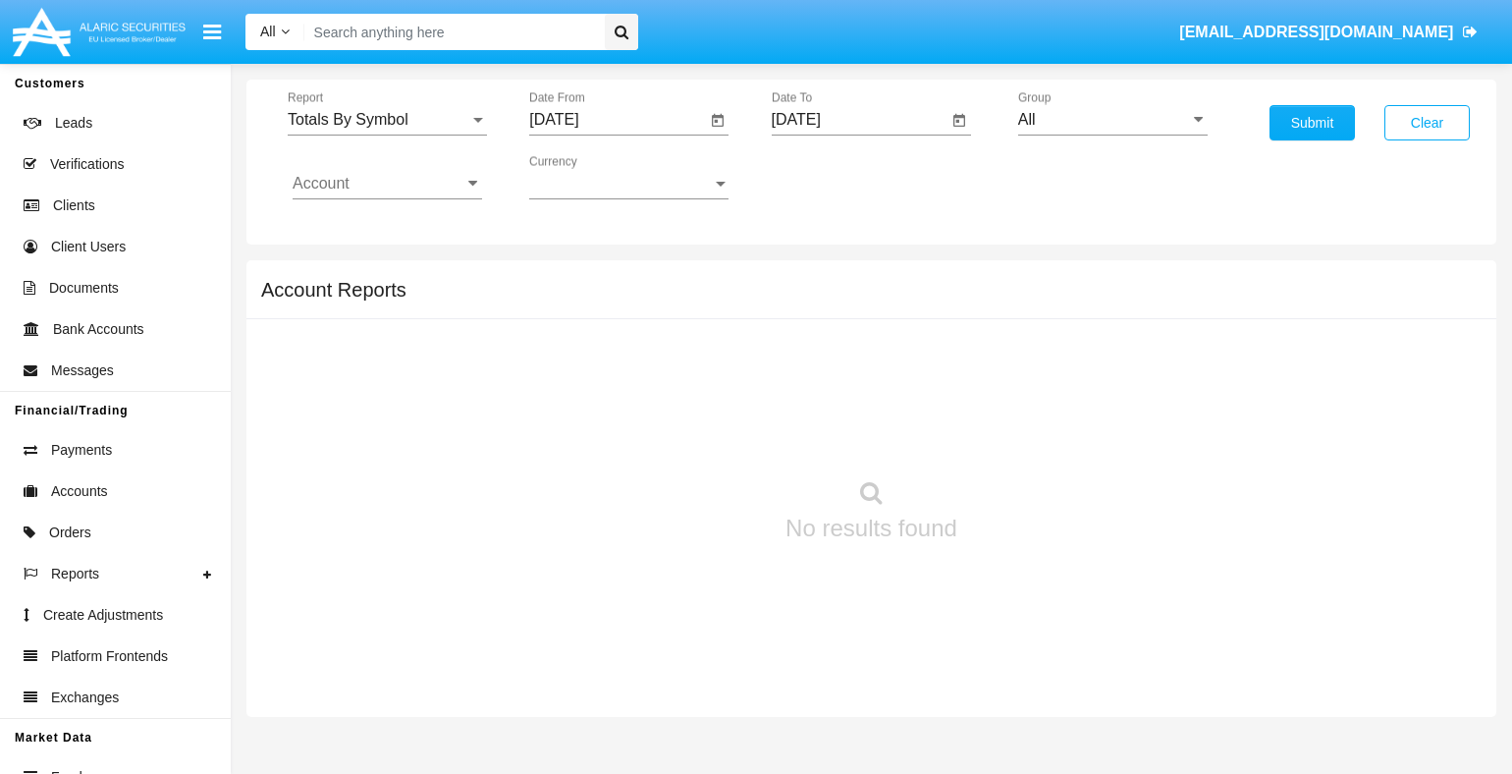
click at [1112, 119] on input "All" at bounding box center [1112, 120] width 189 height 18
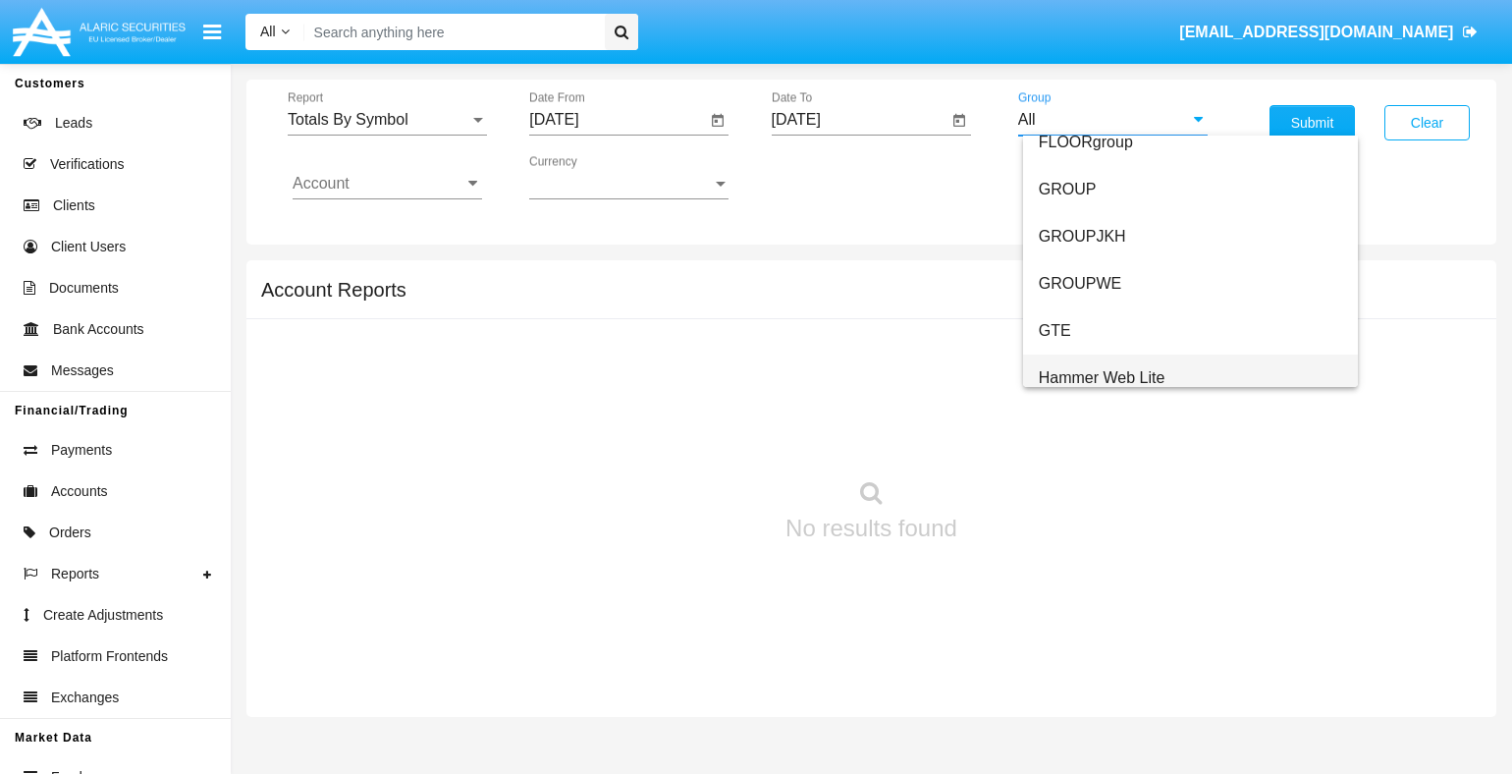
click at [1100, 376] on span "Hammer Web Lite" at bounding box center [1102, 377] width 127 height 17
type input "Hammer Web Lite"
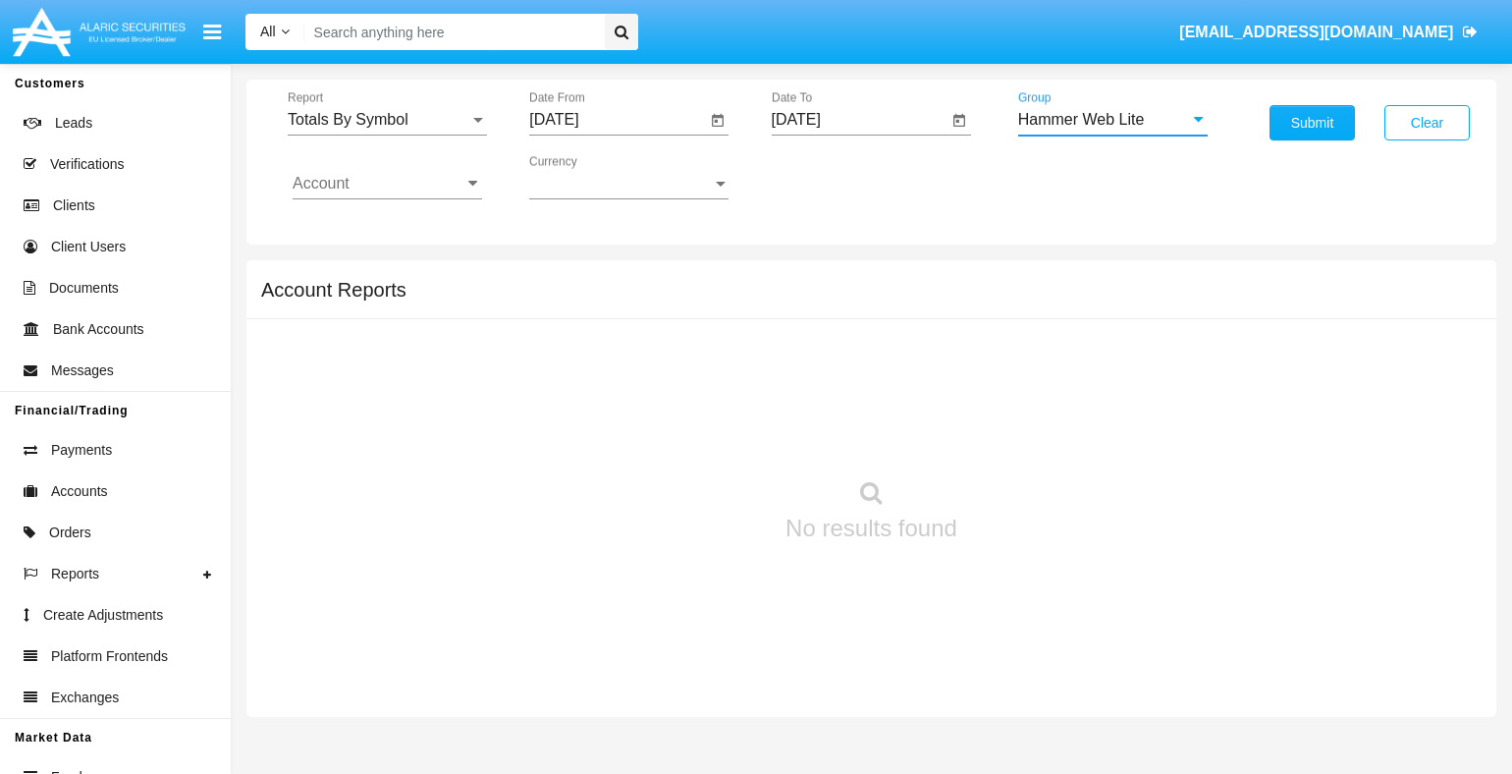
click at [387, 183] on input "Account" at bounding box center [387, 184] width 189 height 18
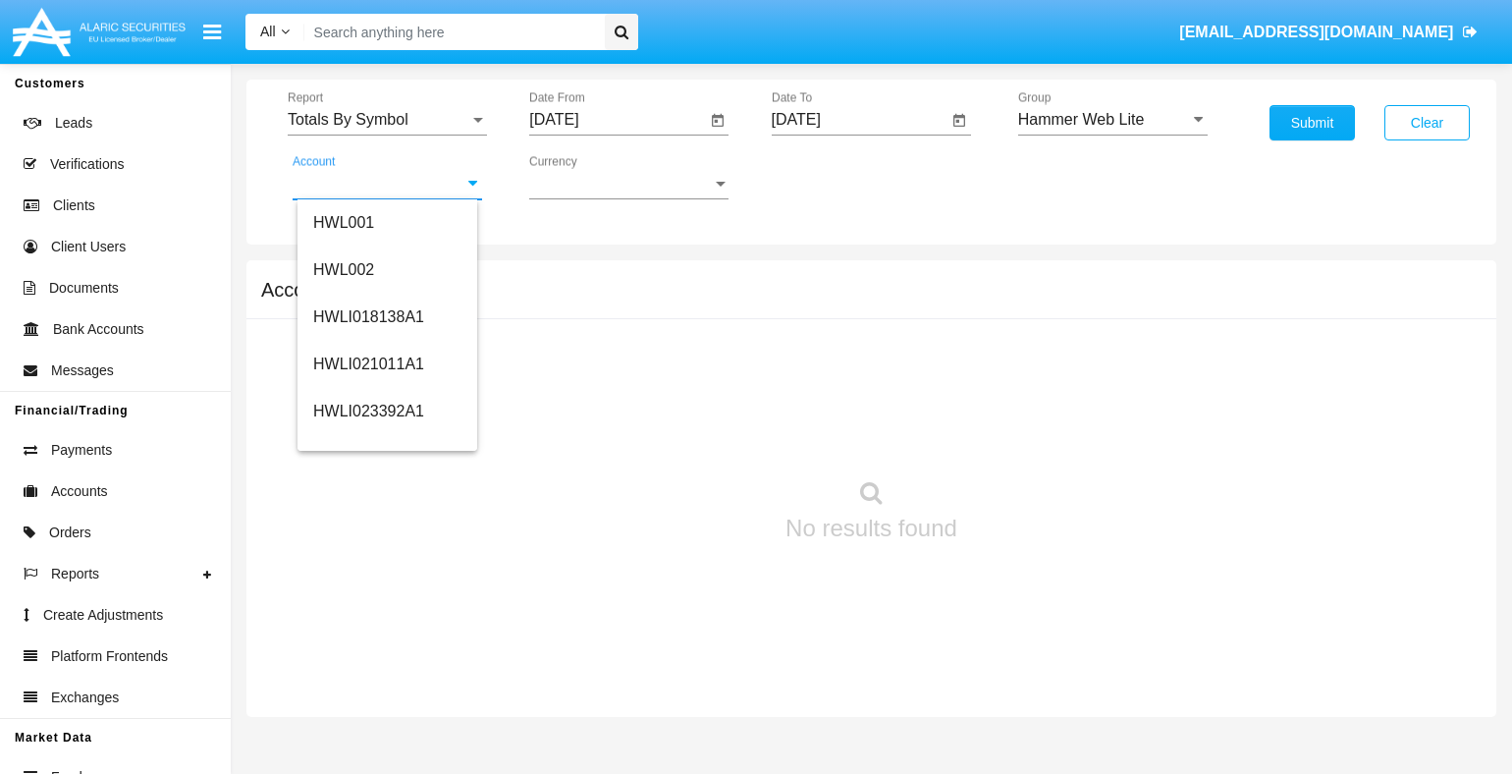
click at [366, 732] on span "HWLI025117A1" at bounding box center [368, 740] width 111 height 17
type input "HWLI025117A1"
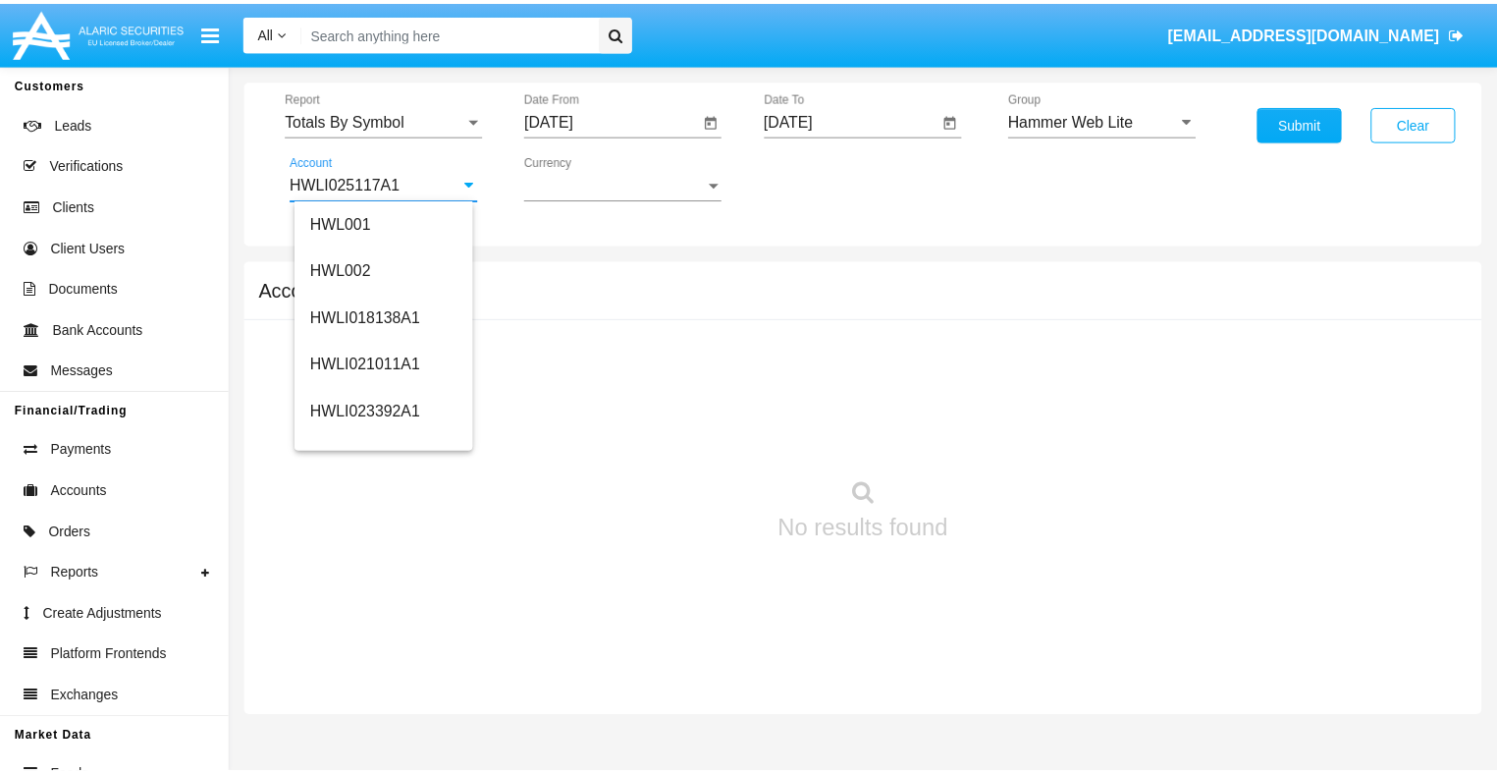
scroll to position [0, 0]
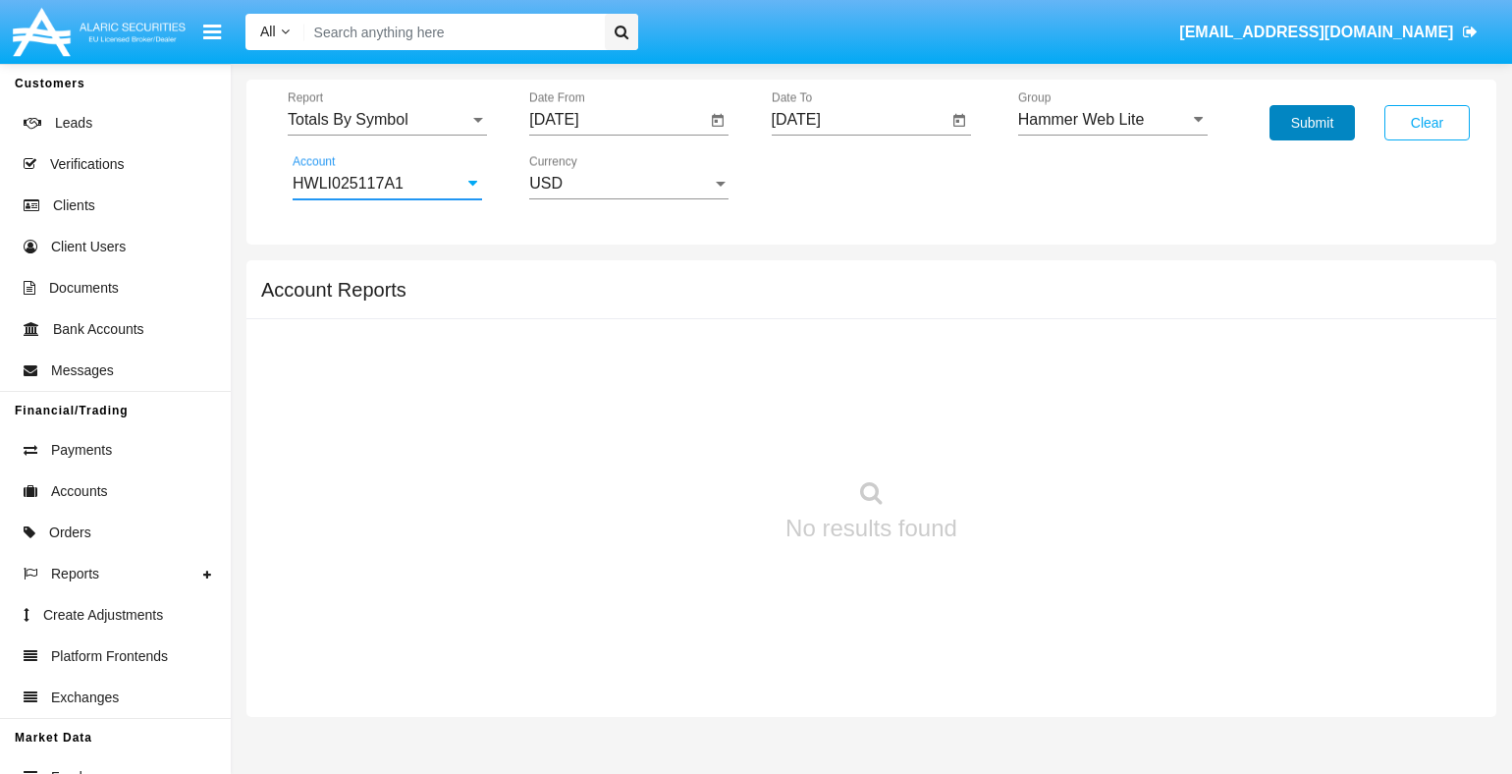
click at [1312, 123] on button "Submit" at bounding box center [1311, 122] width 85 height 35
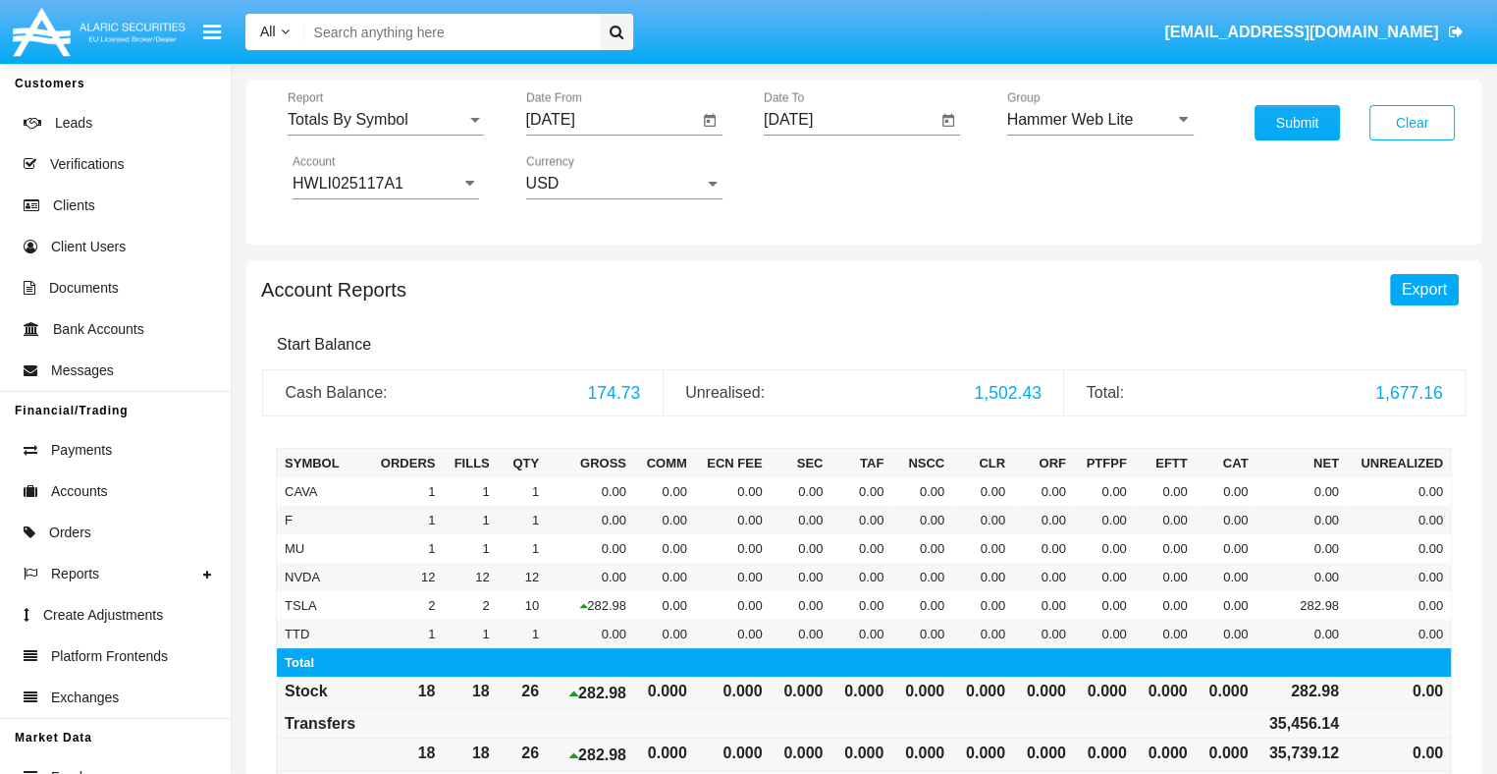
click at [1424, 288] on span "Export" at bounding box center [1424, 289] width 45 height 17
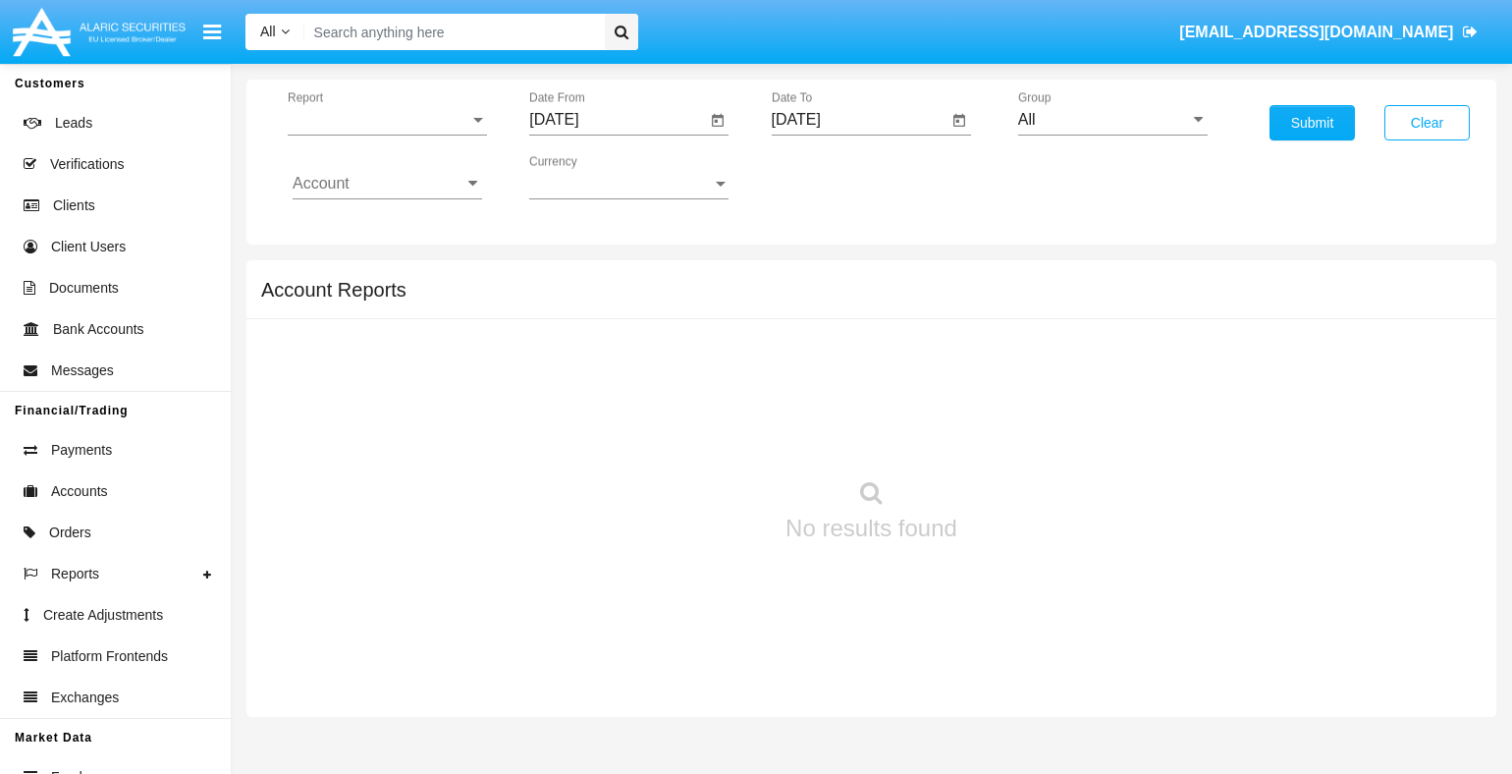
click at [387, 119] on span "Report" at bounding box center [379, 120] width 182 height 18
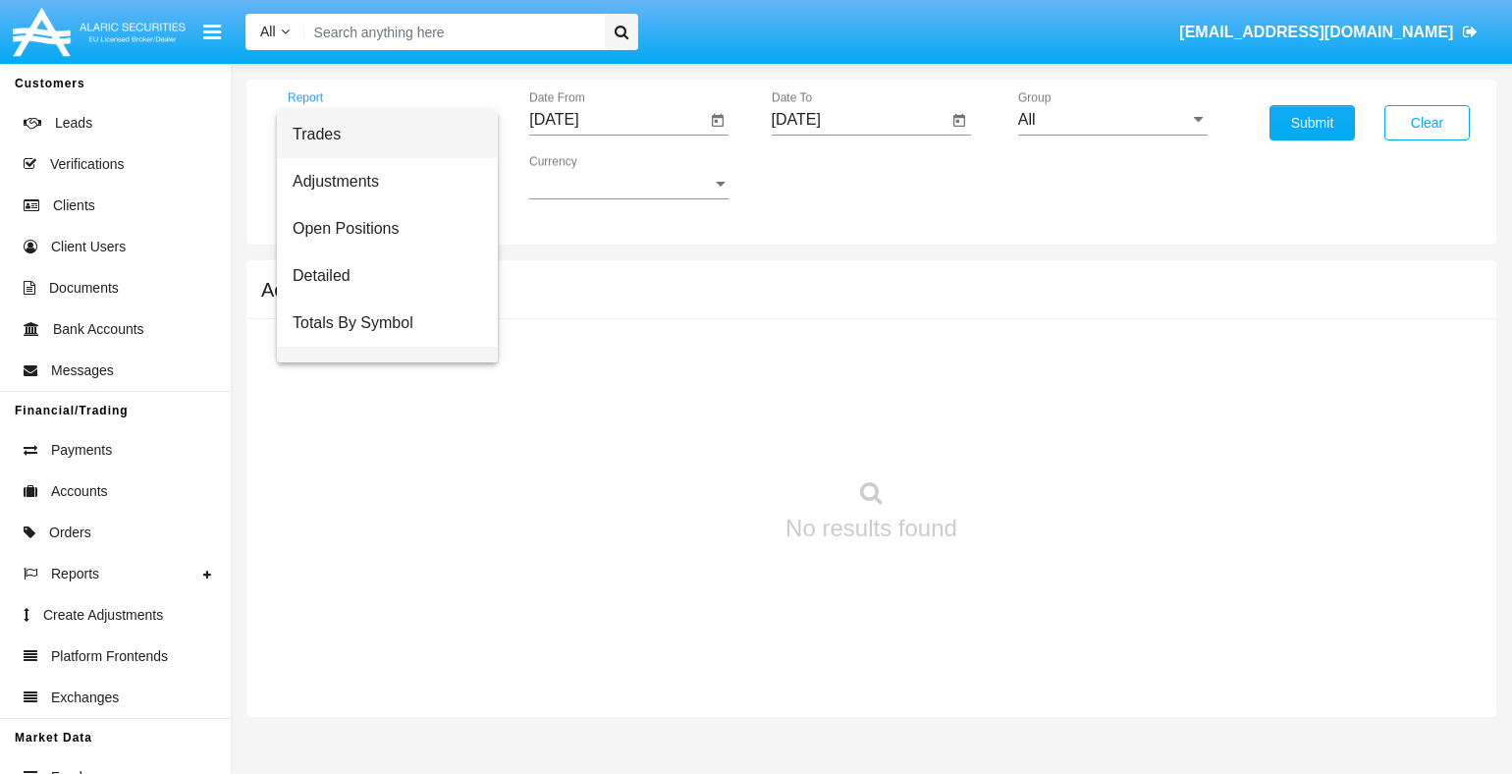
click at [380, 347] on span "Totals By Date" at bounding box center [387, 370] width 189 height 47
click at [617, 119] on input "[DATE]" at bounding box center [617, 120] width 176 height 18
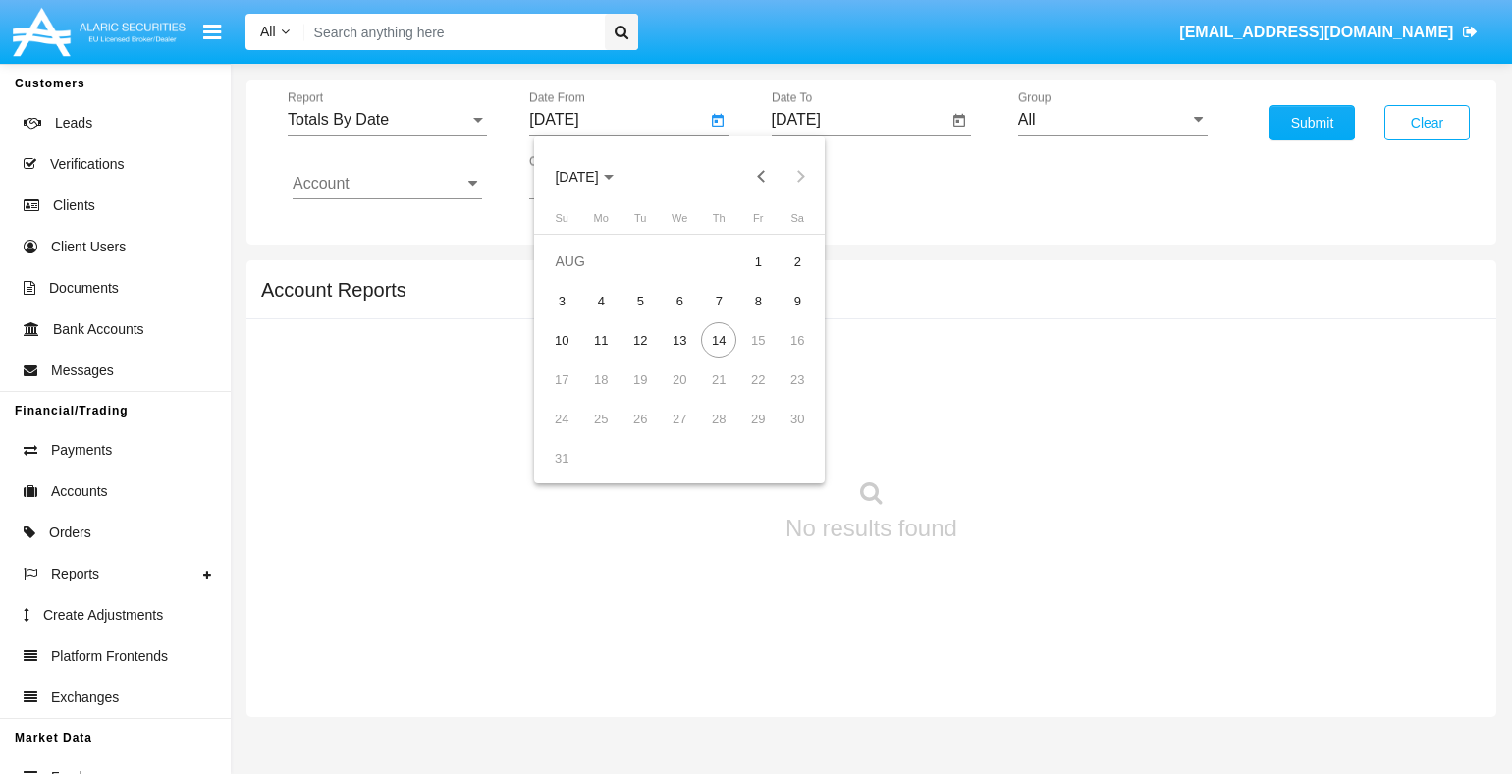
click at [593, 176] on span "[DATE]" at bounding box center [576, 177] width 43 height 16
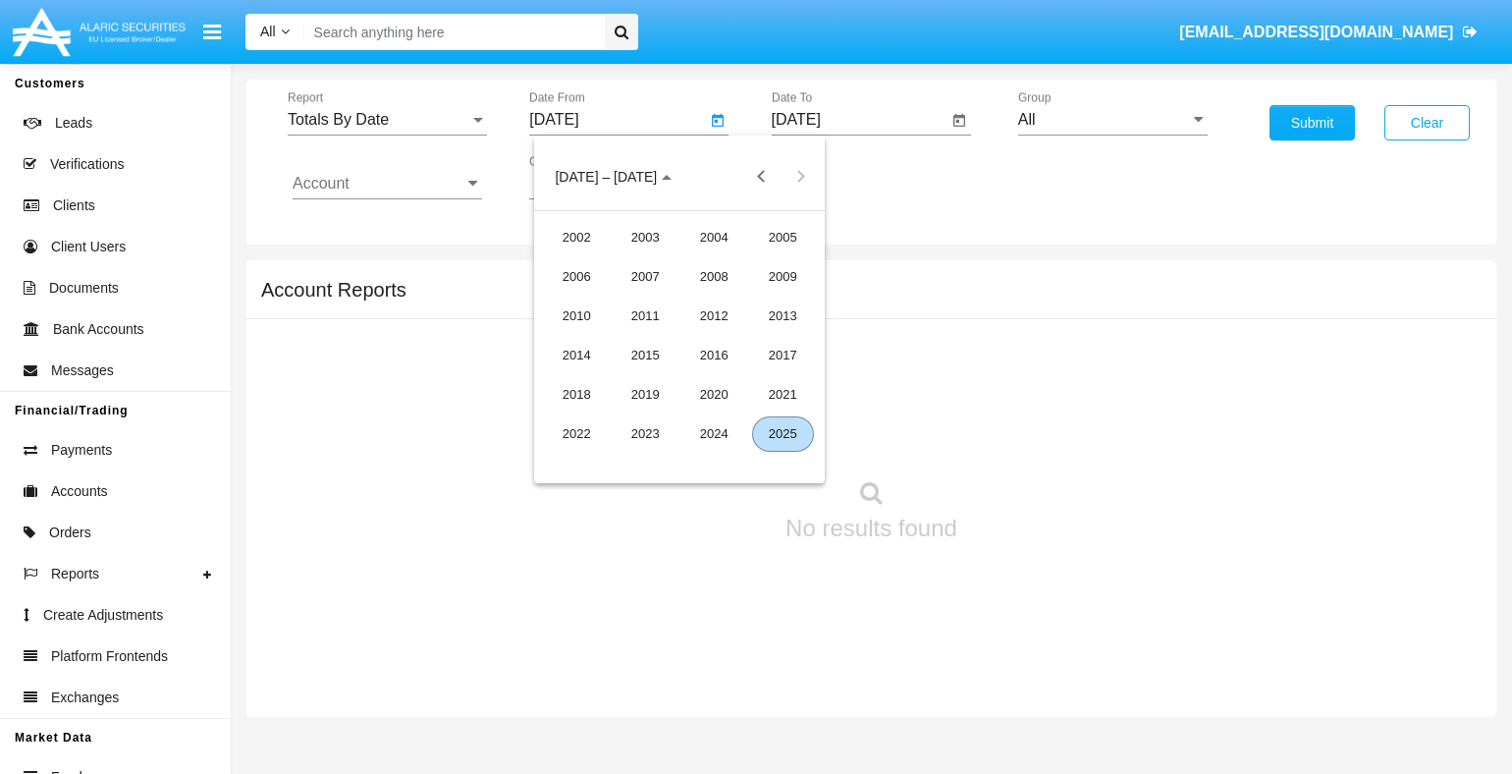
click at [782, 433] on div "2025" at bounding box center [783, 433] width 62 height 35
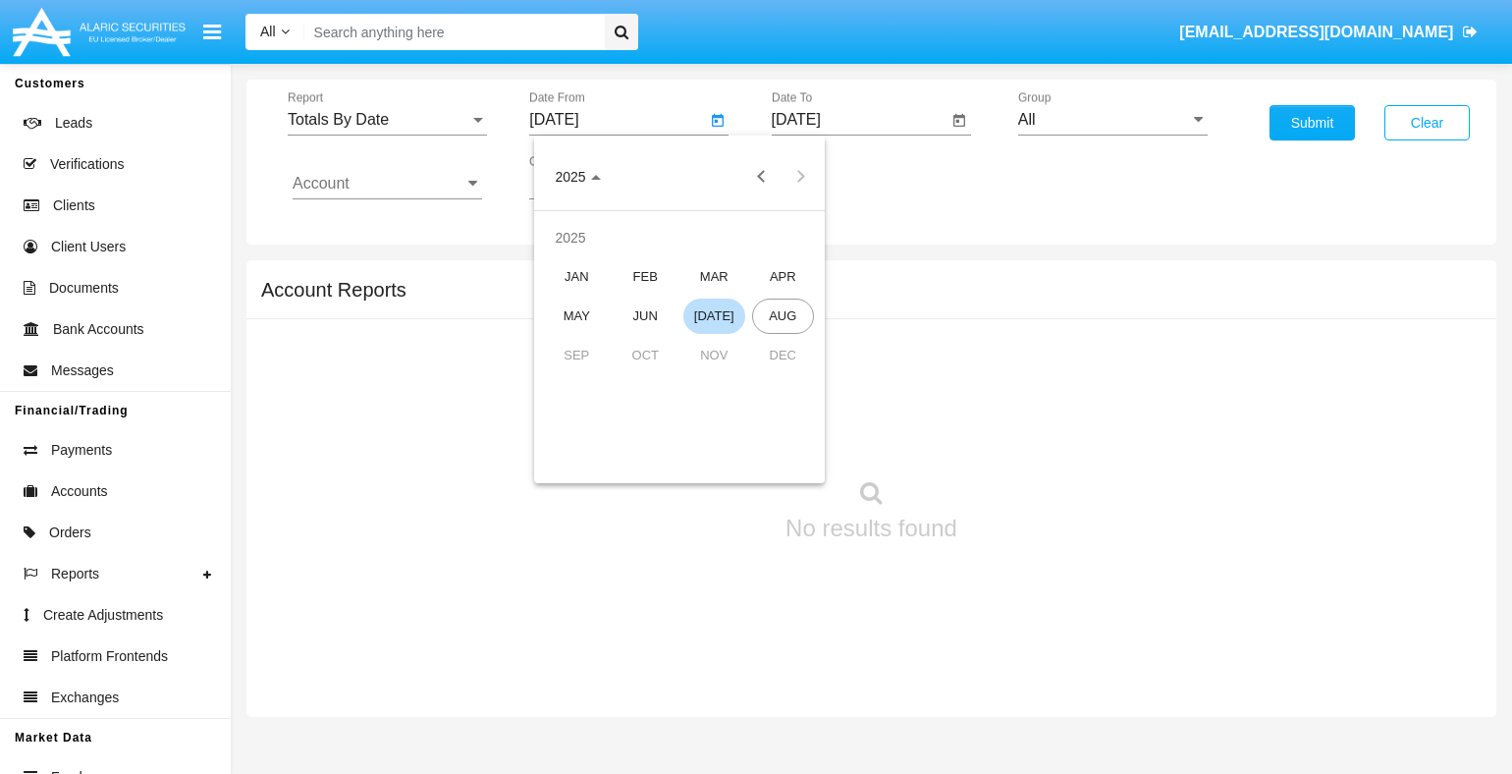
click at [714, 315] on div "[DATE]" at bounding box center [714, 315] width 62 height 35
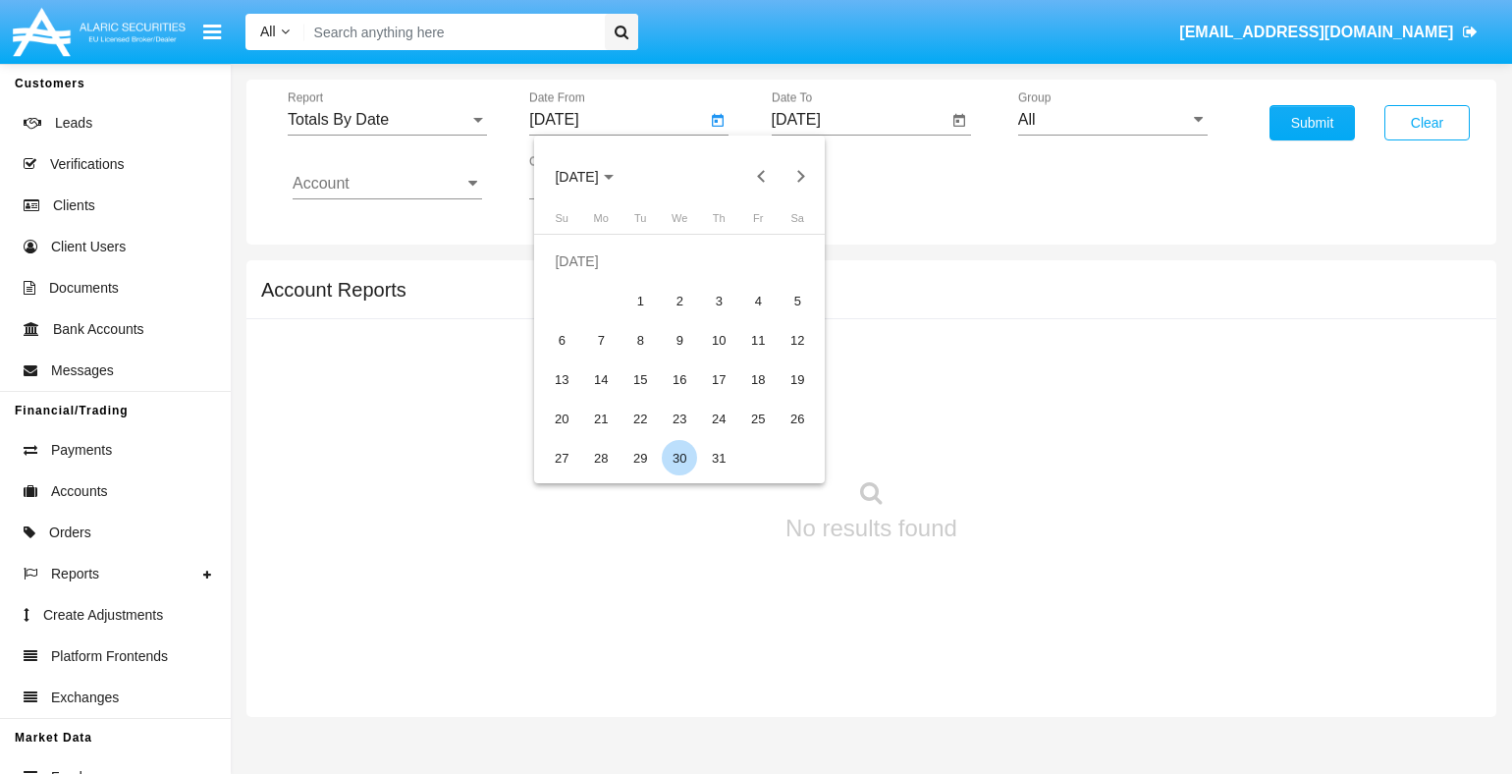
click at [679, 457] on div "30" at bounding box center [679, 457] width 35 height 35
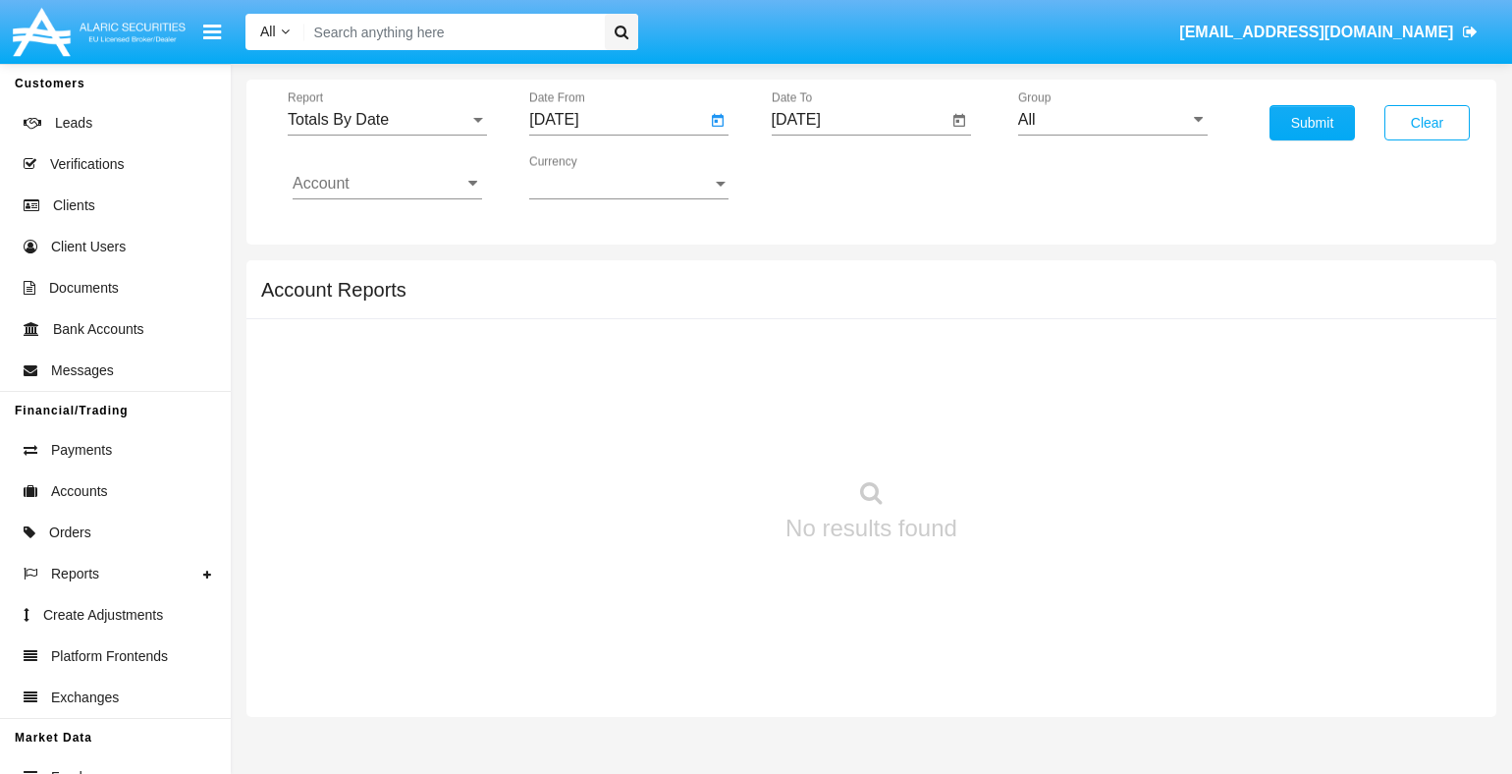
type input "[DATE]"
click at [859, 119] on input "[DATE]" at bounding box center [860, 120] width 176 height 18
click at [834, 176] on span "[DATE]" at bounding box center [818, 177] width 43 height 16
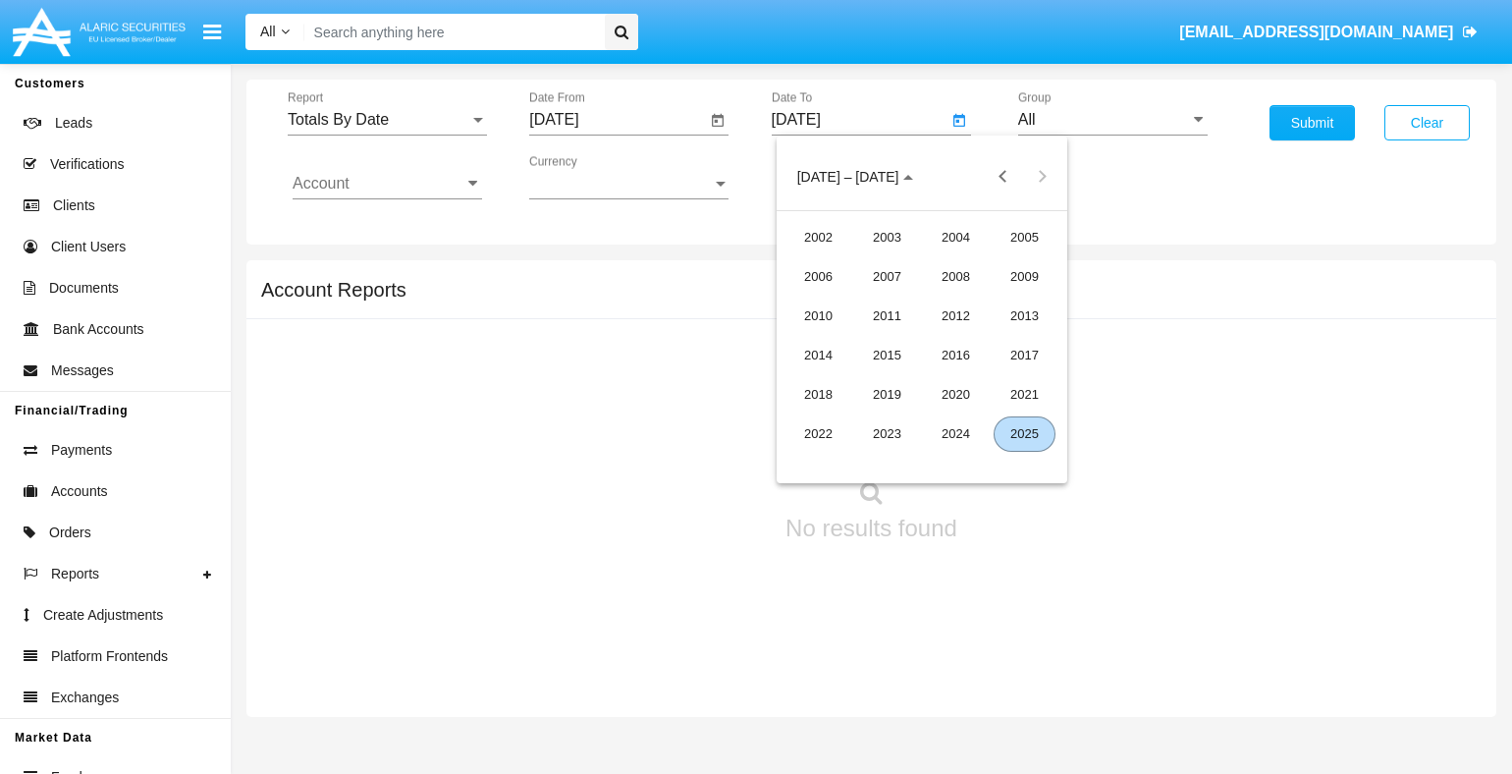
click at [1024, 433] on div "2025" at bounding box center [1024, 433] width 62 height 35
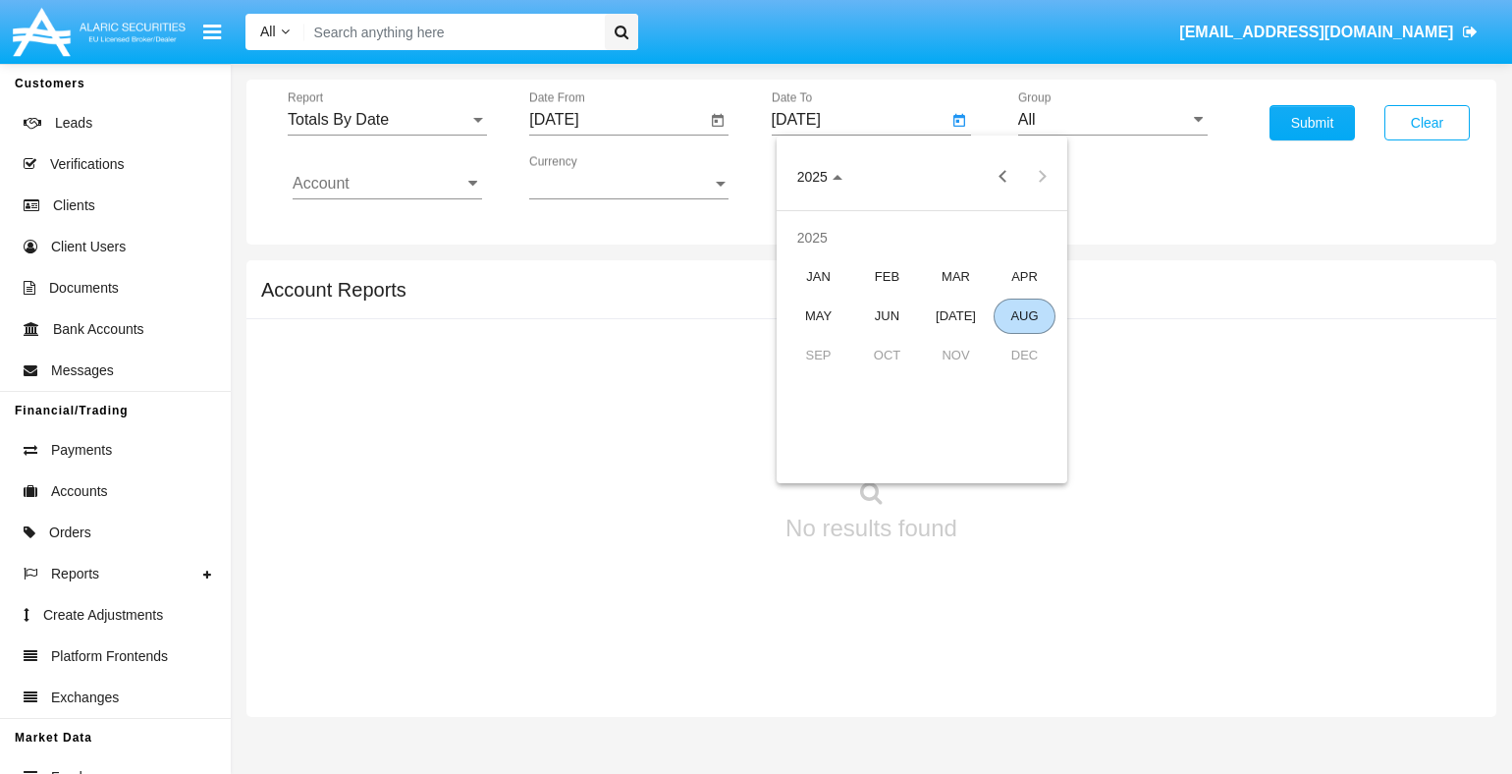
click at [1024, 315] on div "AUG" at bounding box center [1024, 315] width 62 height 35
click at [960, 340] on div "14" at bounding box center [960, 339] width 35 height 35
type input "[DATE]"
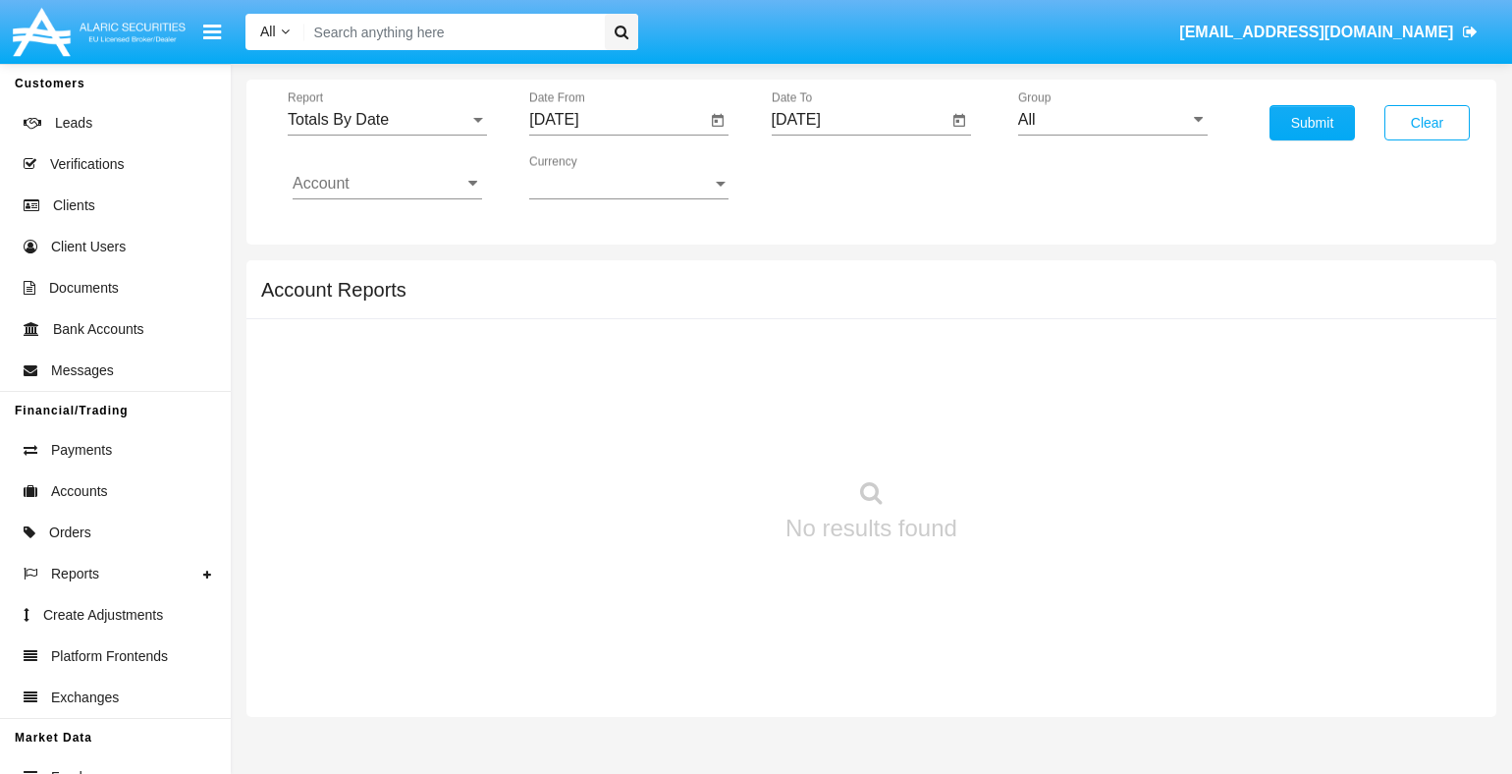
click at [1112, 119] on input "All" at bounding box center [1112, 120] width 189 height 18
type input "Hammer Web Lite"
click at [387, 183] on input "Account" at bounding box center [387, 184] width 189 height 18
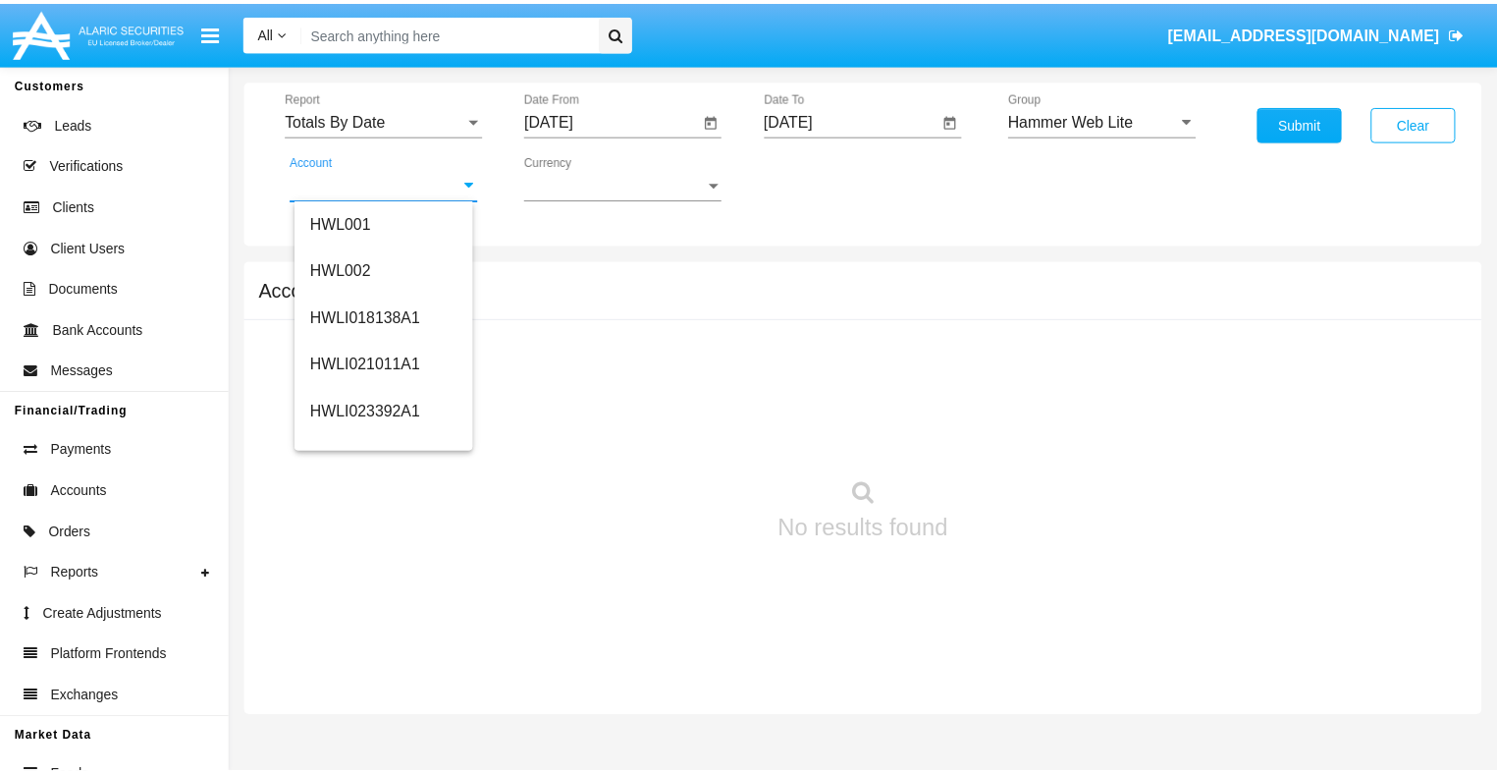
scroll to position [299, 0]
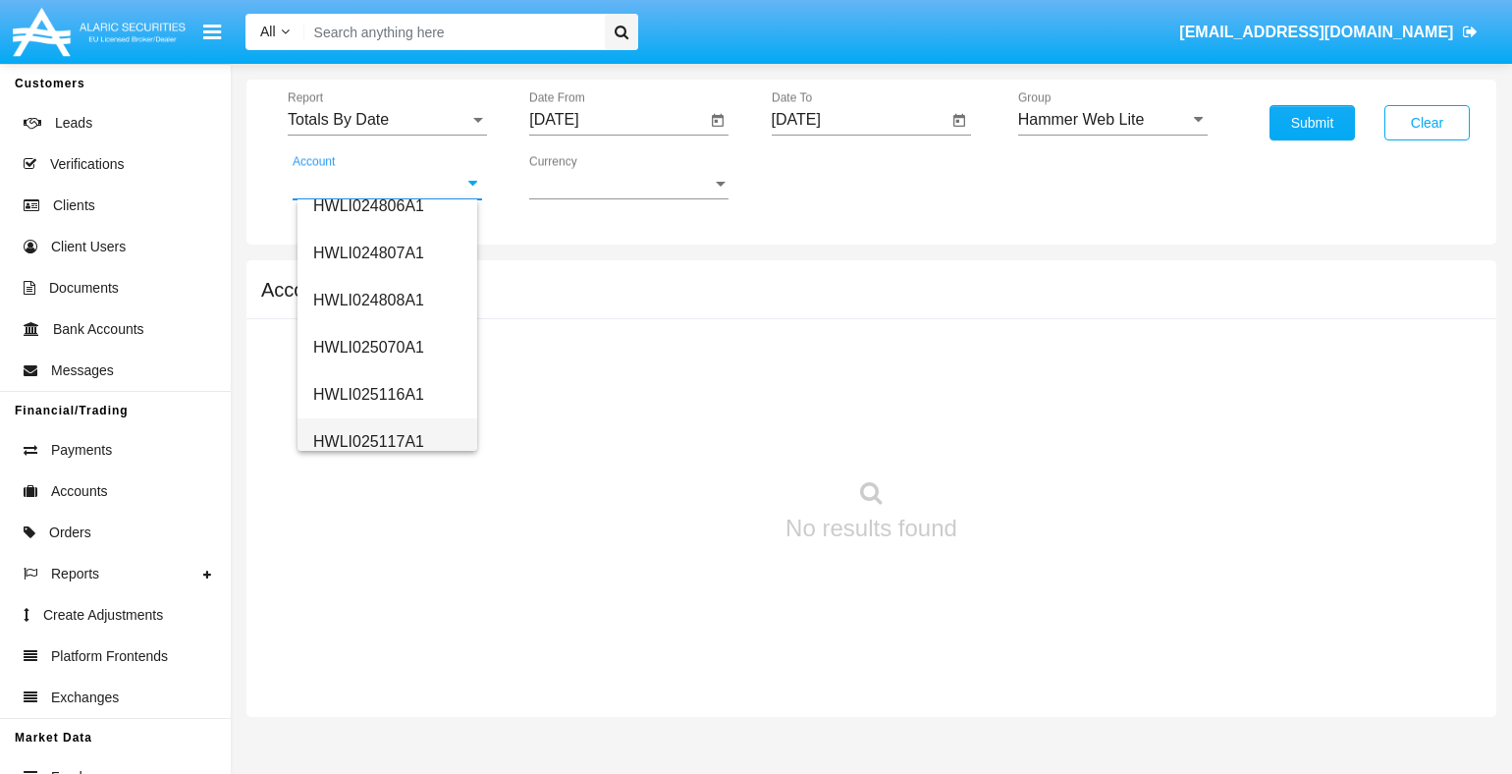
click at [366, 440] on span "HWLI025117A1" at bounding box center [368, 441] width 111 height 17
type input "HWLI025117A1"
click at [1312, 123] on button "Submit" at bounding box center [1311, 122] width 85 height 35
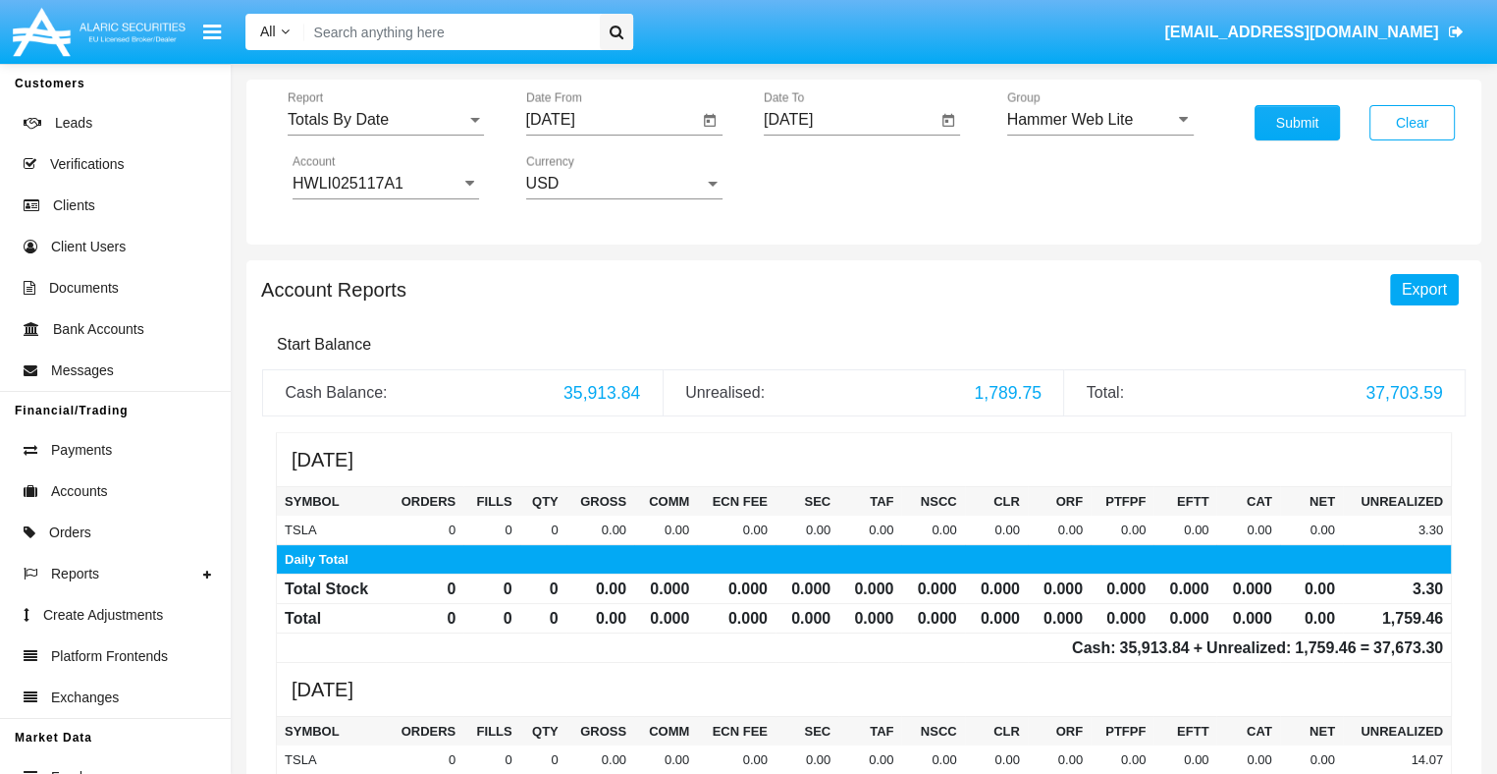
click at [1424, 288] on span "Export" at bounding box center [1424, 289] width 45 height 17
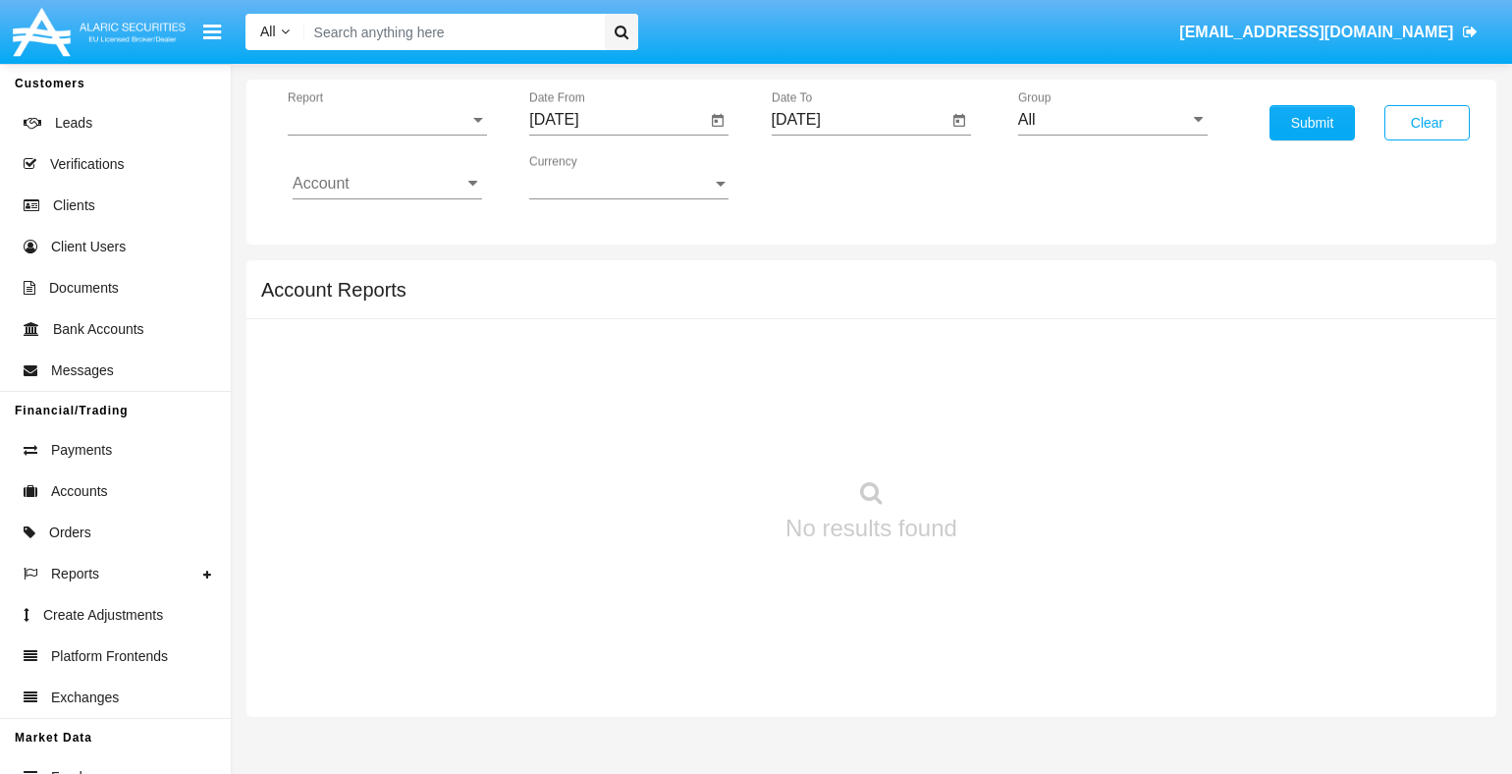
click at [387, 119] on span "Report" at bounding box center [379, 120] width 182 height 18
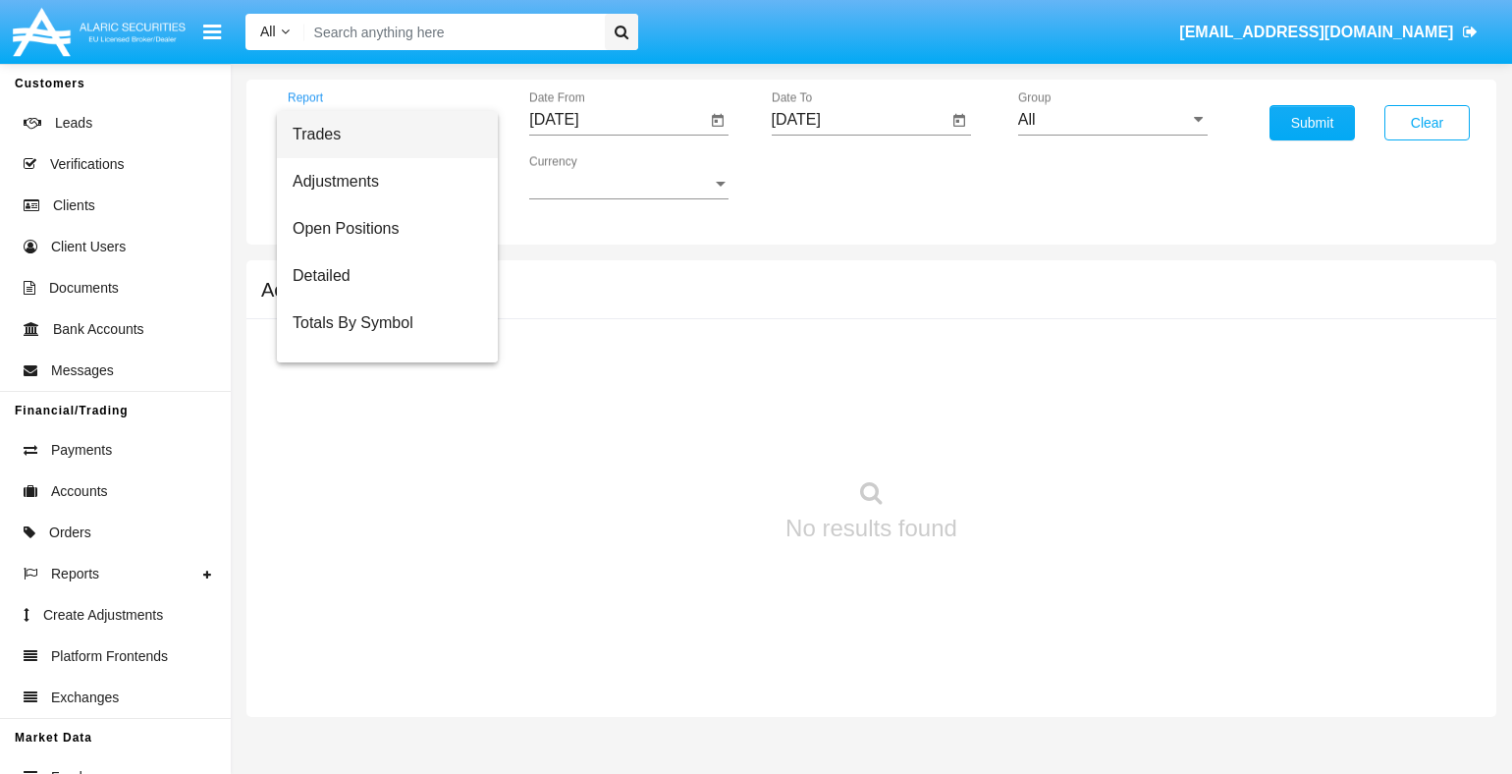
click at [380, 394] on span "Summary By Date" at bounding box center [387, 417] width 189 height 47
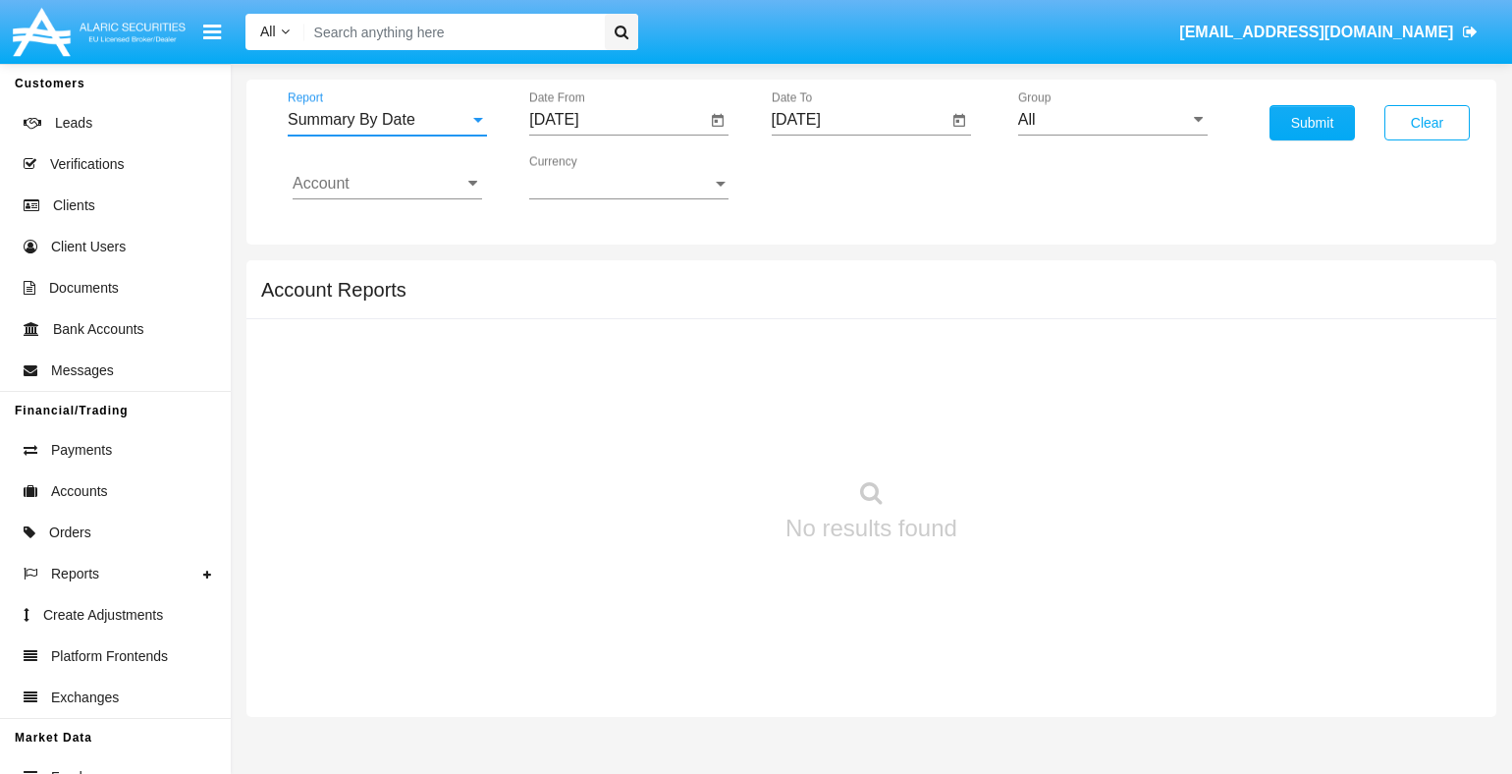
click at [617, 119] on input "[DATE]" at bounding box center [617, 120] width 176 height 18
click at [593, 176] on span "[DATE]" at bounding box center [576, 177] width 43 height 16
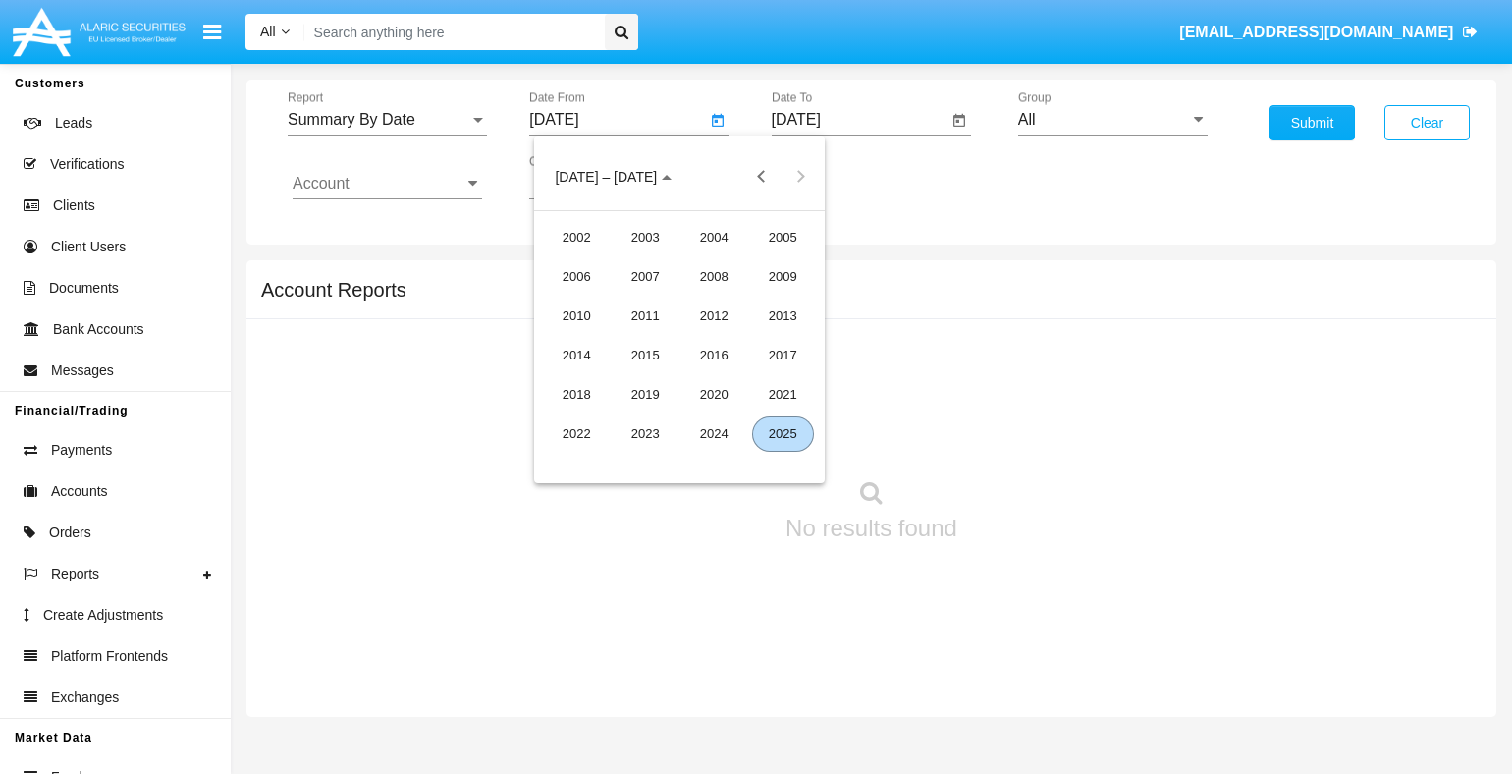
click at [782, 433] on div "2025" at bounding box center [783, 433] width 62 height 35
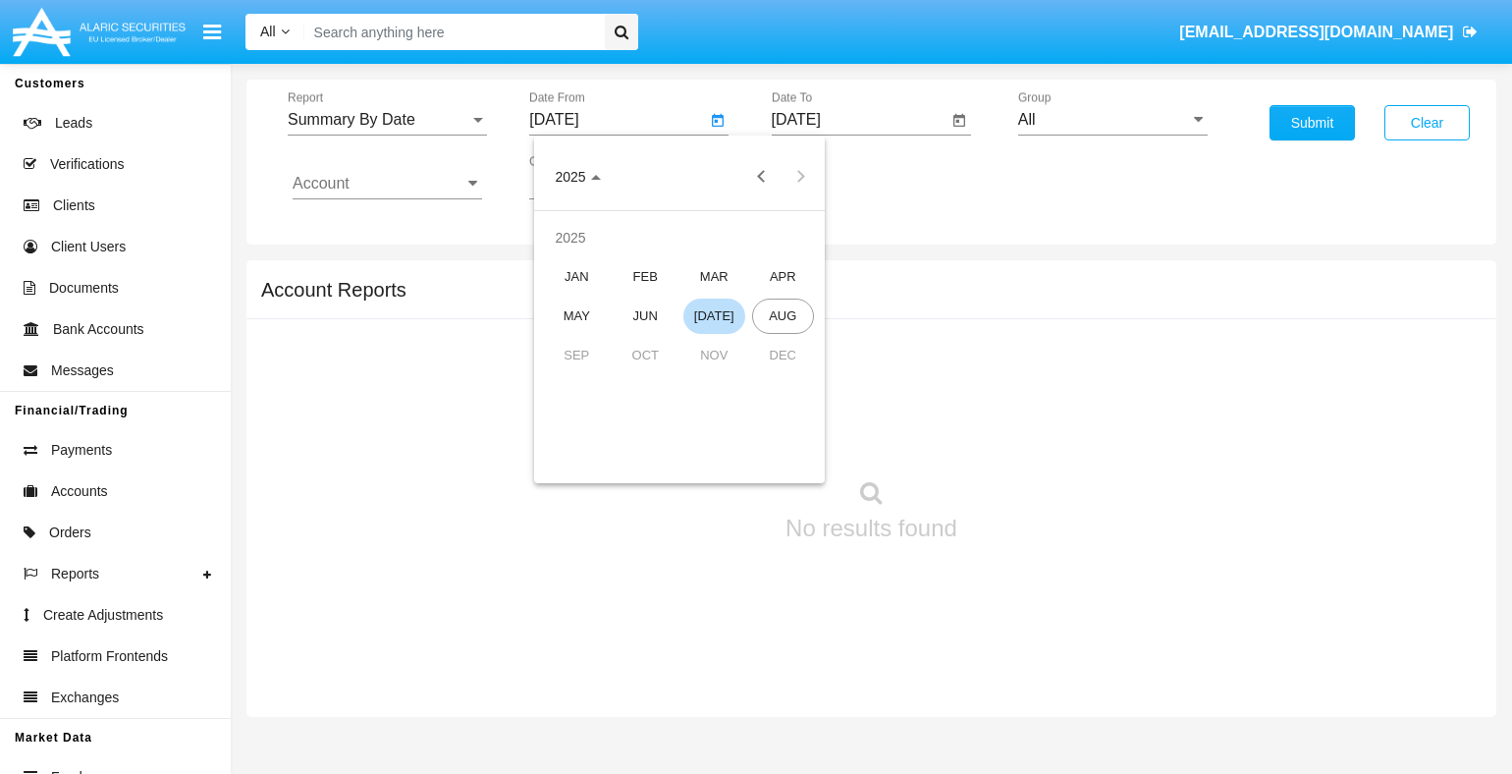
click at [714, 315] on div "[DATE]" at bounding box center [714, 315] width 62 height 35
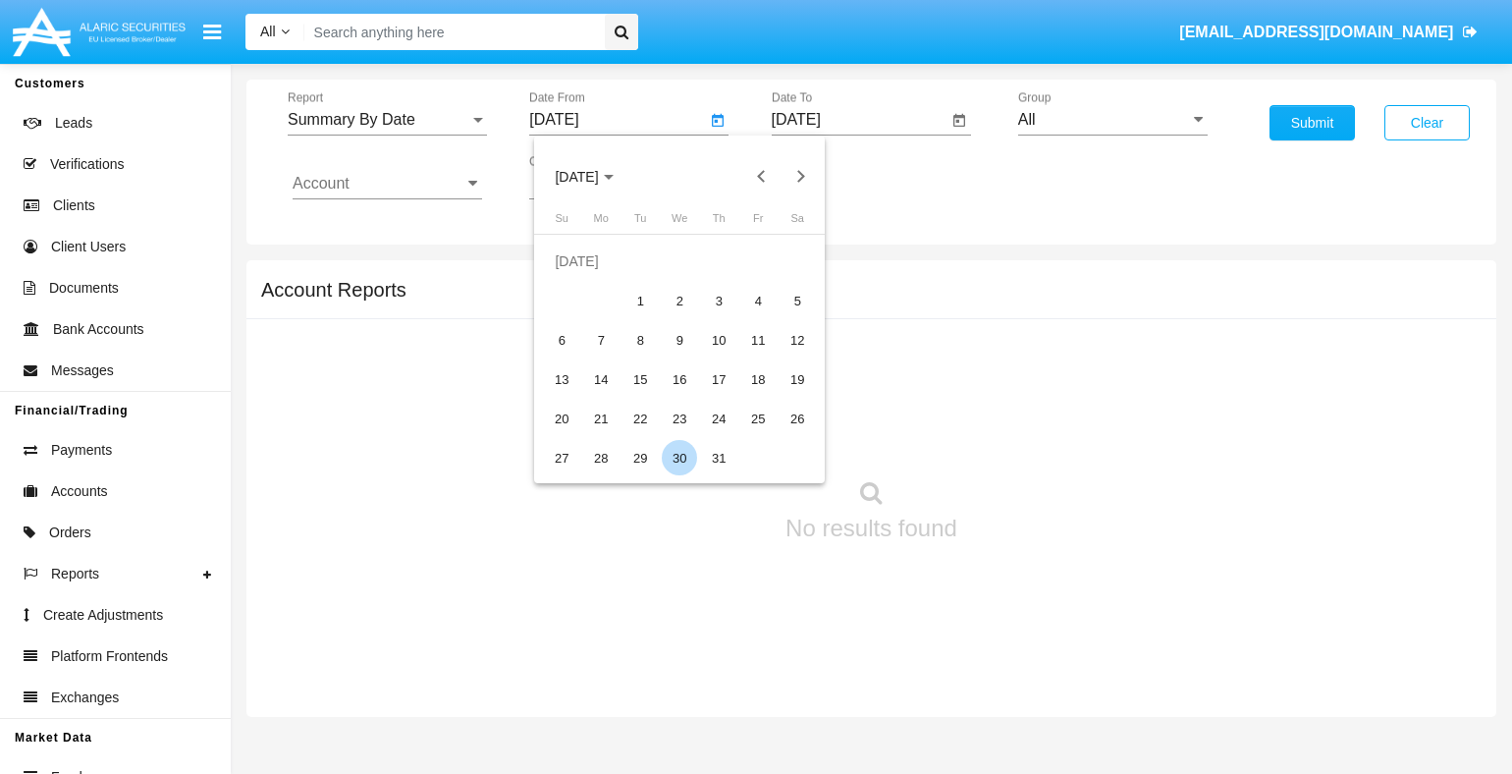
click at [679, 457] on div "30" at bounding box center [679, 457] width 35 height 35
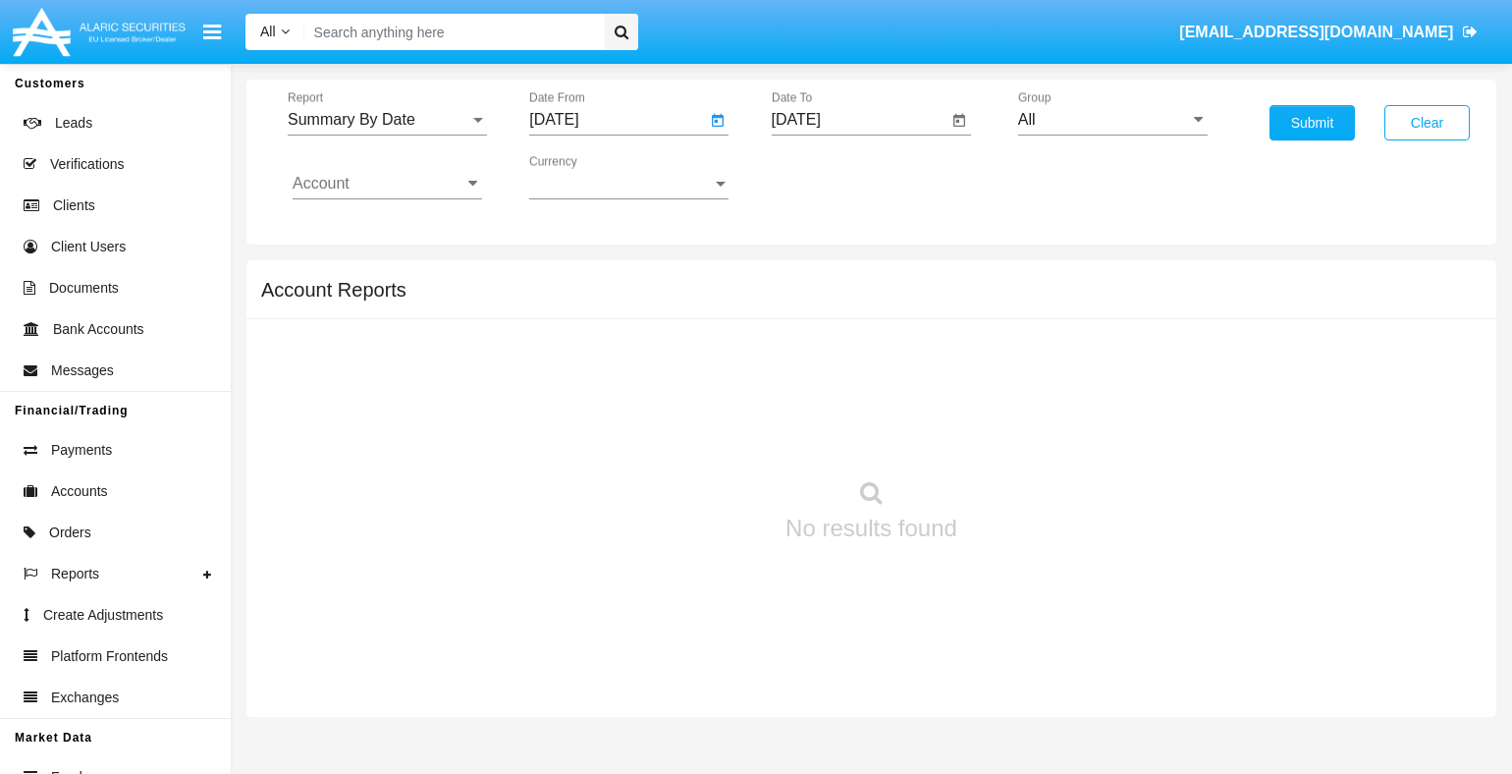
type input "07/30/25"
click at [859, 119] on input "[DATE]" at bounding box center [860, 120] width 176 height 18
click at [834, 176] on span "[DATE]" at bounding box center [818, 177] width 43 height 16
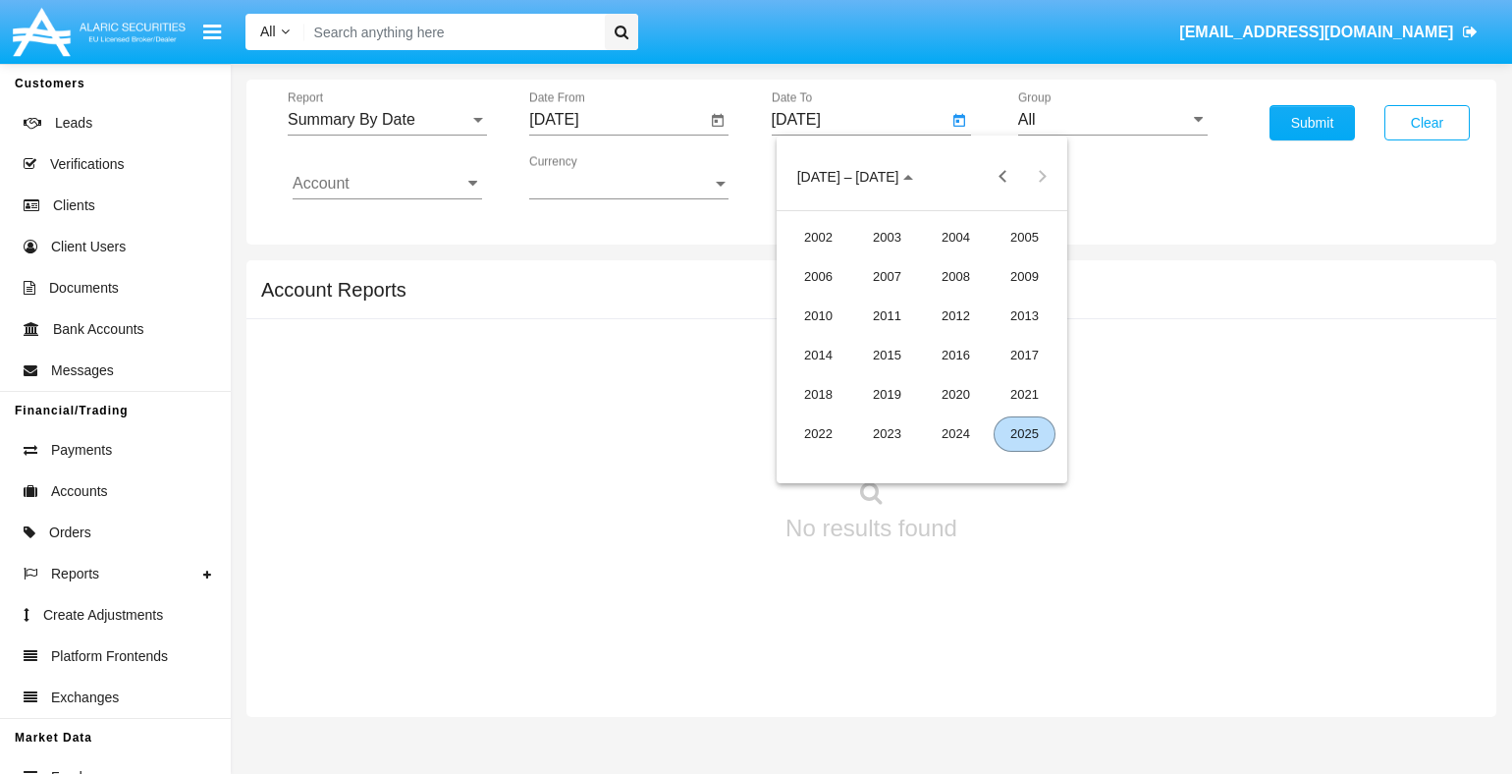
click at [1024, 433] on div "2025" at bounding box center [1024, 433] width 62 height 35
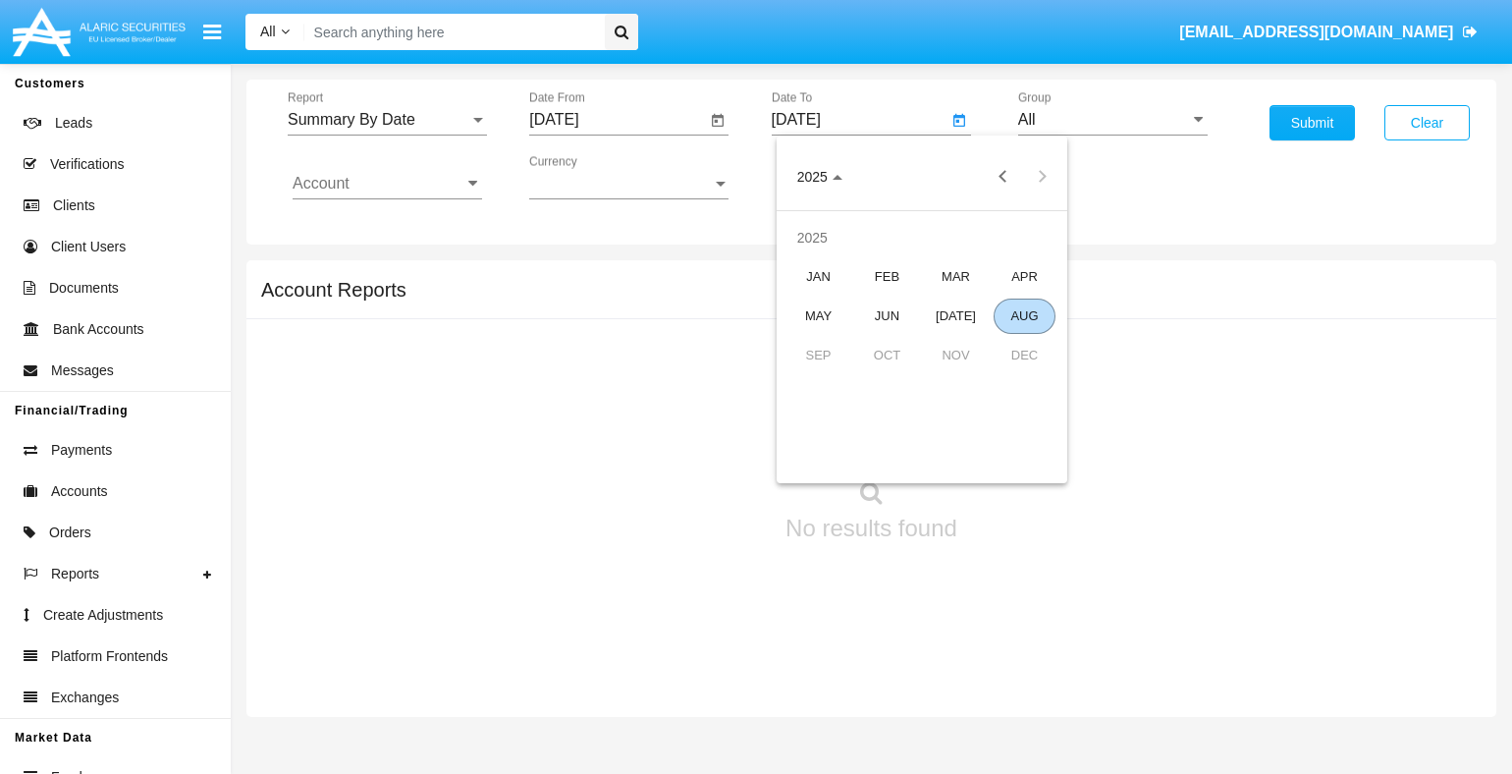
click at [1024, 315] on div "AUG" at bounding box center [1024, 315] width 62 height 35
click at [960, 340] on div "14" at bounding box center [960, 339] width 35 height 35
type input "[DATE]"
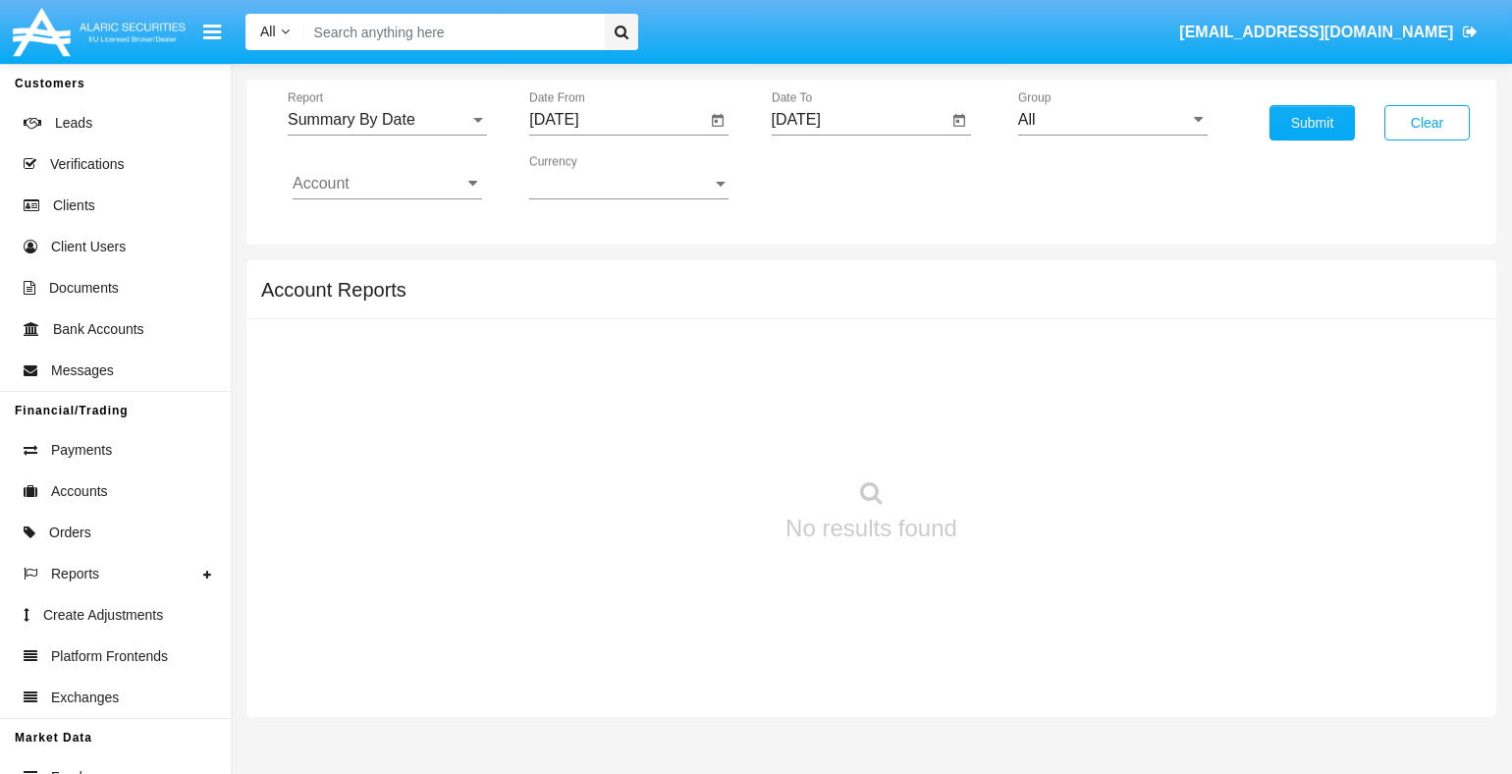
click at [1112, 119] on input "All" at bounding box center [1112, 120] width 189 height 18
type input "Hammer Web Lite"
click at [387, 183] on input "Account" at bounding box center [387, 184] width 189 height 18
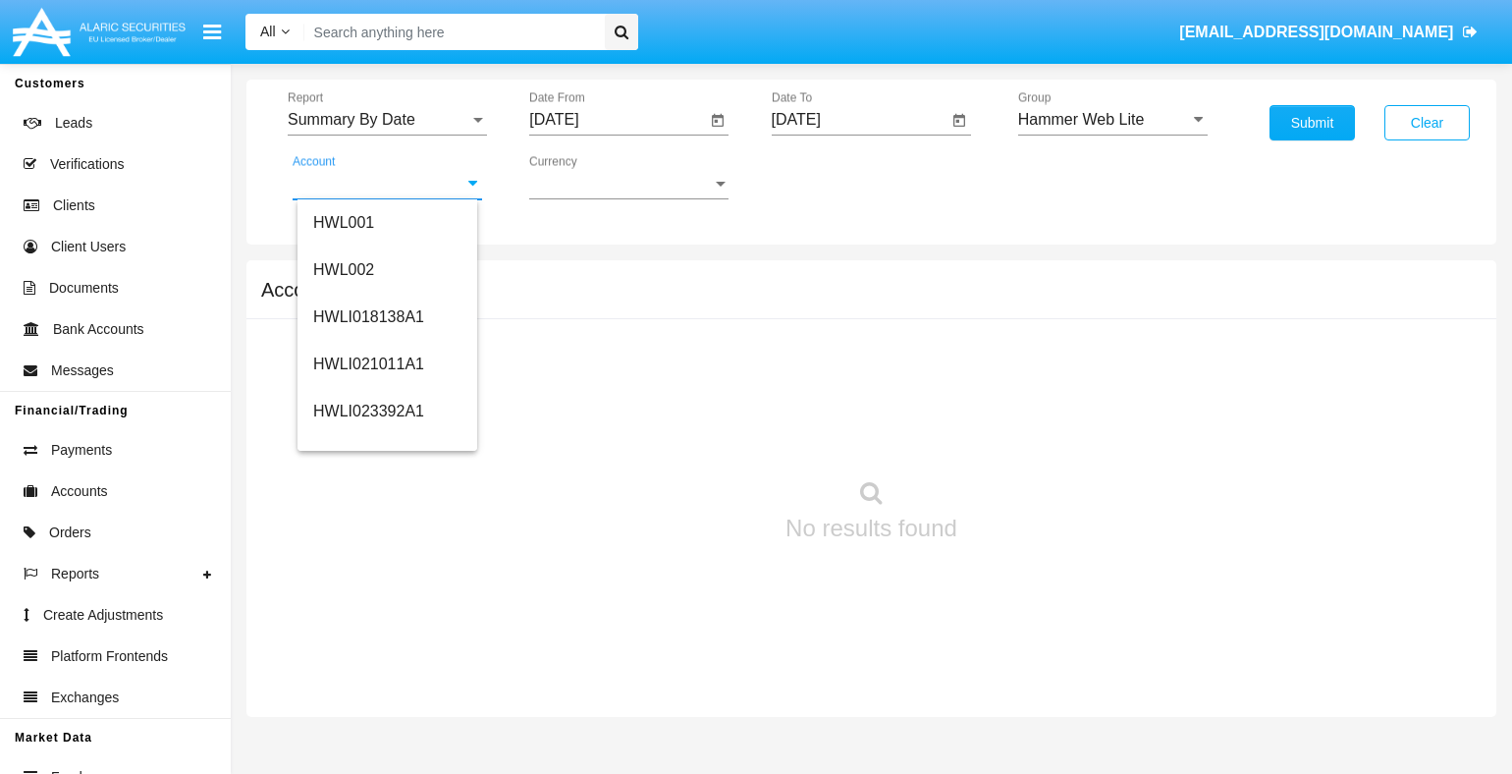
click at [366, 732] on span "HWLI025117A1" at bounding box center [368, 740] width 111 height 17
type input "HWLI025117A1"
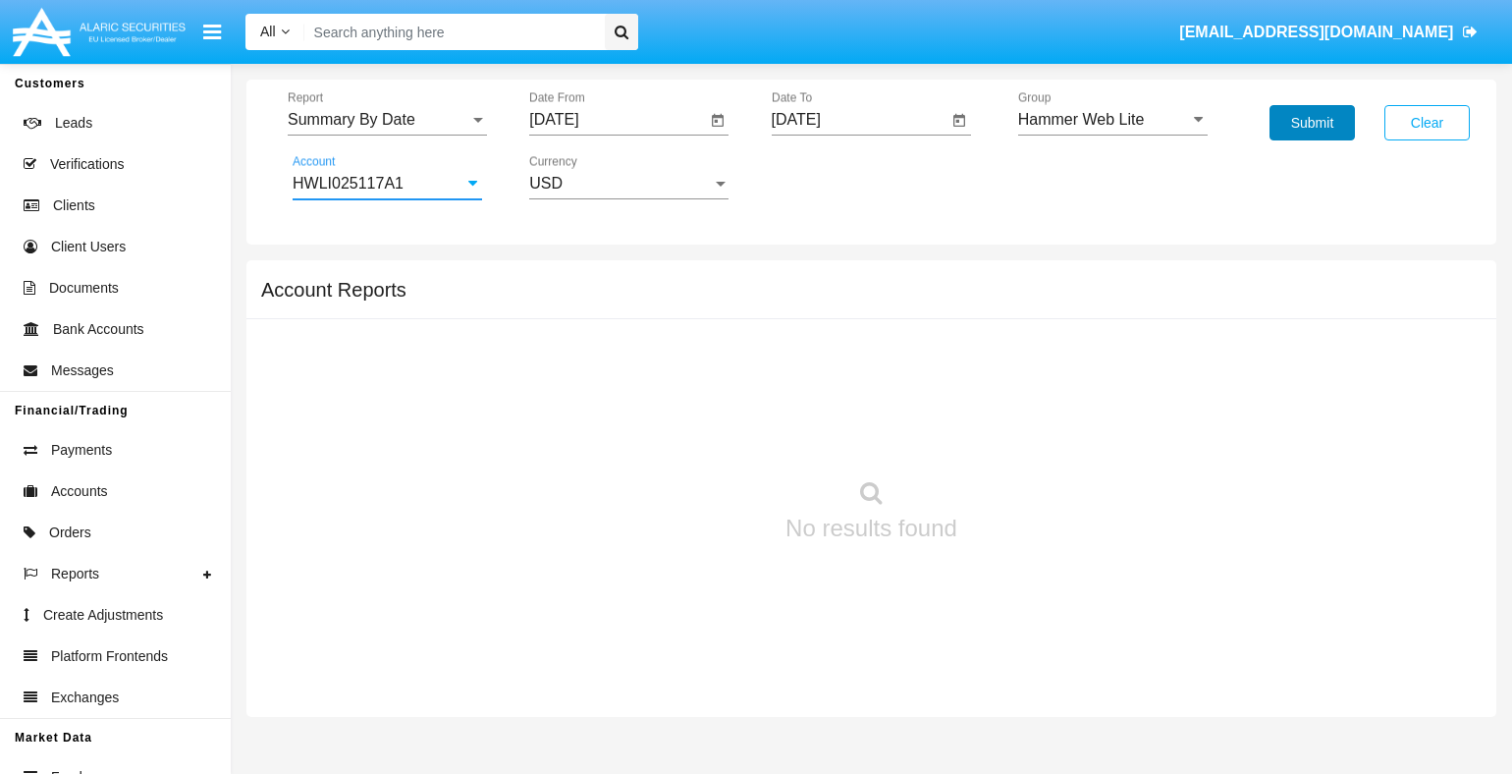
click at [1312, 123] on button "Submit" at bounding box center [1311, 122] width 85 height 35
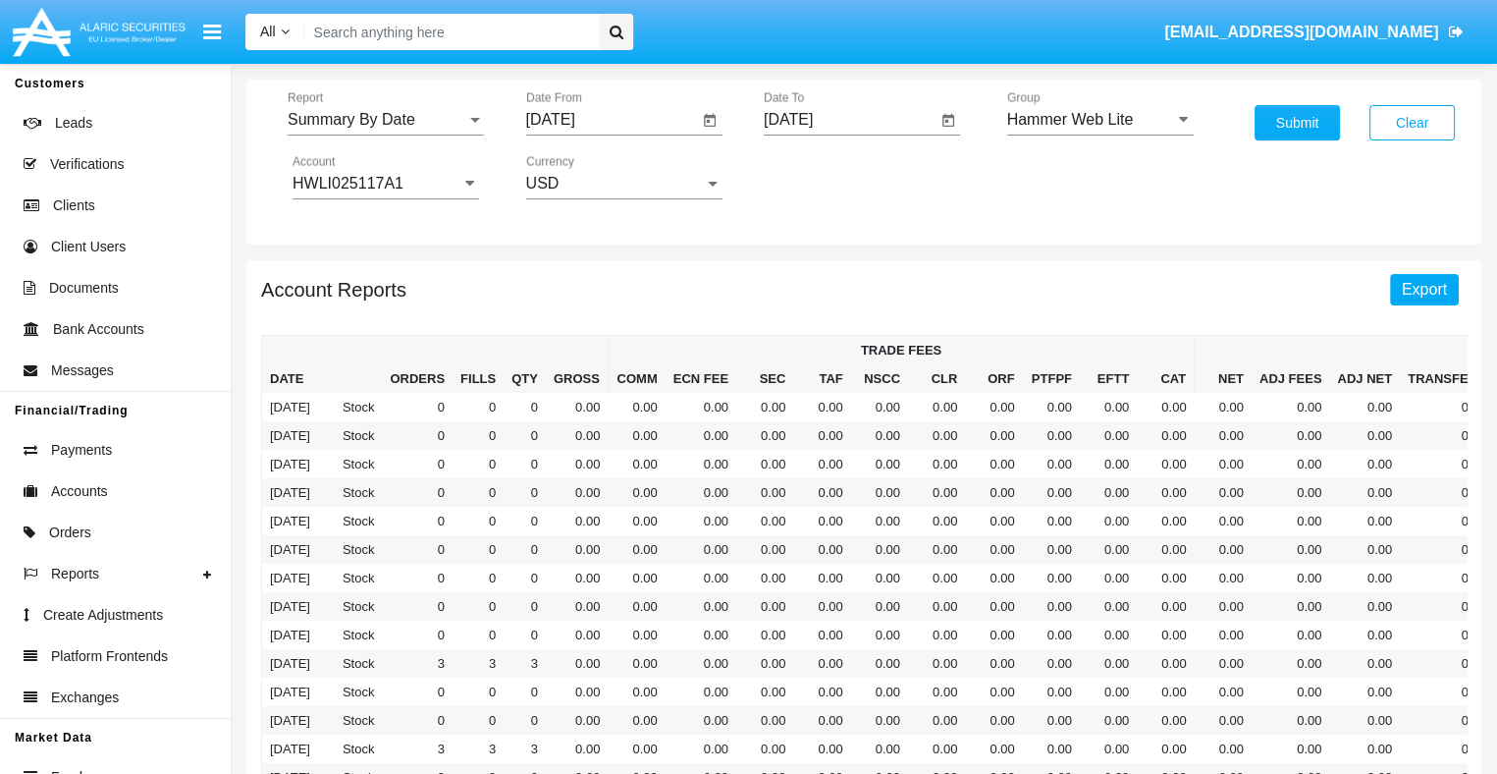
click at [1424, 288] on span "Export" at bounding box center [1424, 289] width 45 height 17
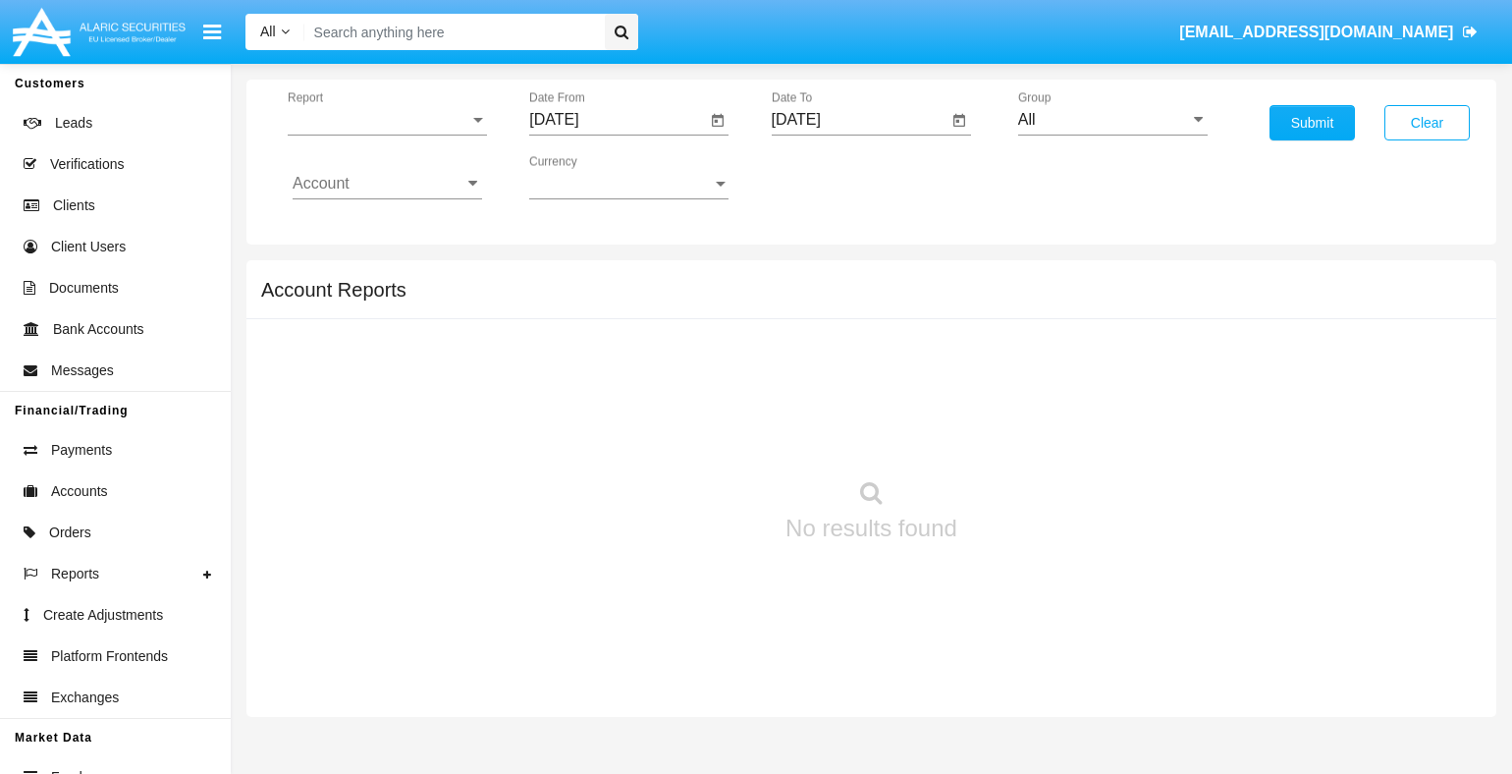
click at [387, 119] on span "Report" at bounding box center [379, 120] width 182 height 18
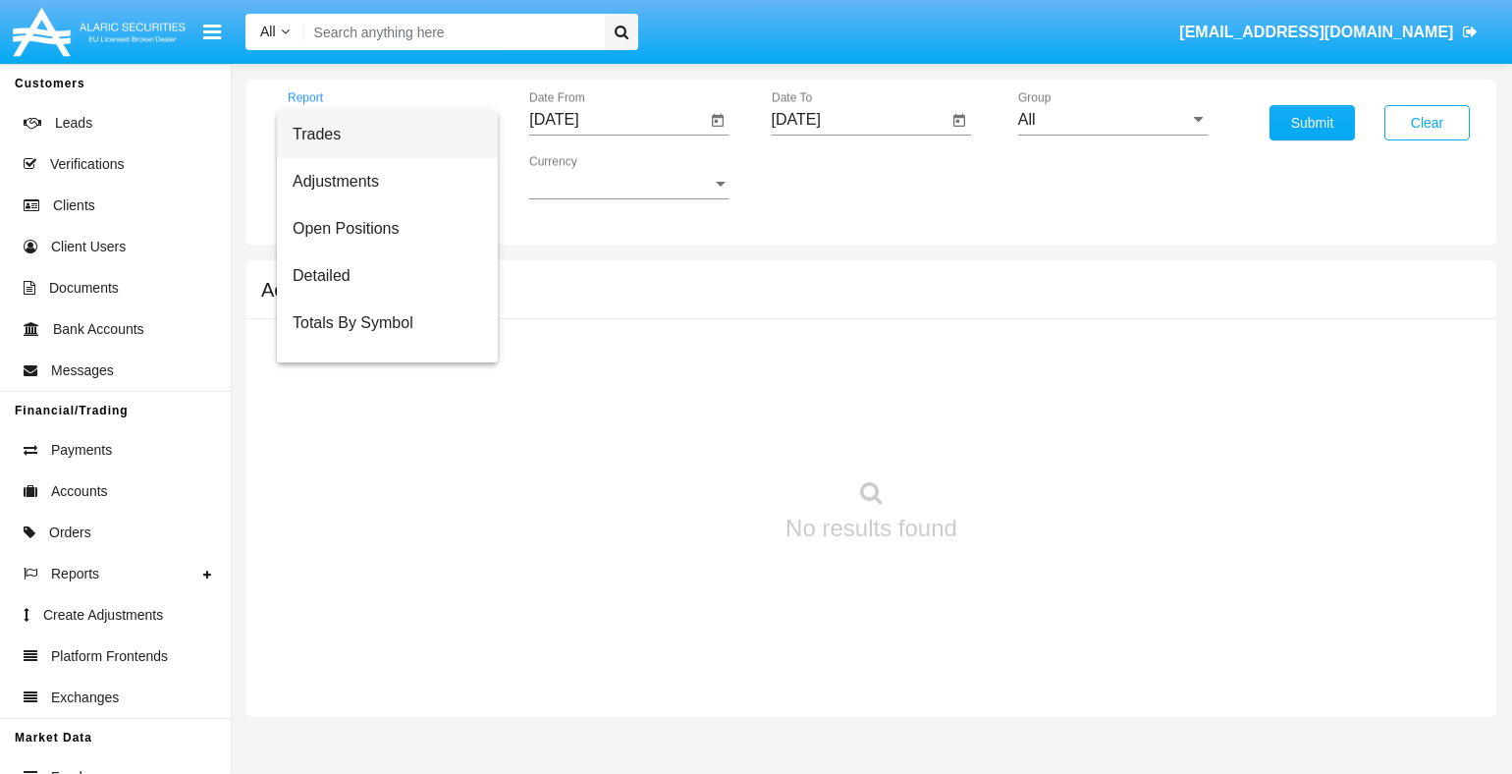
click at [380, 441] on span "Fees By Destination" at bounding box center [387, 464] width 189 height 47
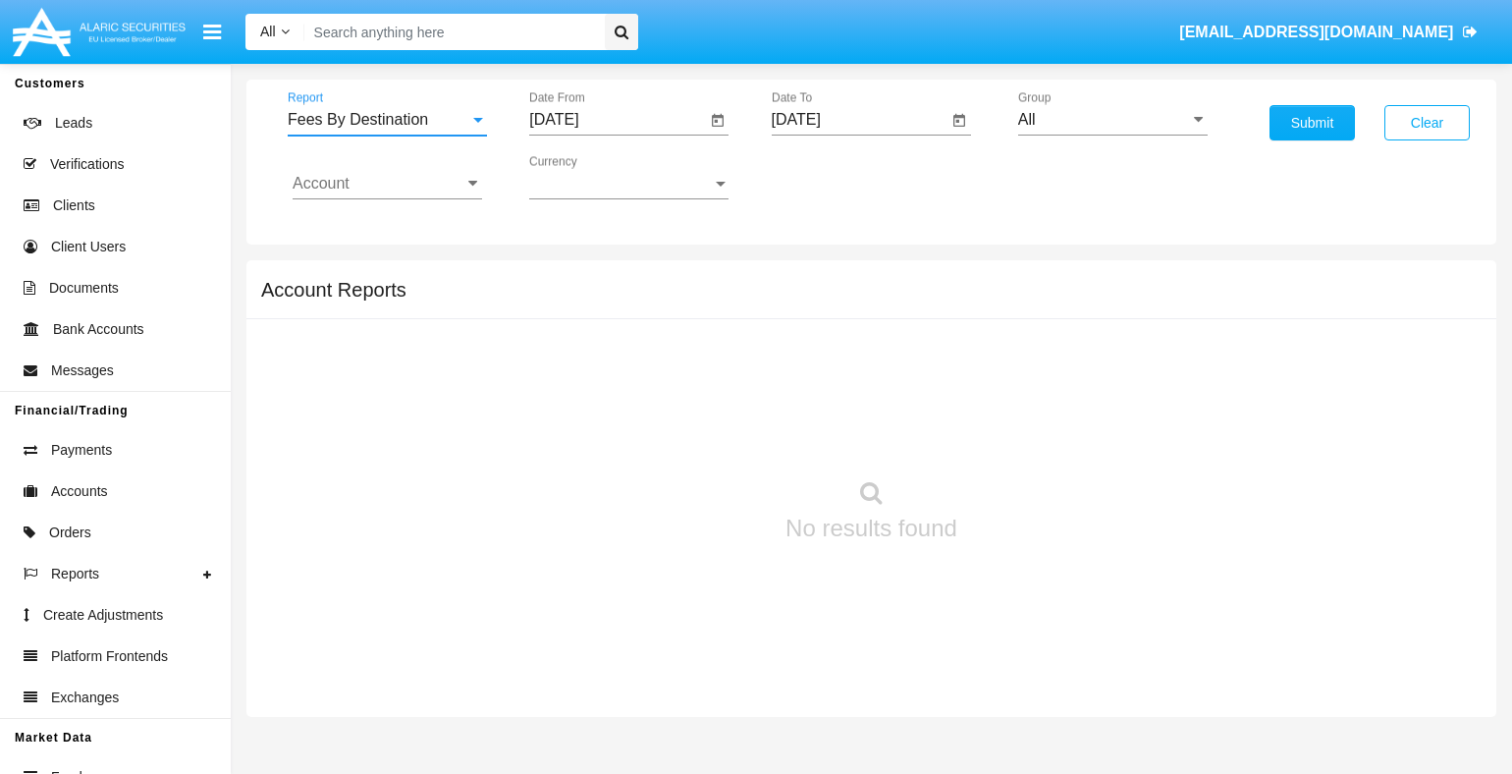
click at [617, 119] on input "[DATE]" at bounding box center [617, 120] width 176 height 18
click at [593, 176] on span "[DATE]" at bounding box center [576, 177] width 43 height 16
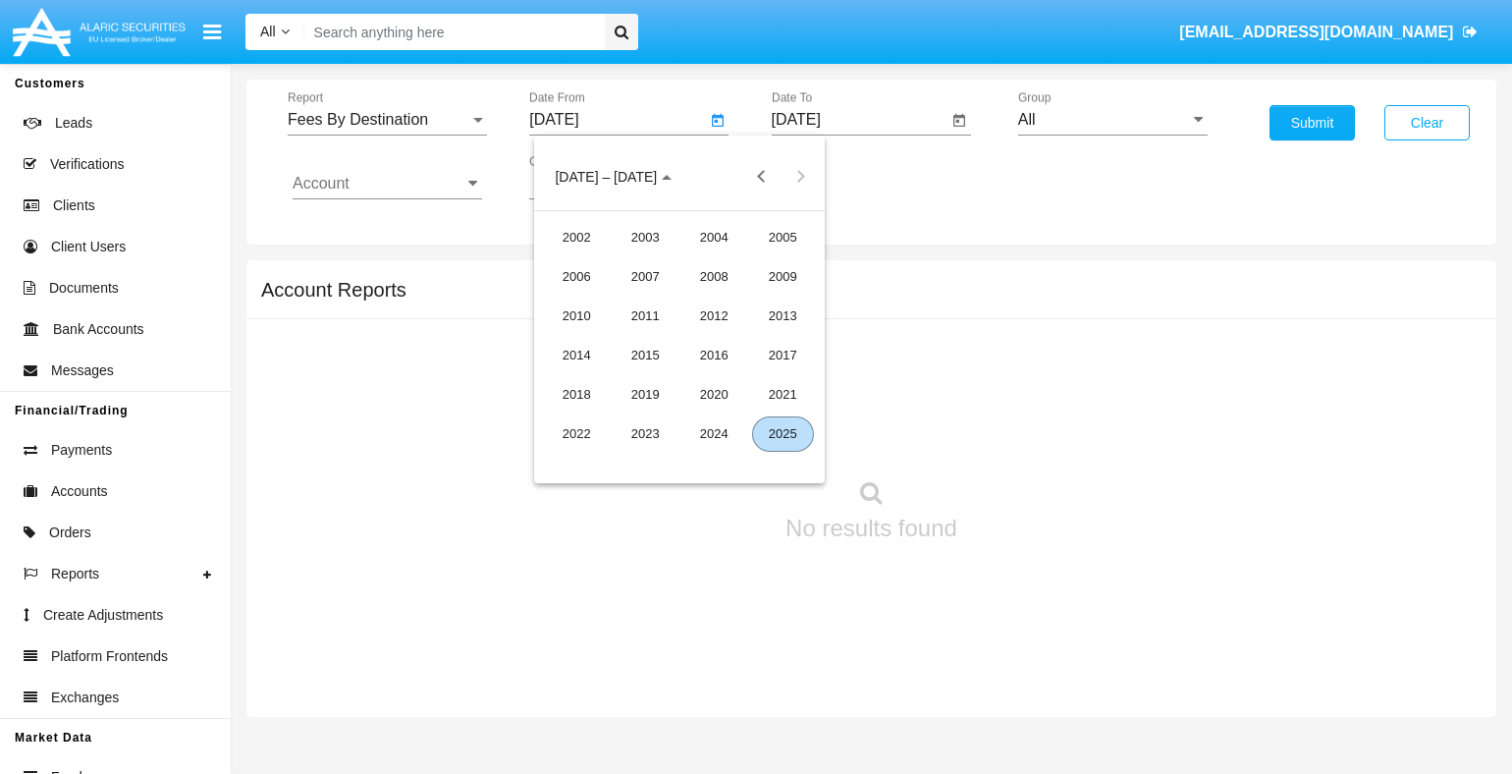
click at [782, 433] on div "2025" at bounding box center [783, 433] width 62 height 35
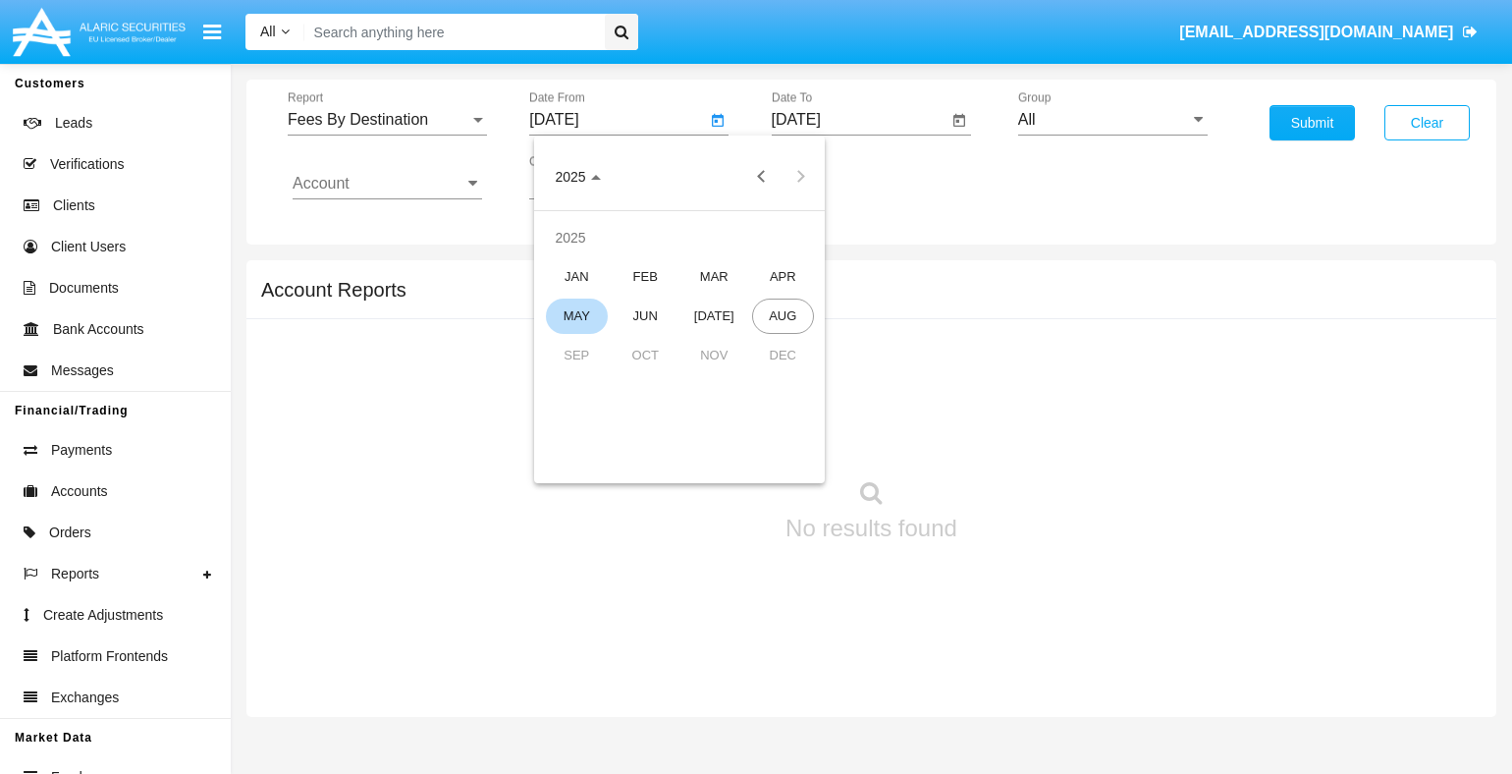
click at [576, 315] on div "MAY" at bounding box center [577, 315] width 62 height 35
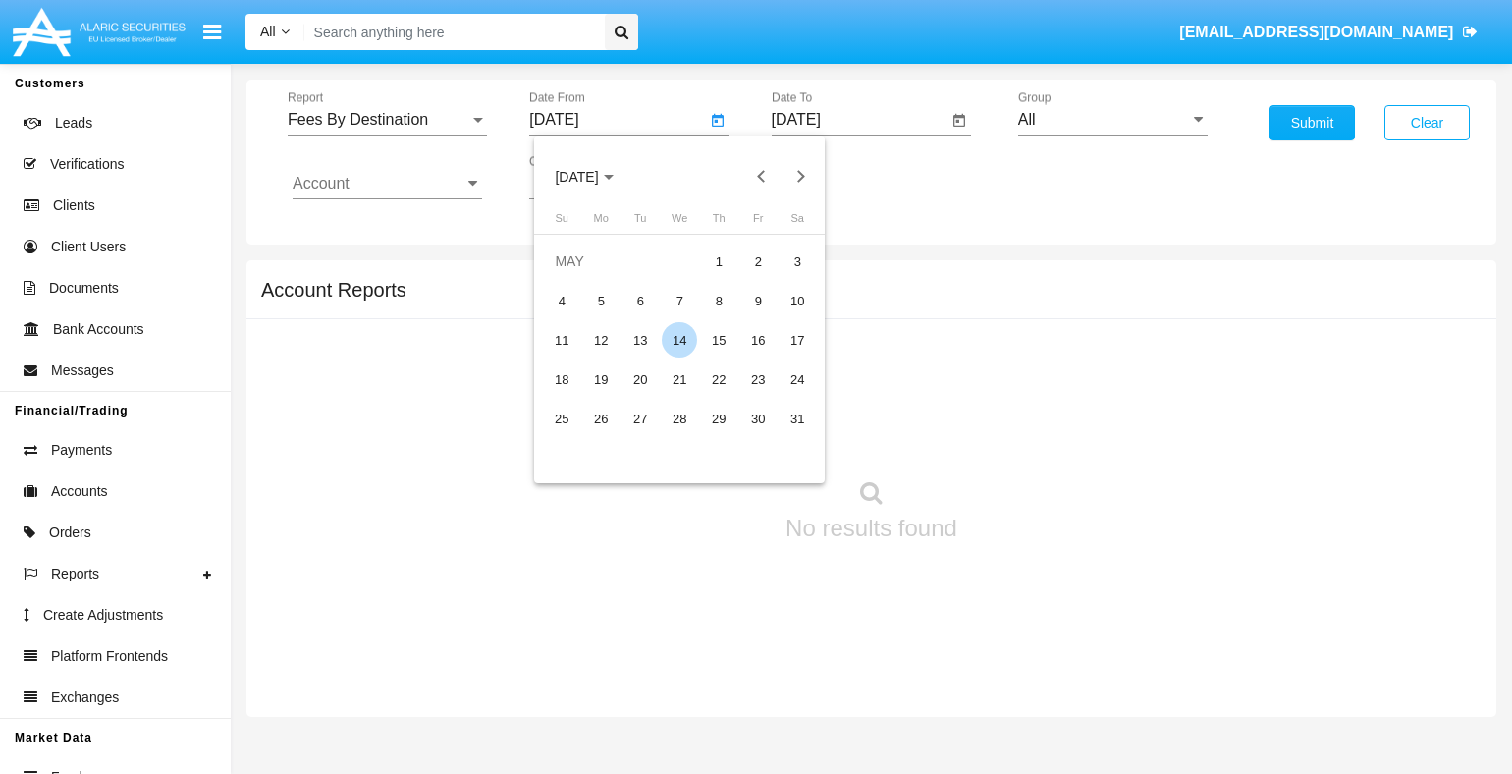
click at [679, 340] on div "14" at bounding box center [679, 339] width 35 height 35
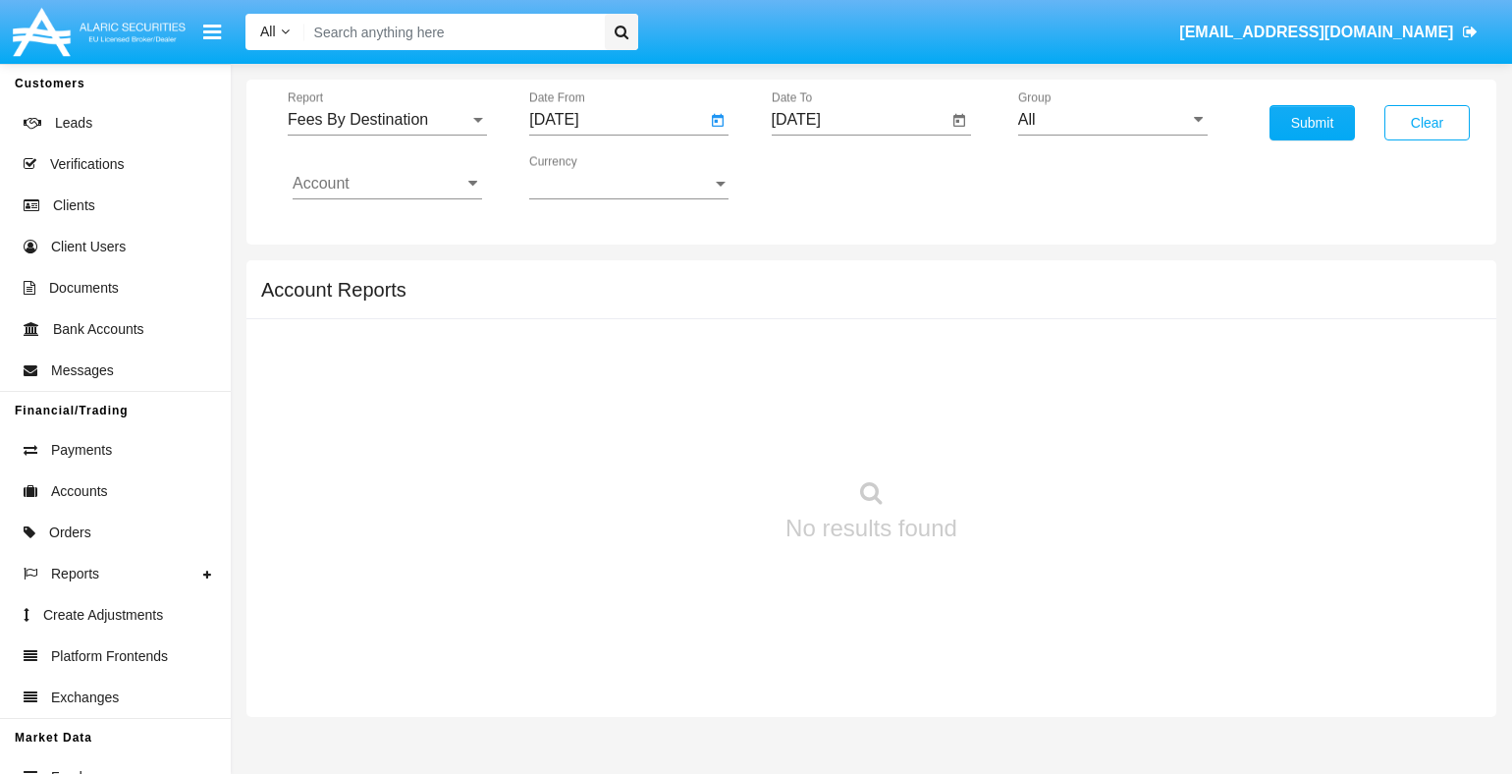
type input "[DATE]"
click at [859, 119] on input "[DATE]" at bounding box center [860, 120] width 176 height 18
click at [834, 176] on span "[DATE]" at bounding box center [818, 177] width 43 height 16
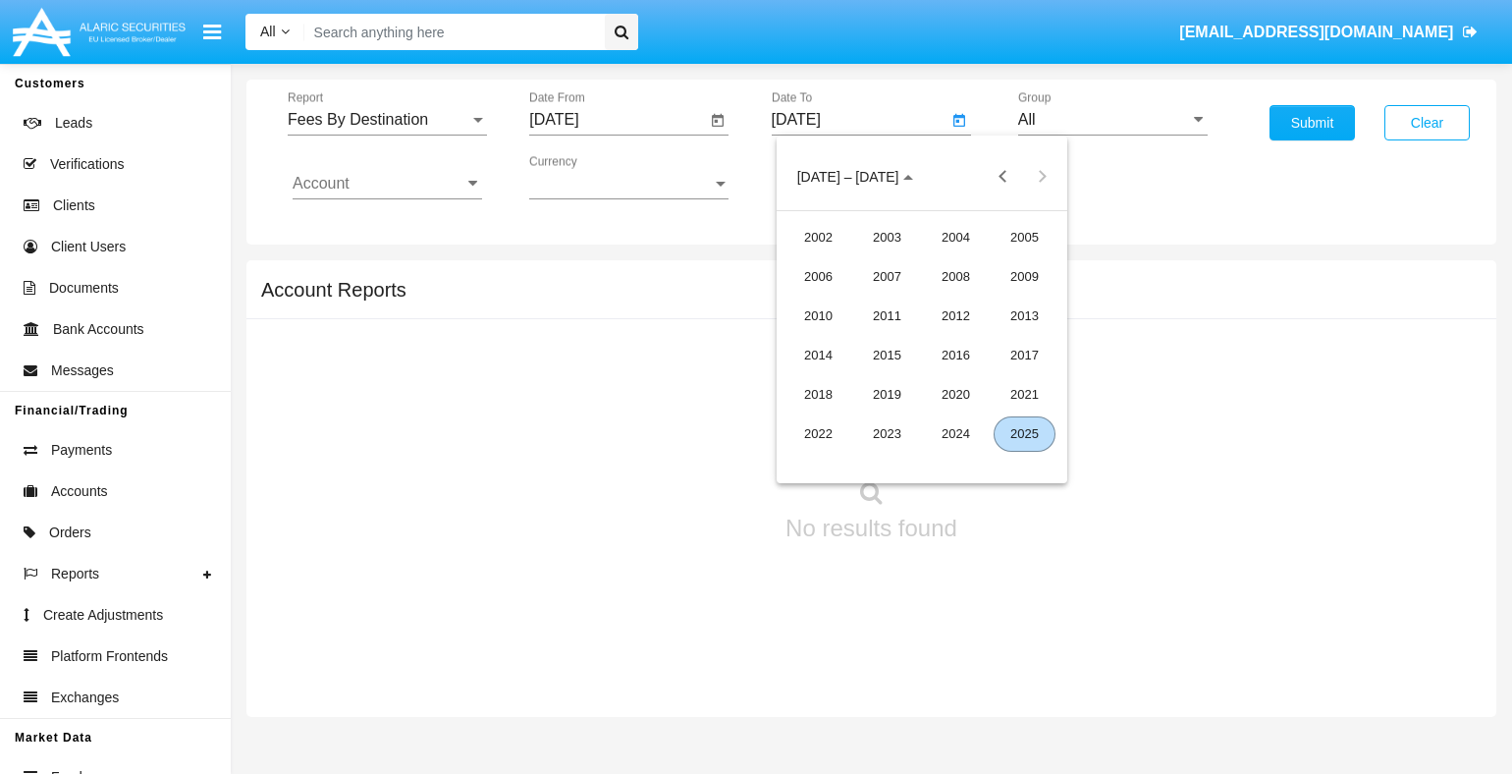
click at [1024, 433] on div "2025" at bounding box center [1024, 433] width 62 height 35
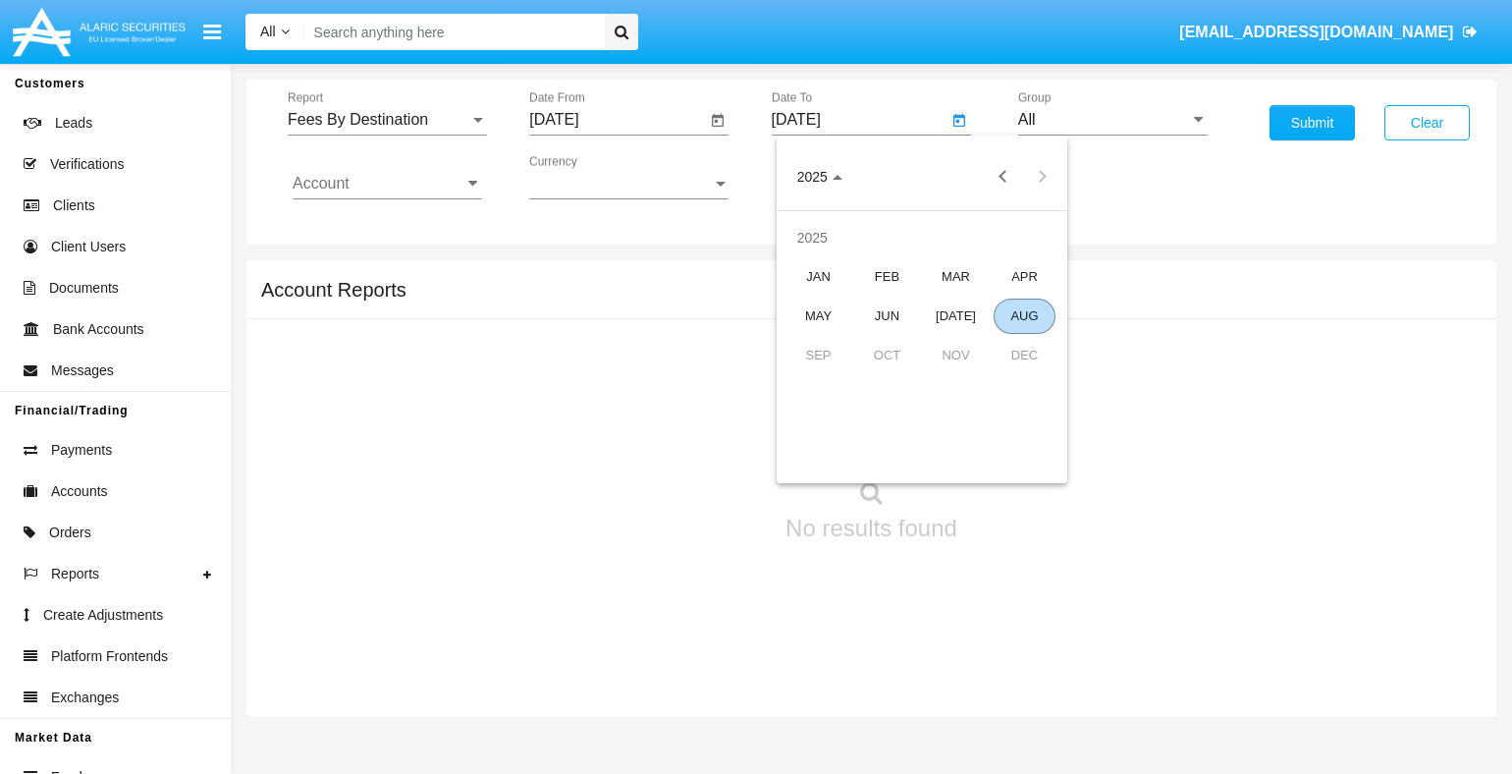
click at [1024, 315] on div "AUG" at bounding box center [1024, 315] width 62 height 35
click at [960, 340] on div "14" at bounding box center [960, 339] width 35 height 35
type input "[DATE]"
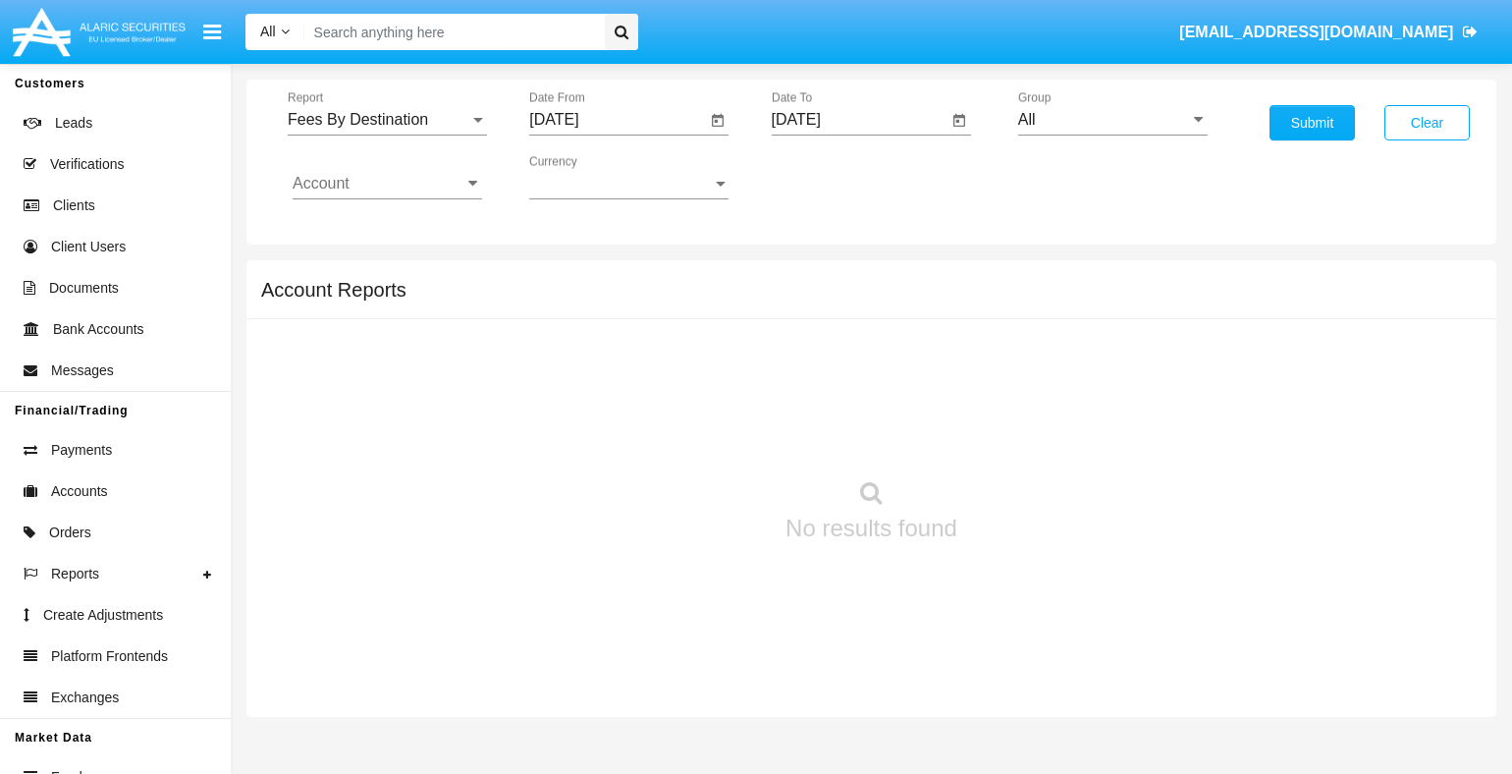
click at [1112, 119] on input "All" at bounding box center [1112, 120] width 189 height 18
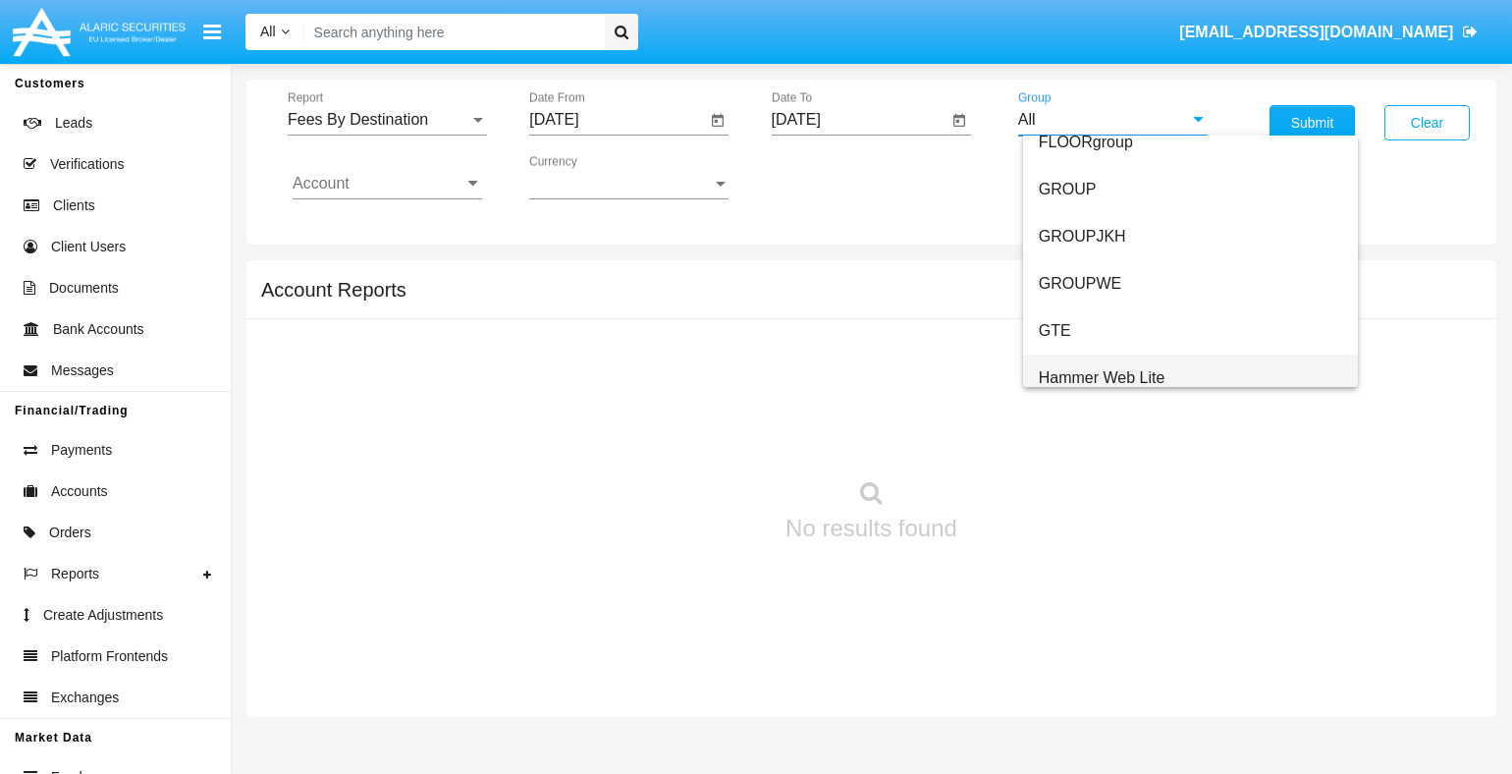
click at [1100, 376] on span "Hammer Web Lite" at bounding box center [1102, 377] width 127 height 17
type input "Hammer Web Lite"
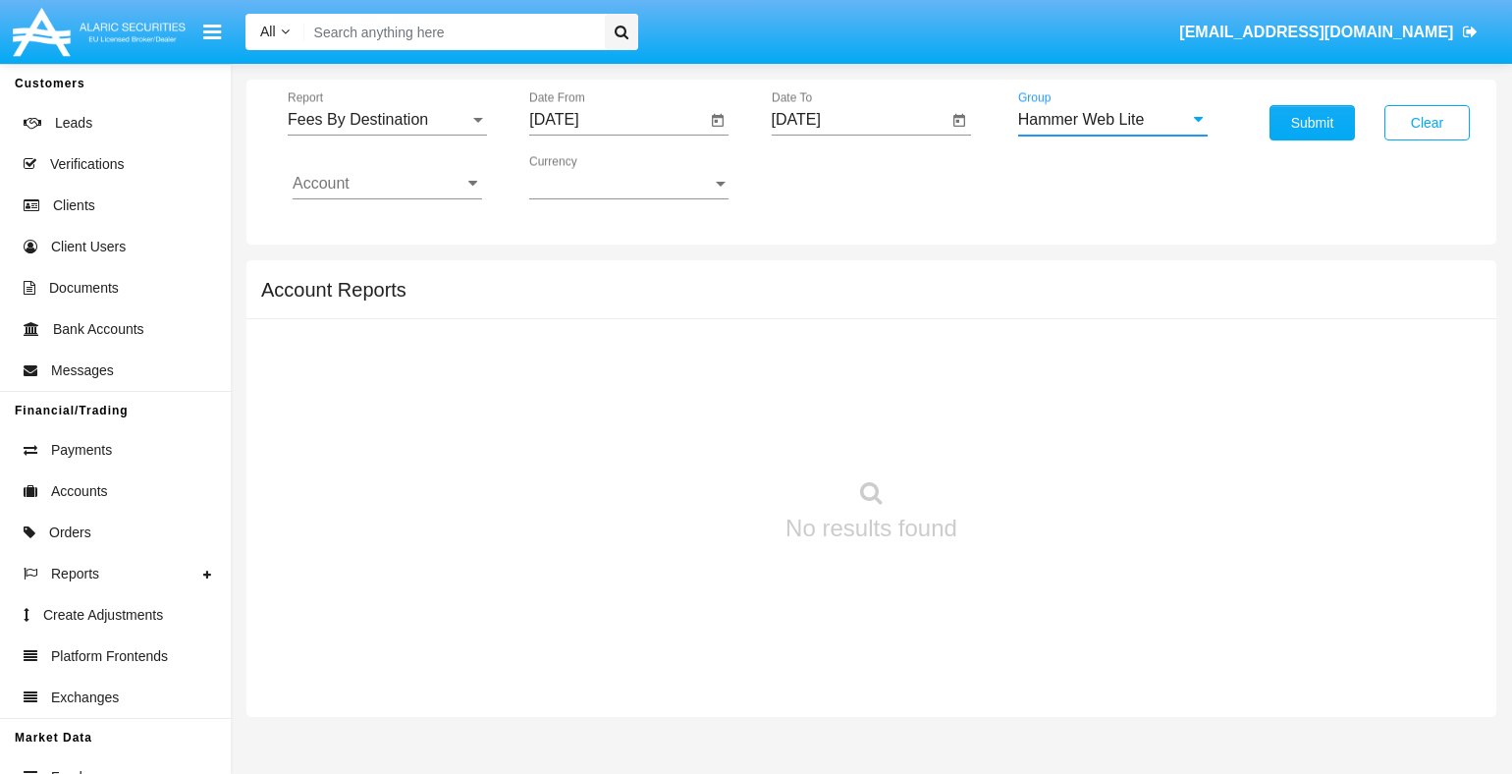
click at [387, 183] on input "Account" at bounding box center [387, 184] width 189 height 18
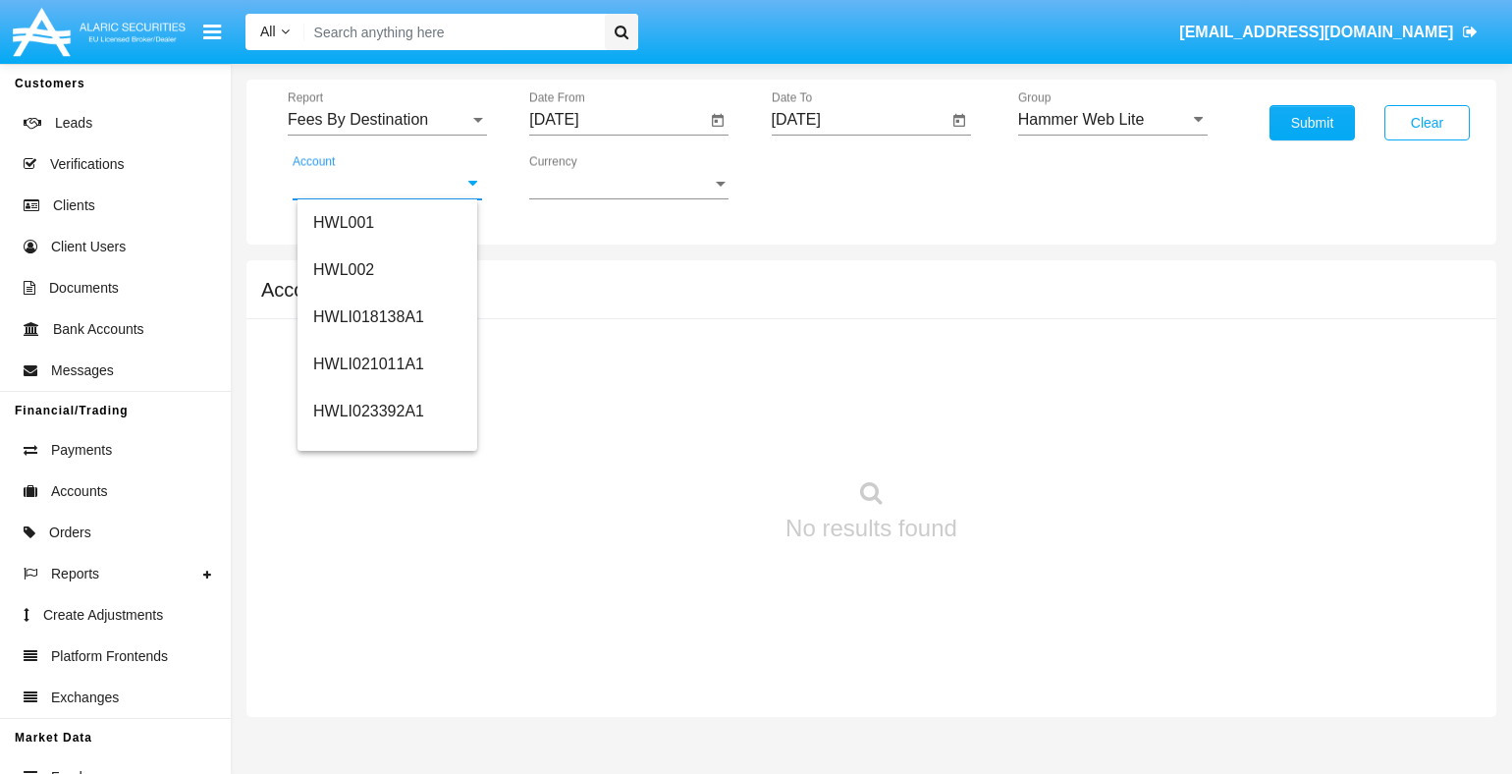
scroll to position [299, 0]
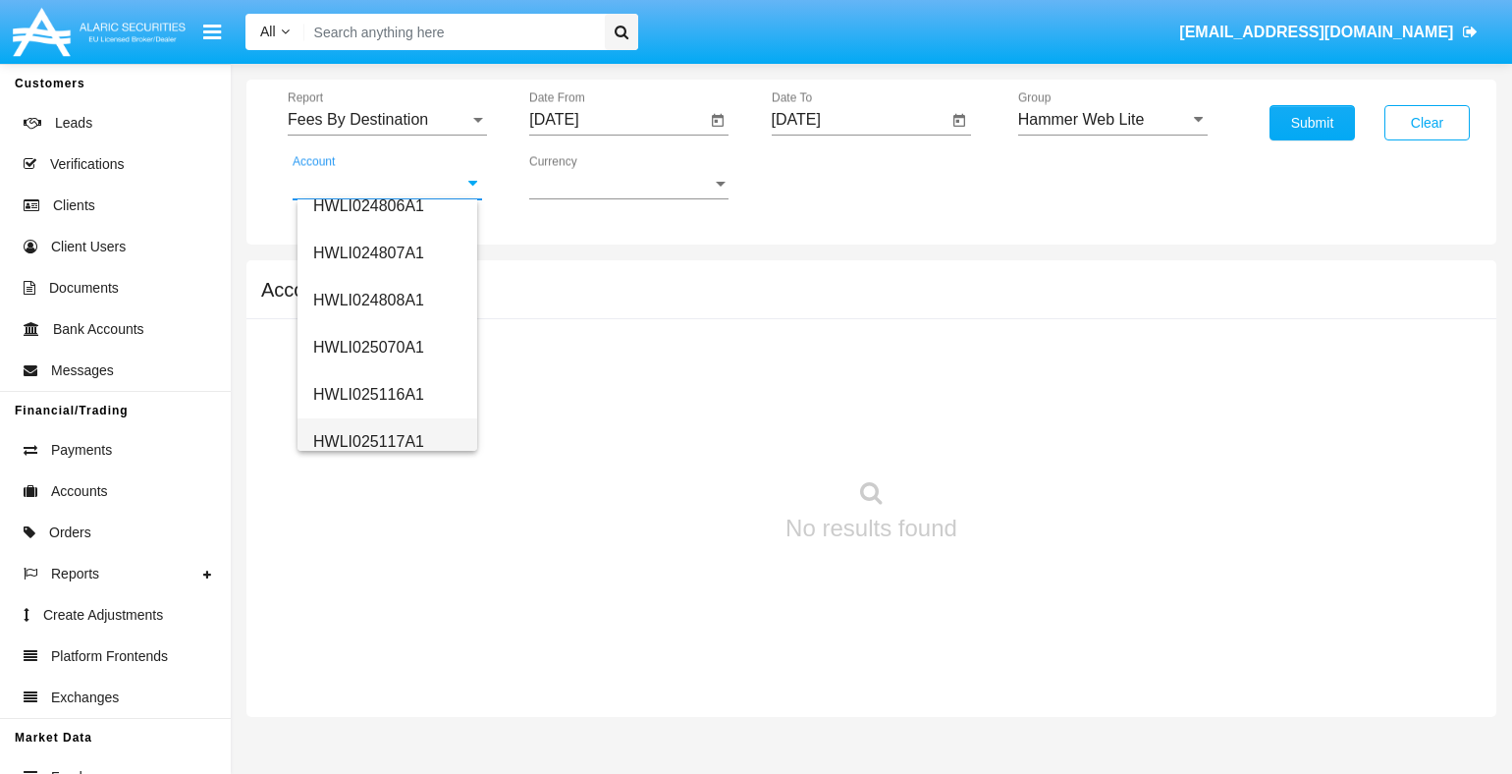
click at [366, 440] on span "HWLI025117A1" at bounding box center [368, 441] width 111 height 17
type input "HWLI025117A1"
click at [1312, 123] on button "Submit" at bounding box center [1311, 122] width 85 height 35
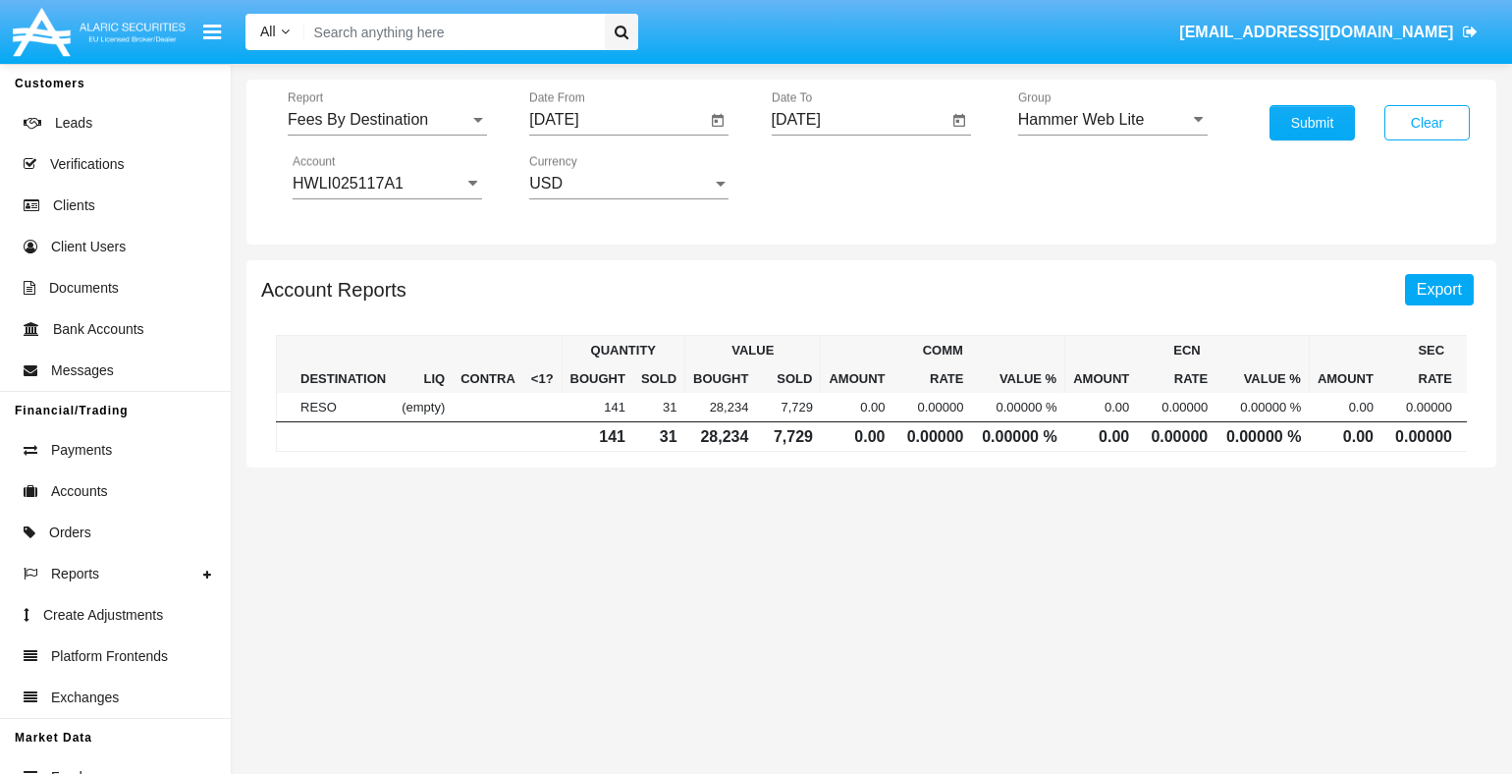
click at [1439, 288] on span "Export" at bounding box center [1439, 289] width 45 height 17
